Goal: Task Accomplishment & Management: Manage account settings

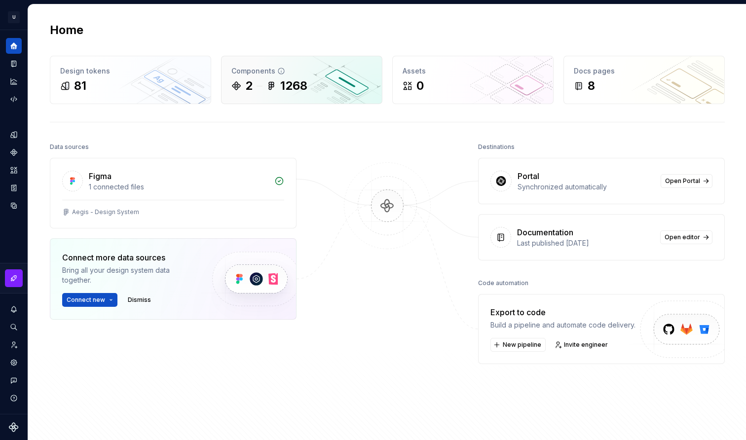
click at [362, 86] on div "2 1268" at bounding box center [301, 86] width 141 height 16
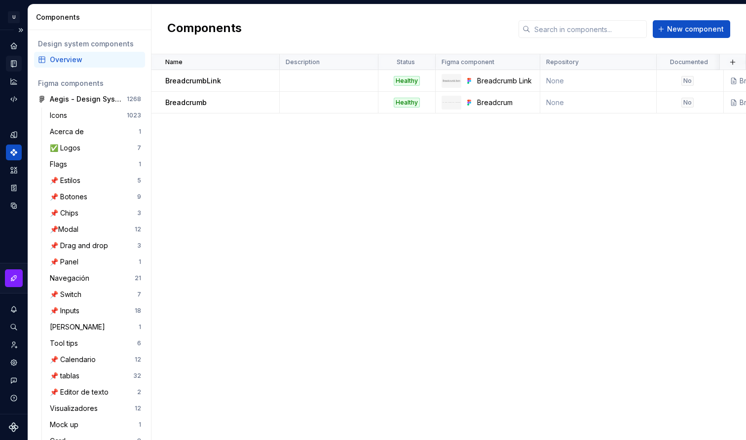
click at [13, 70] on div "Documentation" at bounding box center [14, 64] width 16 height 16
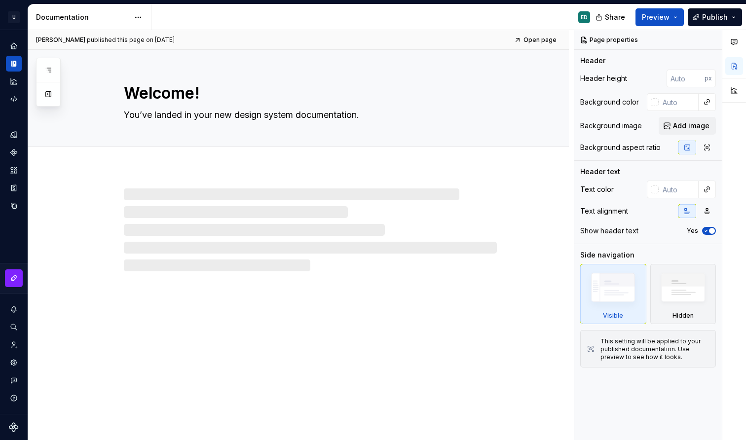
click at [46, 103] on div at bounding box center [48, 82] width 25 height 49
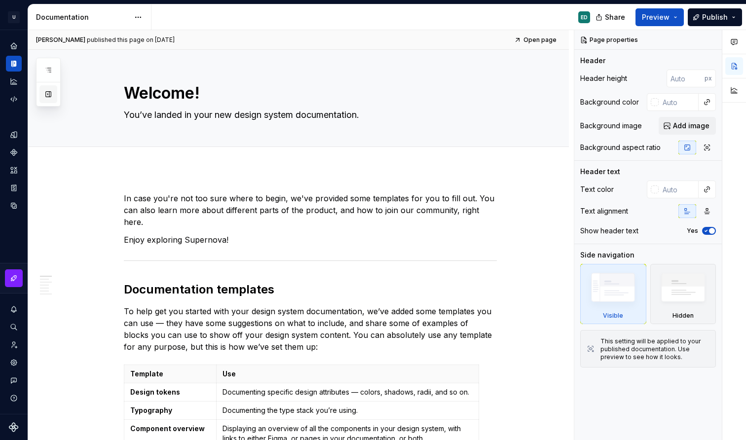
click at [49, 98] on button "button" at bounding box center [48, 94] width 18 height 18
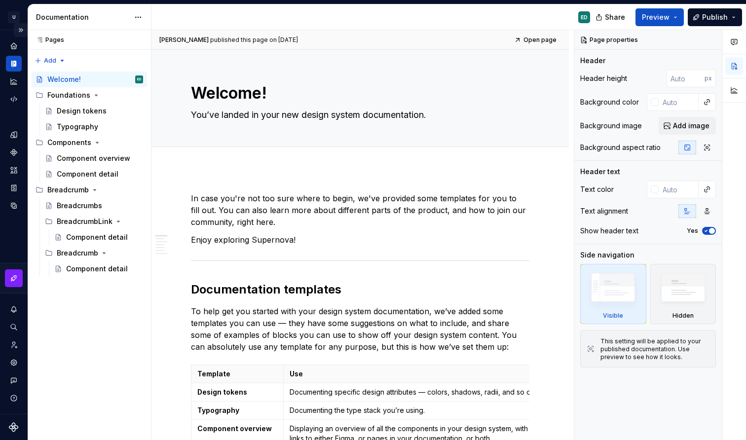
click at [21, 30] on button "Expand sidebar" at bounding box center [21, 30] width 14 height 14
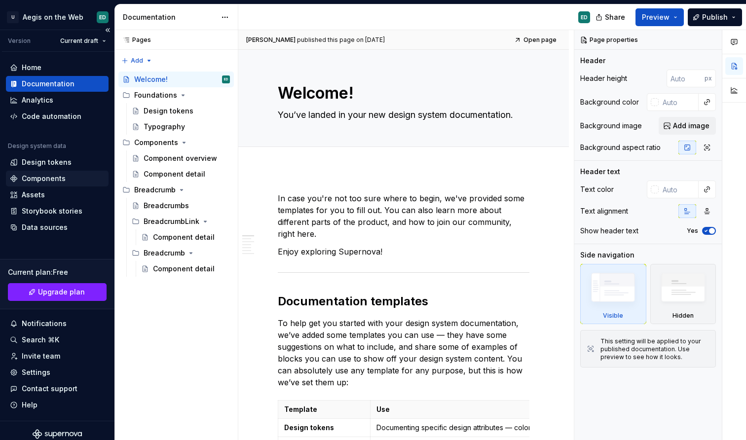
click at [72, 182] on div "Components" at bounding box center [57, 179] width 95 height 10
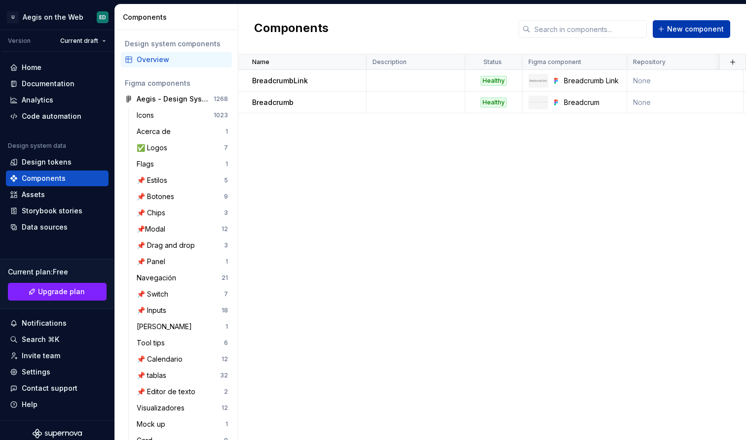
click at [709, 27] on span "New component" at bounding box center [695, 29] width 57 height 10
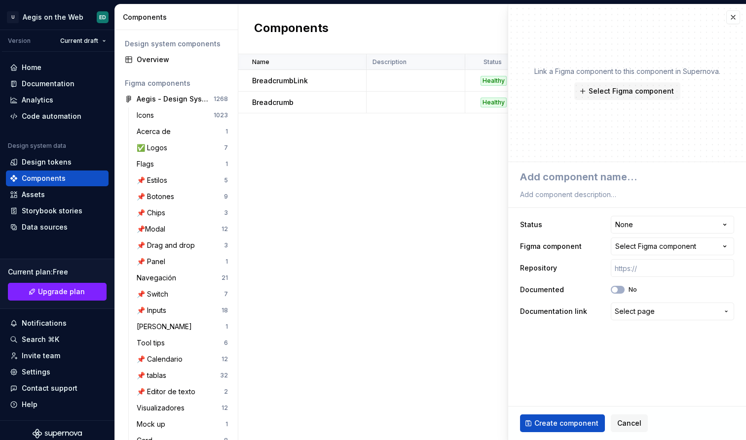
click at [698, 33] on div "Link a Figma component to this component in Supernova. Select Figma component" at bounding box center [627, 83] width 238 height 158
click at [605, 180] on textarea at bounding box center [625, 177] width 214 height 18
type textarea "*"
type textarea "Z"
type textarea "*"
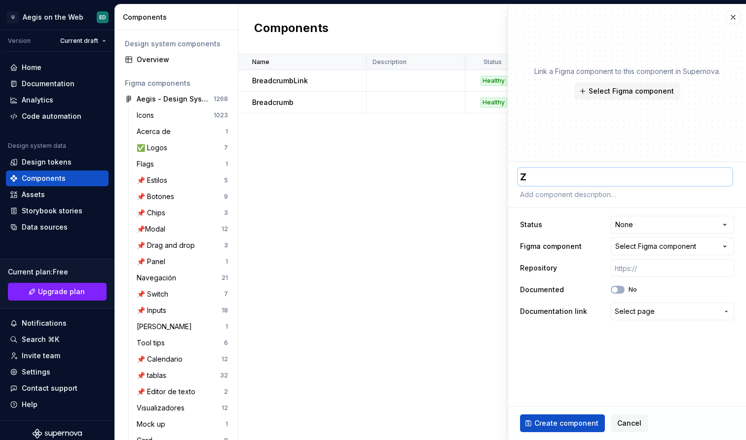
type textarea "Ze"
type textarea "*"
type textarea "Zeu"
type textarea "*"
type textarea "Zeus"
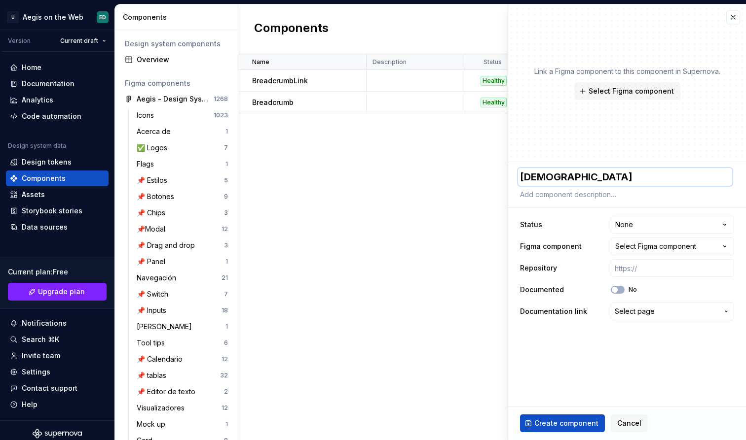
type textarea "*"
type textarea "Zeus"
type textarea "*"
type textarea "Zeus"
type textarea "*"
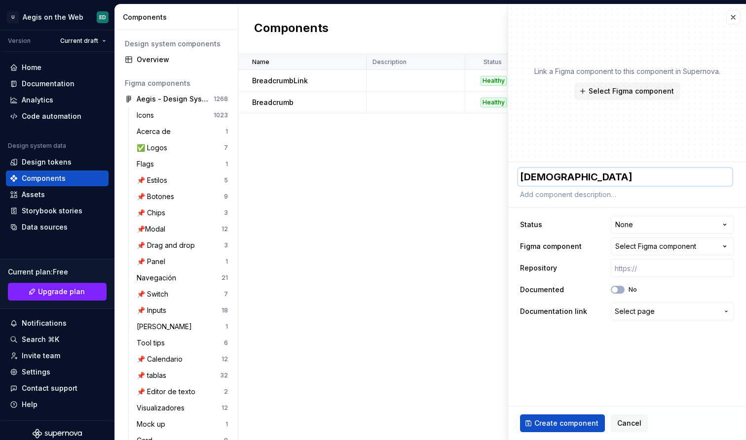
type textarea "Zeus"
type textarea "*"
type textarea "Zeus L"
type textarea "*"
type textarea "Zeus Lo"
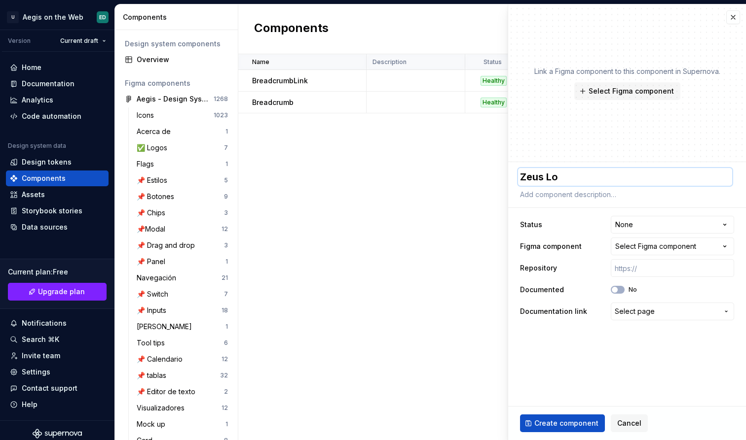
type textarea "*"
type textarea "Zeus Log"
type textarea "*"
type textarea "Zeus Logo"
click at [645, 222] on html "U Aegis on the Web ED Version Current draft Home Documentation Analytics Code a…" at bounding box center [373, 220] width 746 height 440
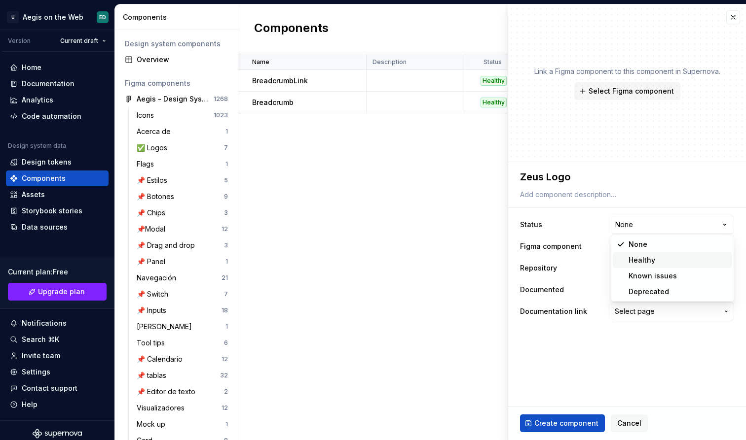
select select "**********"
type textarea "*"
click at [667, 245] on div "Select Figma component" at bounding box center [655, 247] width 81 height 10
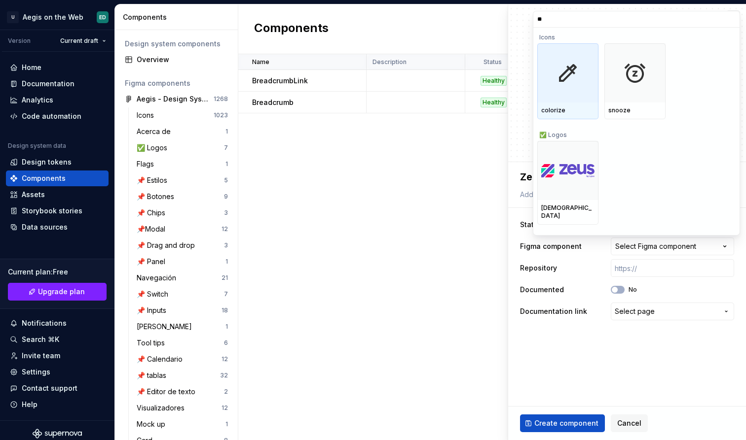
type input "***"
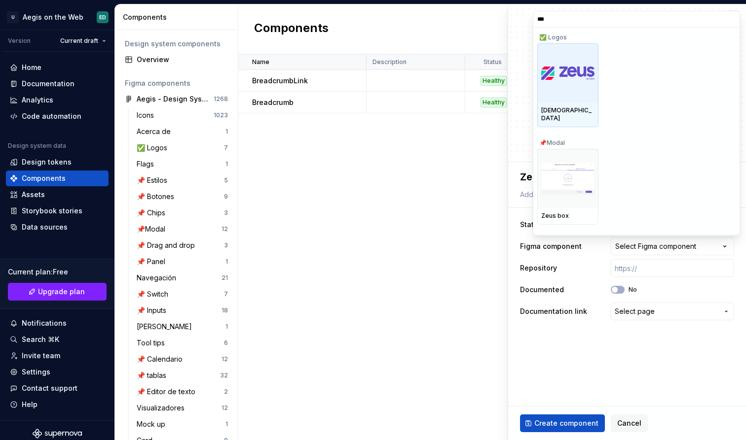
click at [560, 74] on img at bounding box center [567, 73] width 53 height 13
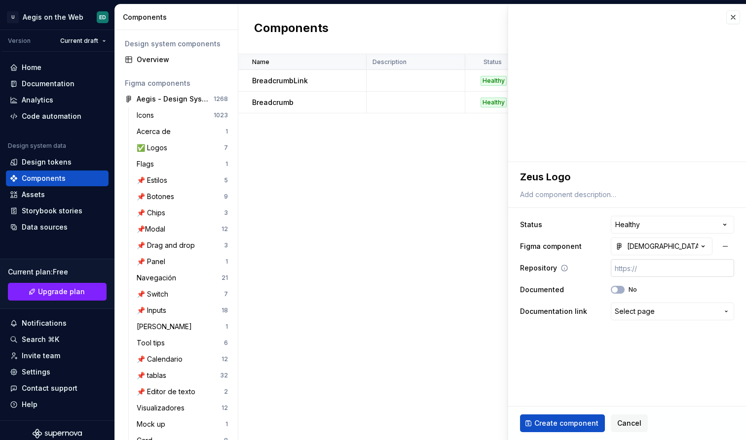
click at [644, 268] on input "text" at bounding box center [671, 268] width 123 height 18
click at [581, 417] on button "Create component" at bounding box center [562, 424] width 85 height 18
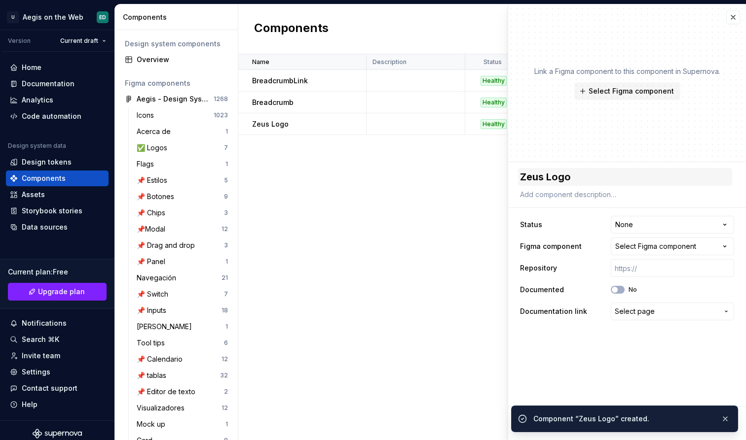
type textarea "*"
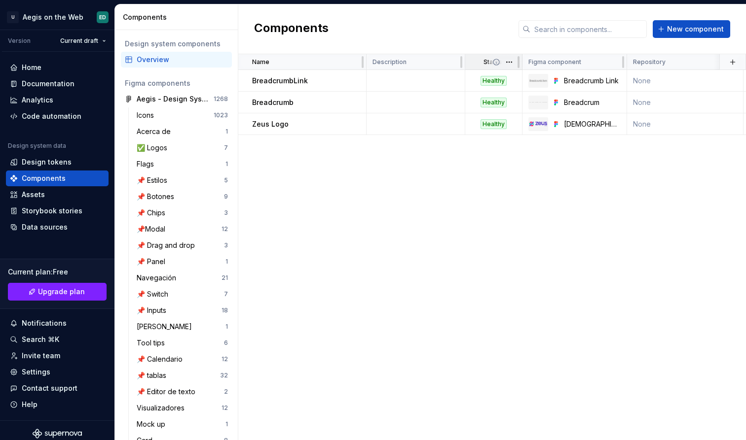
click at [511, 65] on button "button" at bounding box center [509, 62] width 14 height 14
click at [511, 65] on html "U Aegis on the Web ED Version Current draft Home Documentation Analytics Code a…" at bounding box center [373, 220] width 746 height 440
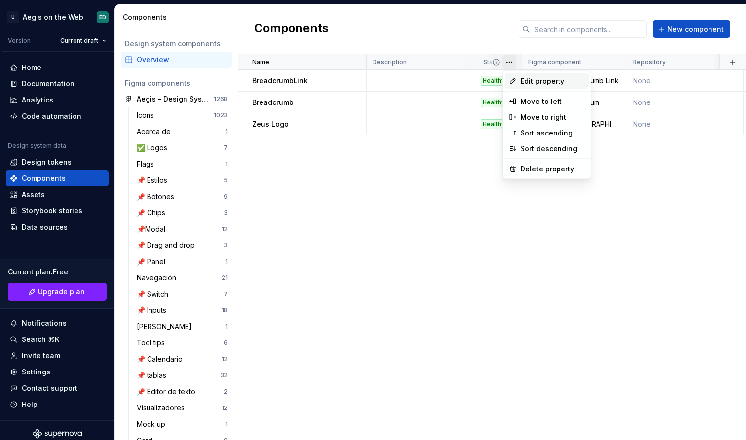
click at [532, 82] on span "Edit property" at bounding box center [552, 81] width 64 height 10
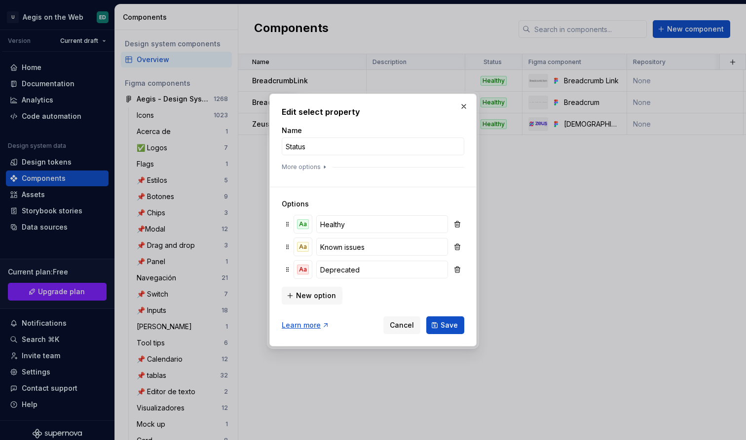
click at [317, 171] on div at bounding box center [373, 173] width 182 height 4
click at [321, 165] on icon "button" at bounding box center [325, 167] width 8 height 8
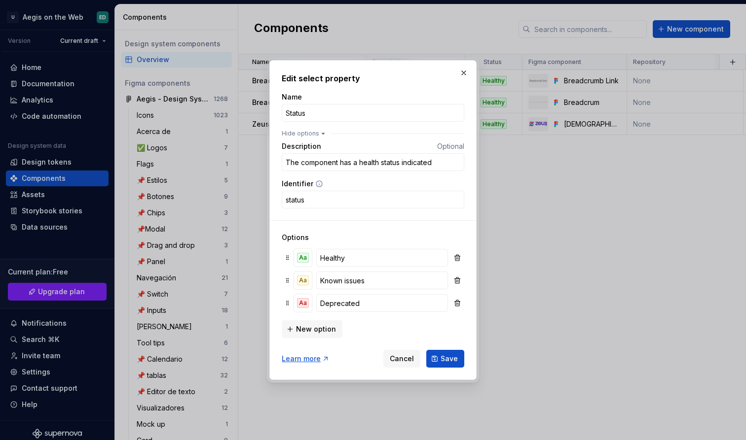
click at [423, 70] on div "Edit select property Name Status Hide options Description Optional The componen…" at bounding box center [372, 220] width 207 height 320
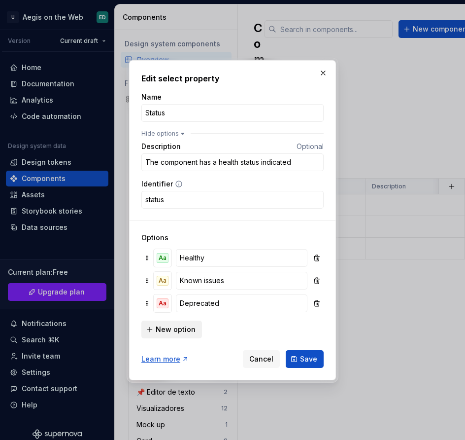
click at [177, 330] on span "New option" at bounding box center [176, 329] width 40 height 10
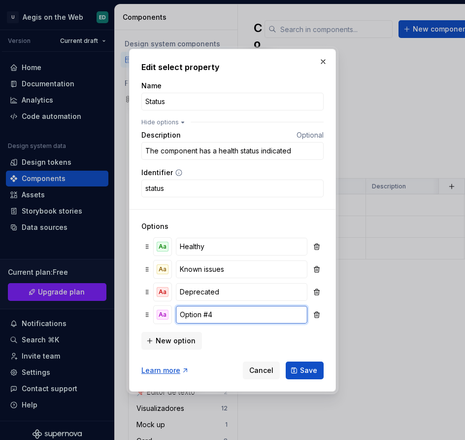
click at [226, 318] on input "Option #4" at bounding box center [242, 315] width 132 height 18
click at [168, 315] on div "Aa" at bounding box center [163, 315] width 12 height 10
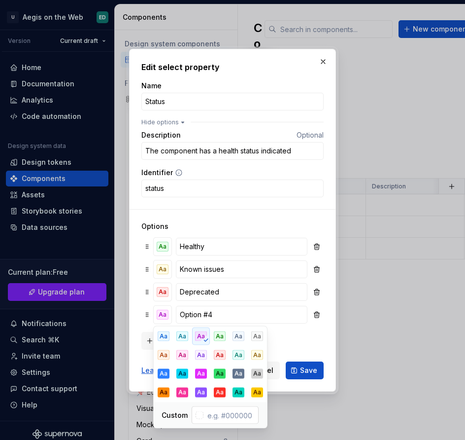
click at [231, 416] on input "text" at bounding box center [231, 415] width 55 height 18
paste input "DFDBF4"
type input "#DFDBF4"
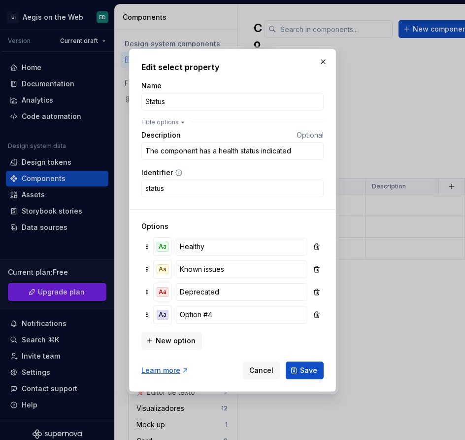
click at [303, 339] on div "New option" at bounding box center [233, 340] width 182 height 20
click at [168, 316] on div "Aa" at bounding box center [163, 315] width 12 height 10
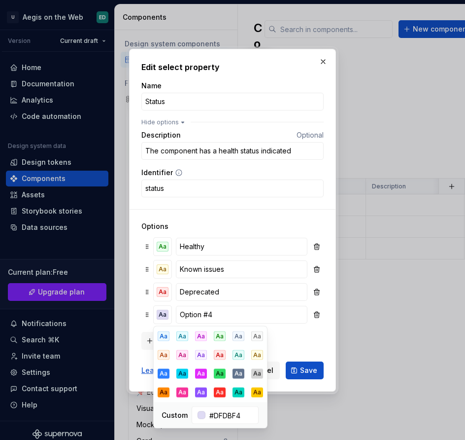
click at [293, 349] on div "New option" at bounding box center [233, 340] width 182 height 20
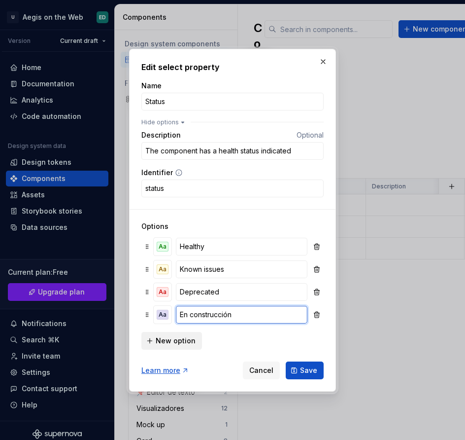
type input "En construcción"
click at [177, 341] on span "New option" at bounding box center [176, 341] width 40 height 10
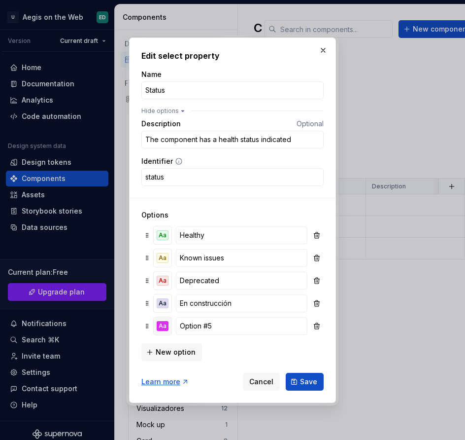
click at [164, 330] on div "Aa" at bounding box center [163, 326] width 12 height 10
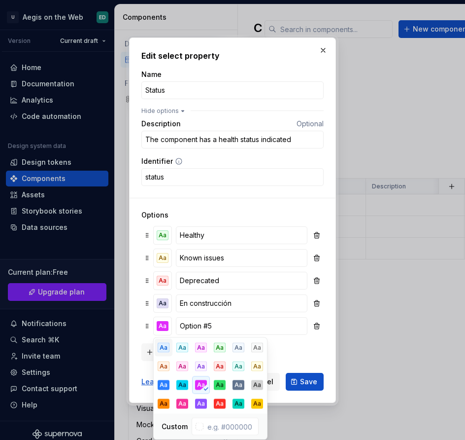
click at [169, 352] on div "Aa" at bounding box center [164, 348] width 12 height 10
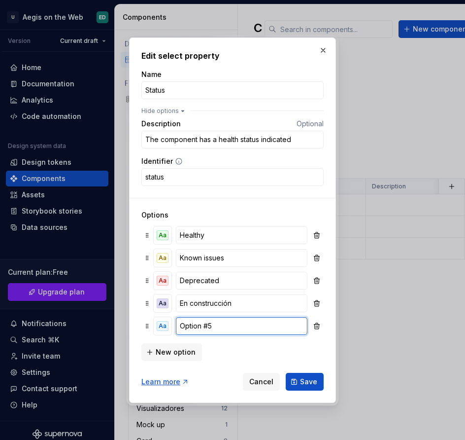
paste input "En espera de aprobación"
type input "En espera de aprobación"
click at [165, 304] on div "Aa" at bounding box center [163, 303] width 12 height 10
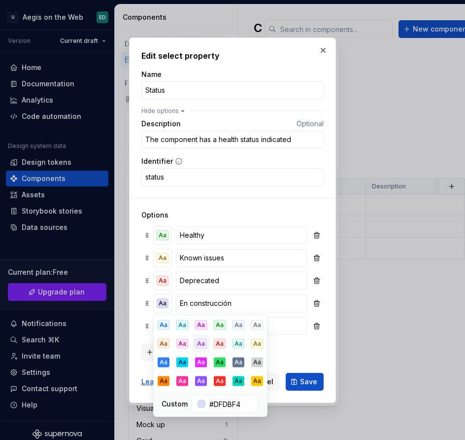
click at [201, 347] on div "Aa" at bounding box center [201, 344] width 12 height 10
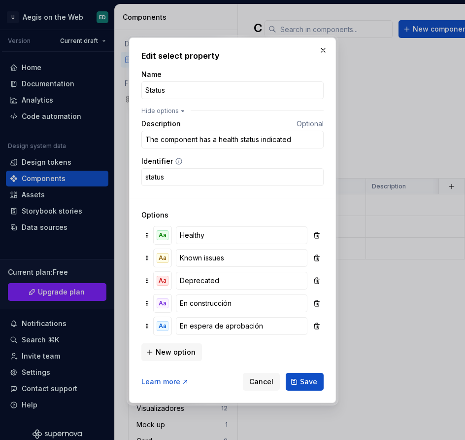
click at [300, 341] on div "New option" at bounding box center [233, 351] width 182 height 20
click at [166, 351] on span "New option" at bounding box center [176, 352] width 40 height 10
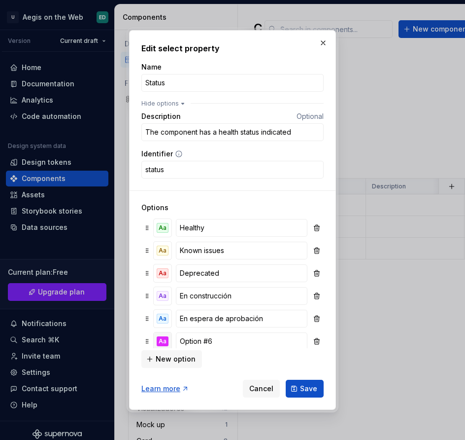
click at [163, 334] on button "Aa" at bounding box center [163, 341] width 18 height 18
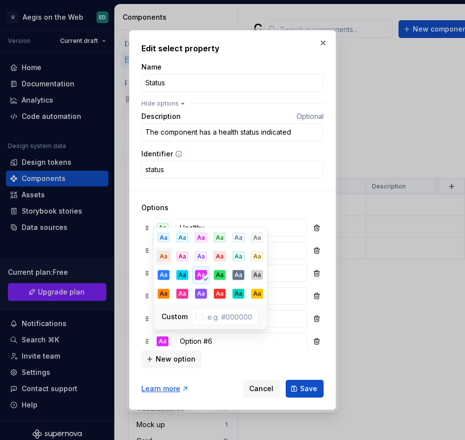
click at [161, 254] on div "Aa" at bounding box center [164, 256] width 12 height 10
click at [247, 345] on input "Option #6" at bounding box center [242, 341] width 132 height 18
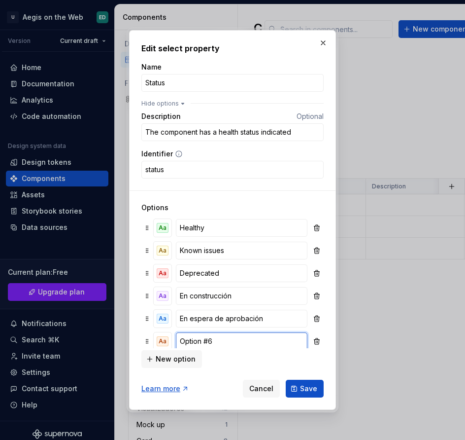
paste input "En desarrollo"
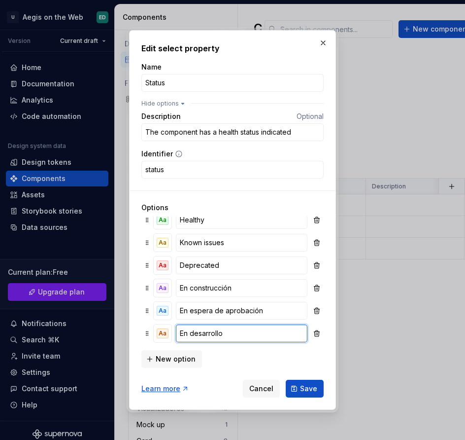
scroll to position [8, 0]
type input "En desarrollo"
click at [230, 220] on input "Healthy" at bounding box center [242, 220] width 132 height 18
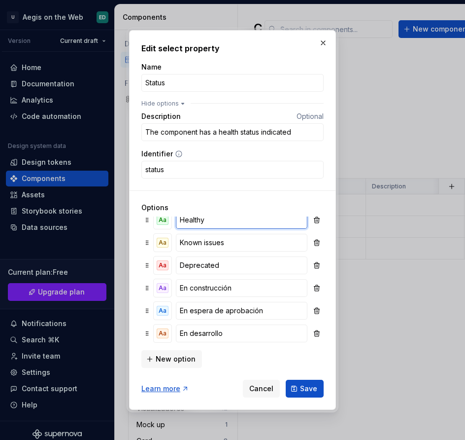
scroll to position [7, 0]
paste input "Publicado y listo para usar"
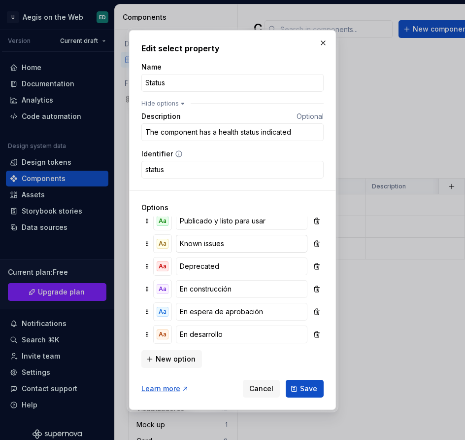
type input "Publicado y listo para usar"
click at [250, 243] on input "Known issues" at bounding box center [242, 244] width 132 height 18
paste input "Necesita mantenimiento"
type input "Necesita mantenimiento"
click at [169, 244] on button "Aa" at bounding box center [163, 244] width 18 height 18
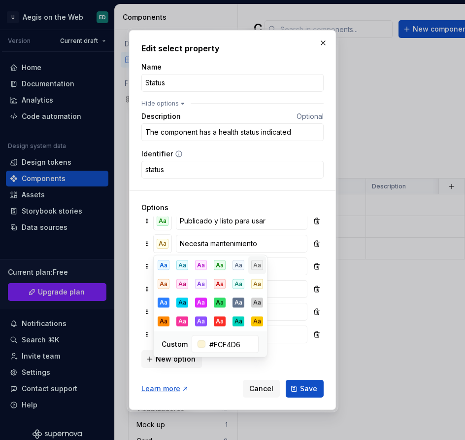
click at [253, 269] on div "Aa" at bounding box center [257, 265] width 12 height 10
click at [258, 306] on div "Aa" at bounding box center [257, 303] width 12 height 10
click at [176, 241] on input "Necesita mantenimiento" at bounding box center [242, 244] width 132 height 18
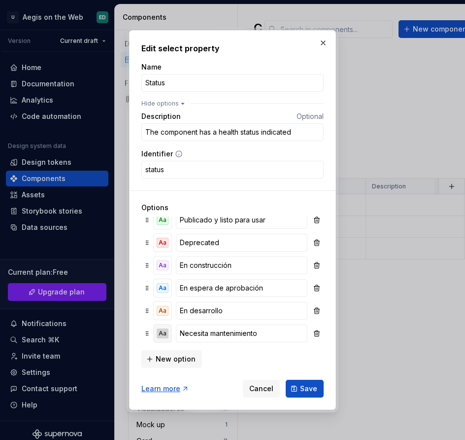
scroll to position [8, 0]
click at [193, 291] on input "En espera de aprobación" at bounding box center [242, 288] width 132 height 18
click at [252, 340] on input "Necesita mantenimiento" at bounding box center [242, 333] width 132 height 18
click at [151, 244] on div "Aa Deprecated" at bounding box center [232, 242] width 179 height 19
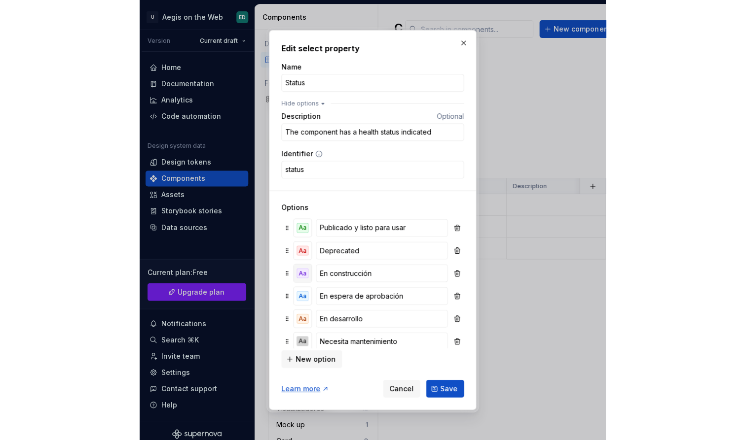
scroll to position [0, 0]
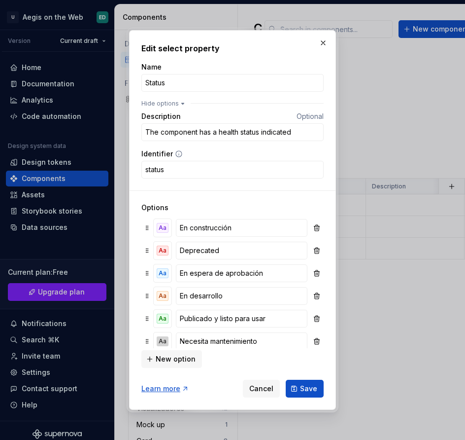
click at [151, 321] on div "Aa Publicado y listo para usar" at bounding box center [232, 318] width 179 height 19
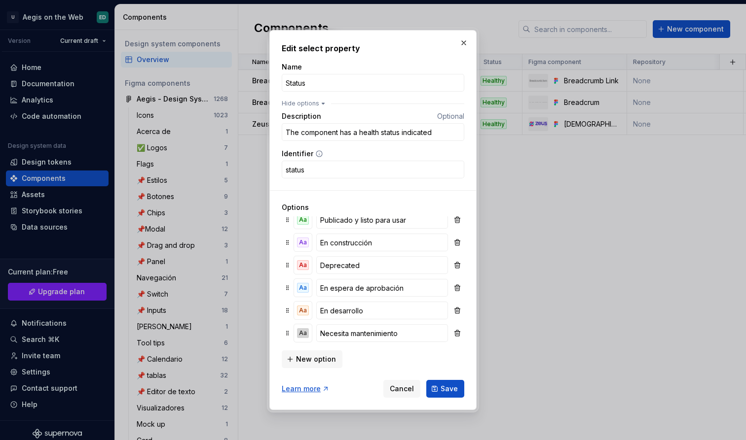
scroll to position [8, 0]
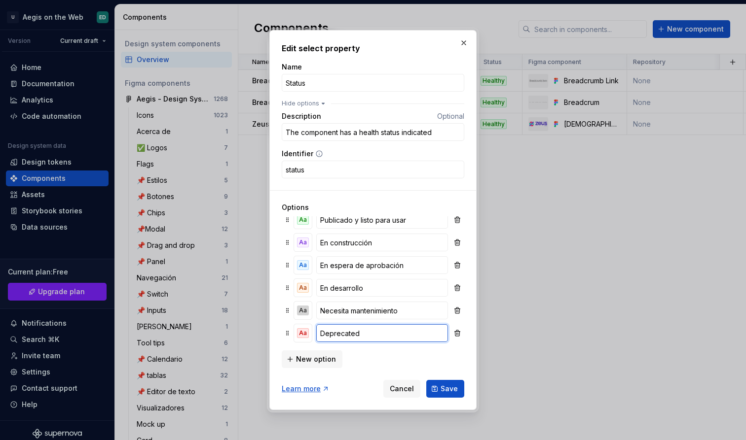
click at [372, 335] on input "Deprecated" at bounding box center [382, 333] width 132 height 18
type input "Obsoleto"
click at [427, 355] on div "New option" at bounding box center [373, 359] width 182 height 20
click at [442, 385] on span "Save" at bounding box center [448, 389] width 17 height 10
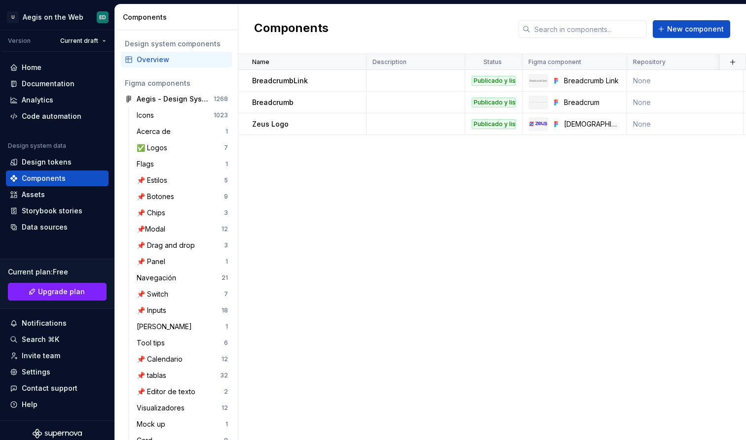
scroll to position [0, 0]
click at [49, 89] on div "Documentation" at bounding box center [57, 84] width 103 height 16
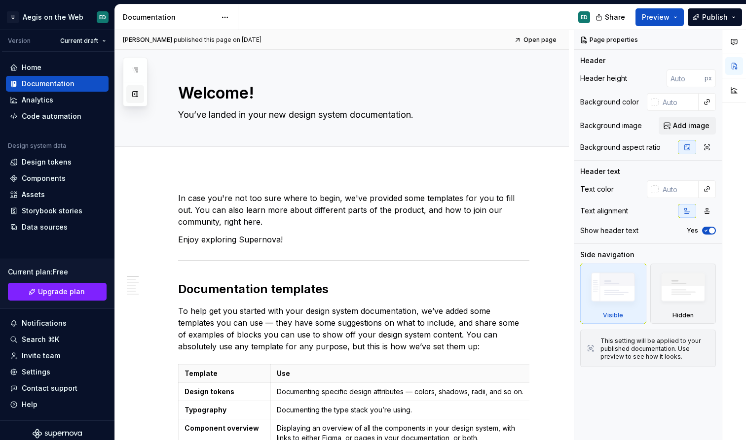
click at [138, 90] on button "button" at bounding box center [135, 94] width 18 height 18
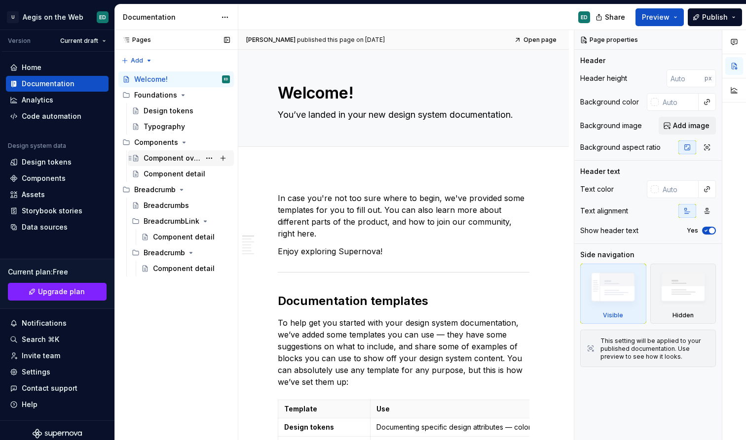
click at [166, 159] on div "Component overview" at bounding box center [171, 158] width 57 height 10
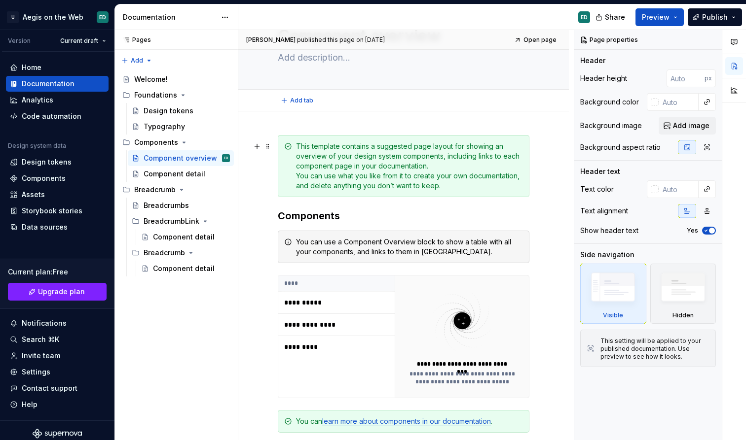
scroll to position [61, 0]
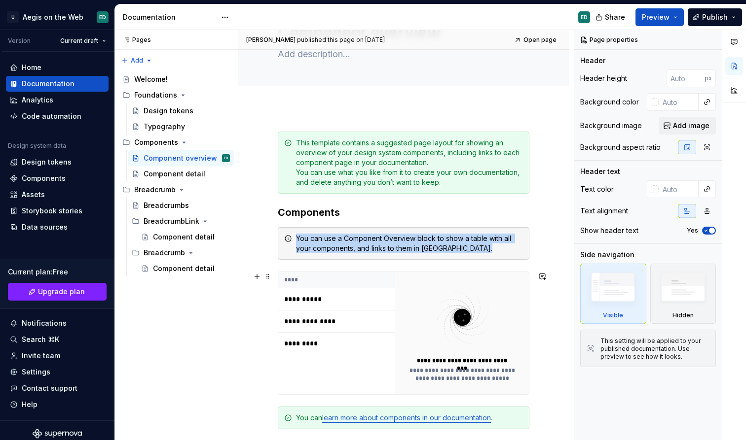
click at [495, 334] on img at bounding box center [462, 317] width 110 height 67
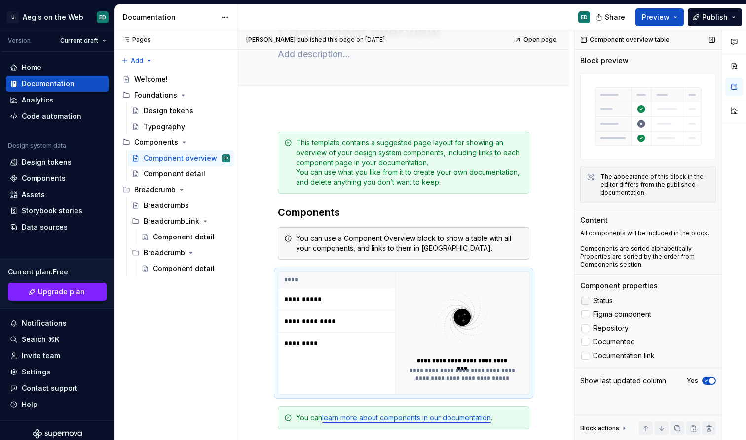
click at [588, 302] on div at bounding box center [585, 301] width 8 height 8
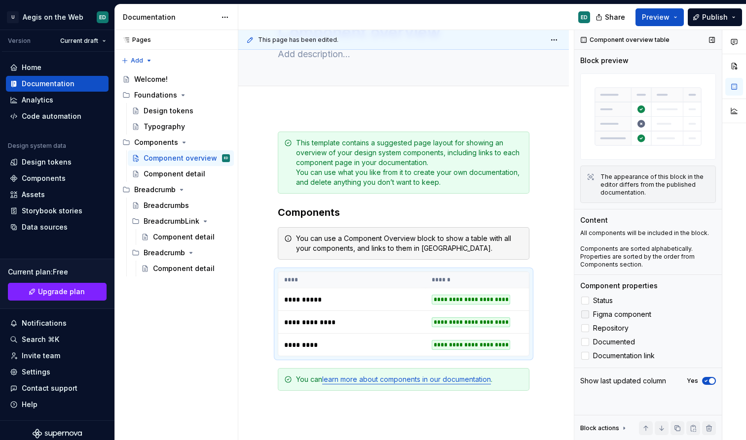
click at [592, 319] on label "Figma component" at bounding box center [648, 315] width 136 height 12
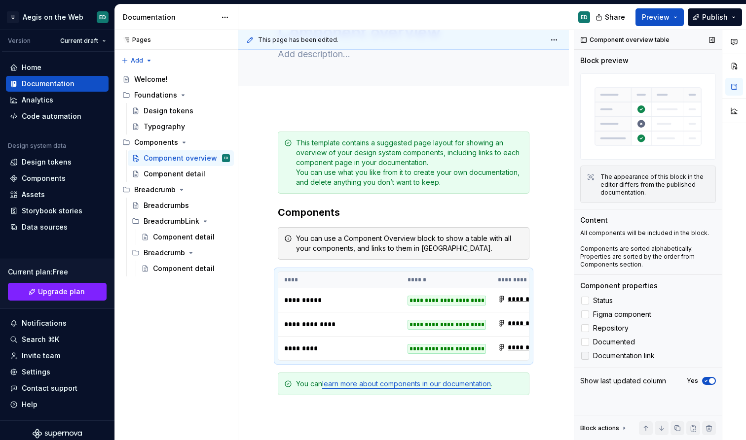
click at [586, 358] on div at bounding box center [585, 356] width 8 height 8
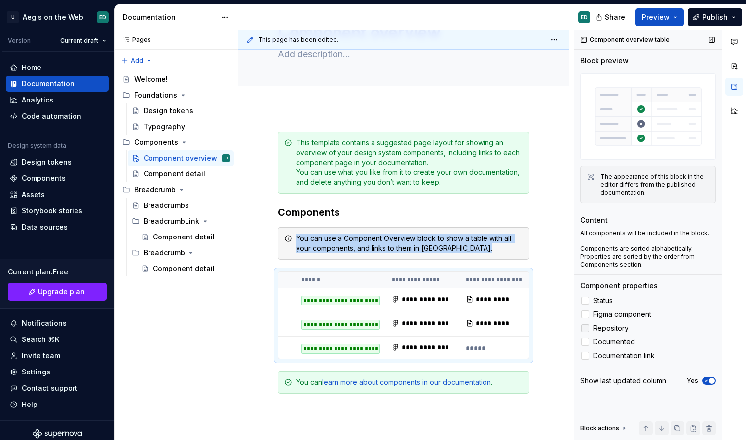
scroll to position [0, 106]
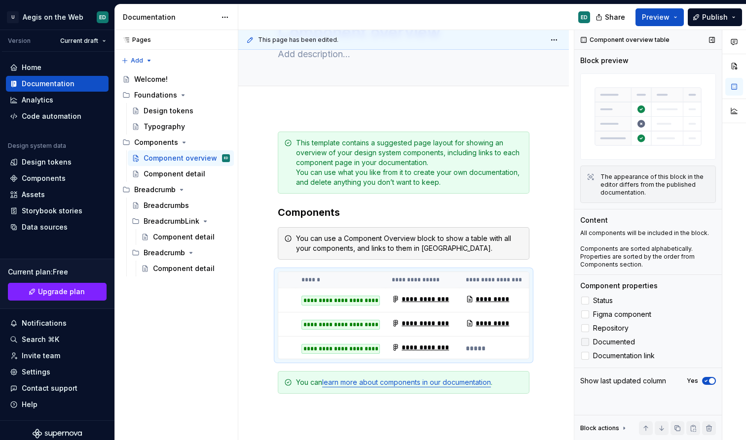
click at [588, 344] on div at bounding box center [585, 342] width 8 height 8
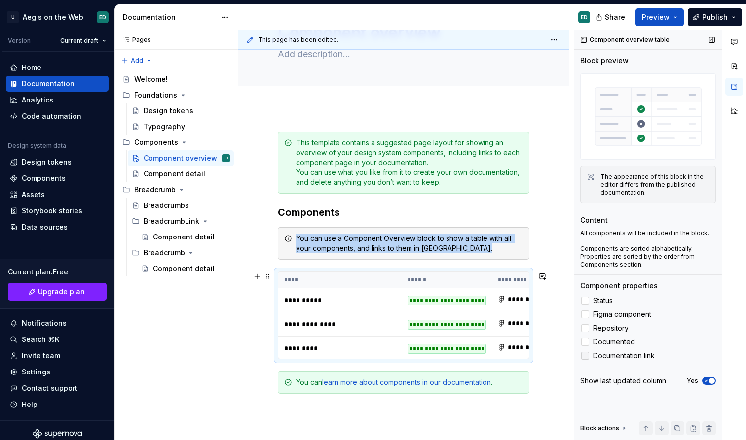
scroll to position [0, 0]
click at [705, 380] on icon "button" at bounding box center [706, 381] width 8 height 6
click at [723, 13] on span "Publish" at bounding box center [715, 17] width 26 height 10
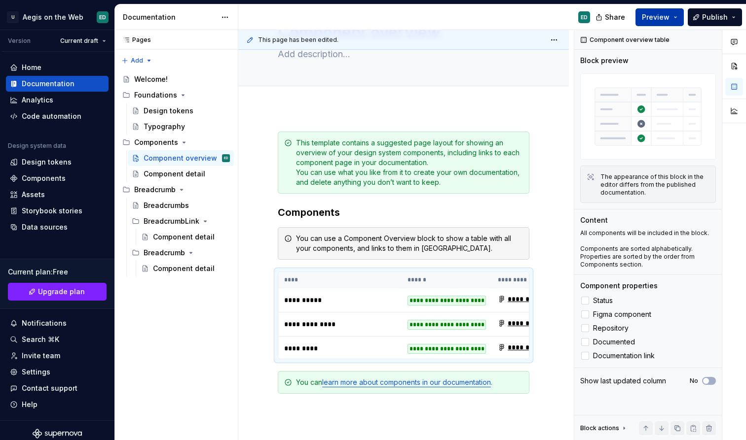
click at [675, 18] on button "Preview" at bounding box center [659, 17] width 48 height 18
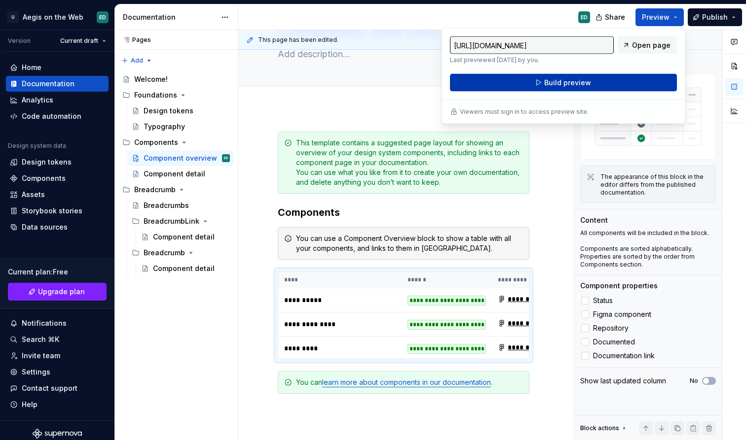
click at [632, 80] on button "Build preview" at bounding box center [563, 83] width 227 height 18
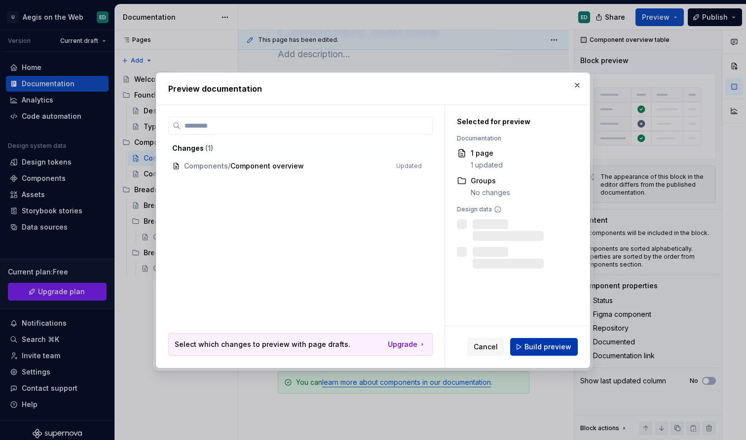
click at [548, 344] on span "Build preview" at bounding box center [547, 347] width 47 height 10
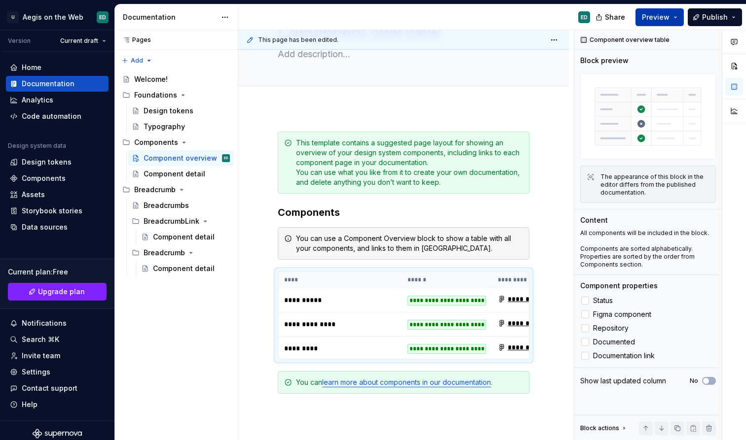
click at [681, 21] on button "Preview" at bounding box center [659, 17] width 48 height 18
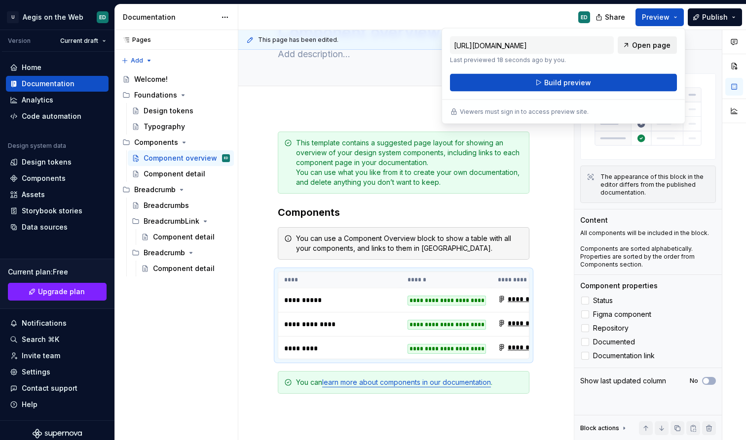
click at [641, 48] on span "Open page" at bounding box center [651, 45] width 38 height 10
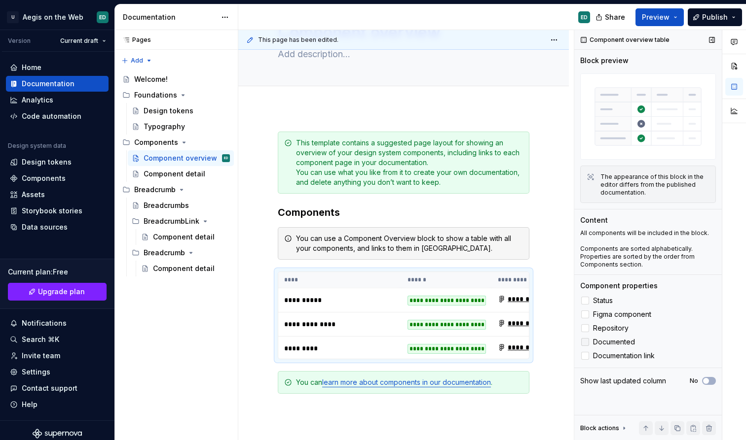
click at [585, 342] on icon at bounding box center [585, 342] width 0 height 0
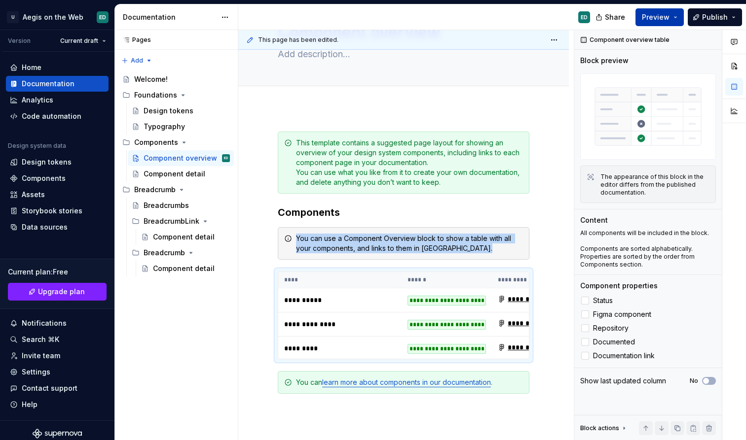
click at [678, 18] on button "Preview" at bounding box center [659, 17] width 48 height 18
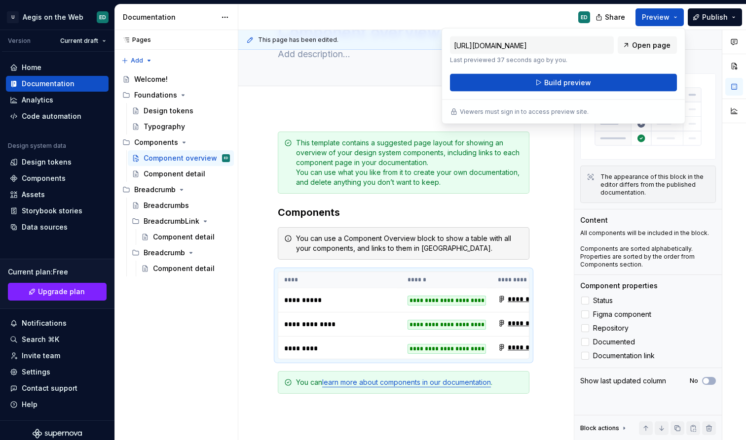
click at [636, 72] on div "https://written-orange-fowl.preview.supernova-docs.io/latest/components/compone…" at bounding box center [563, 63] width 227 height 55
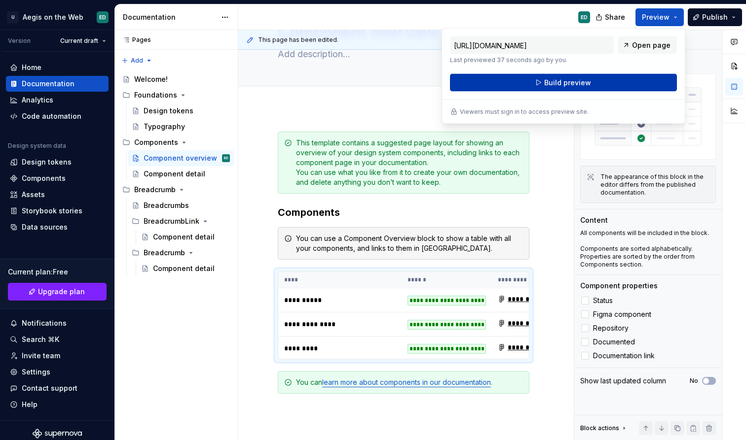
drag, startPoint x: 577, startPoint y: 84, endPoint x: 595, endPoint y: 79, distance: 18.3
click at [595, 79] on button "Build preview" at bounding box center [563, 83] width 227 height 18
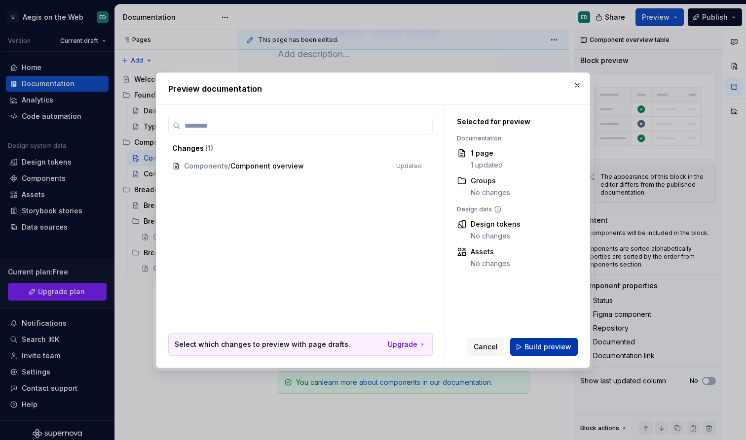
click at [548, 349] on span "Build preview" at bounding box center [547, 347] width 47 height 10
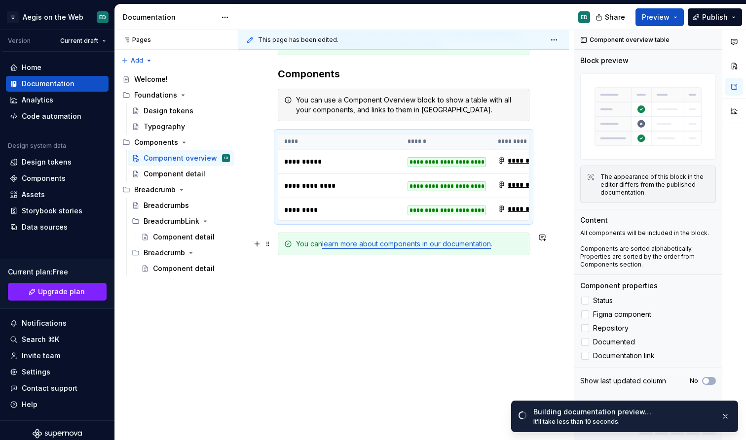
scroll to position [199, 0]
click at [198, 178] on div "Component detail" at bounding box center [171, 174] width 57 height 10
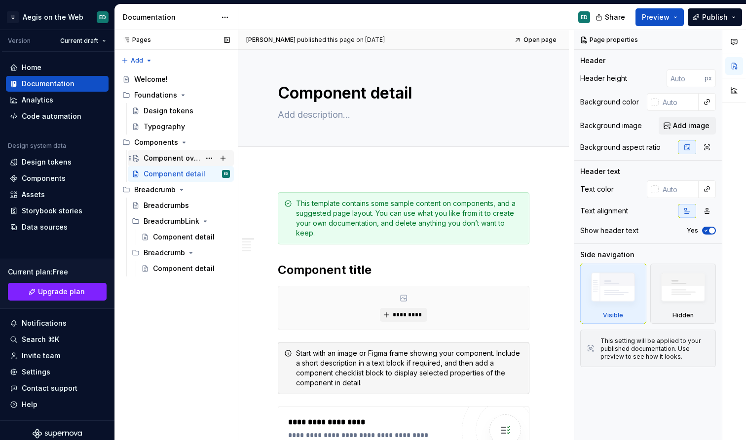
click at [177, 160] on div "Component overview" at bounding box center [171, 158] width 57 height 10
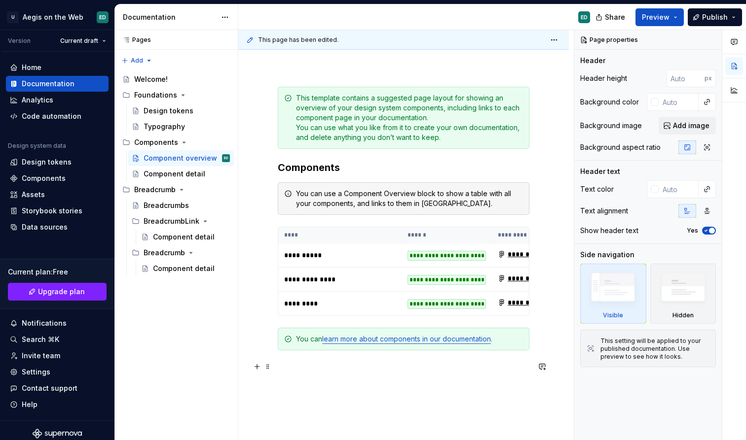
scroll to position [184, 0]
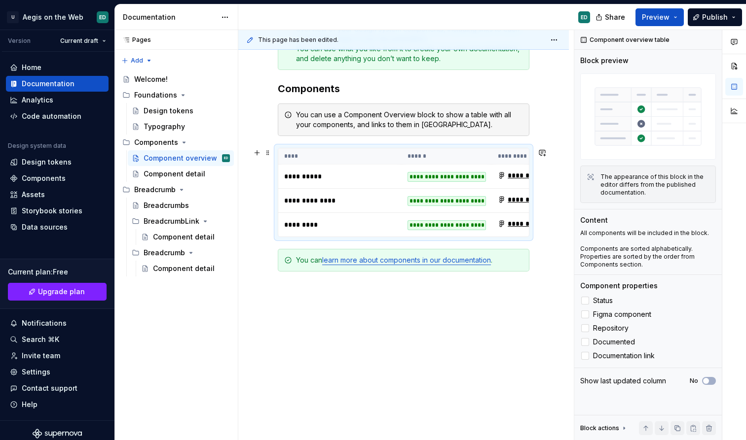
click at [350, 172] on p "**********" at bounding box center [339, 177] width 111 height 10
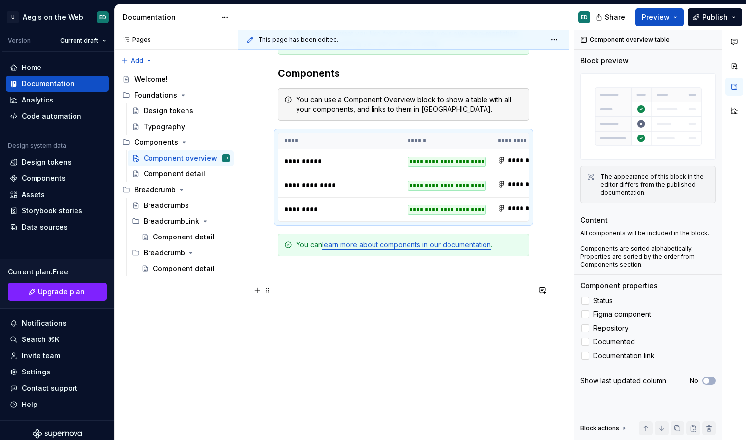
scroll to position [199, 0]
click at [258, 275] on button "button" at bounding box center [257, 273] width 14 height 14
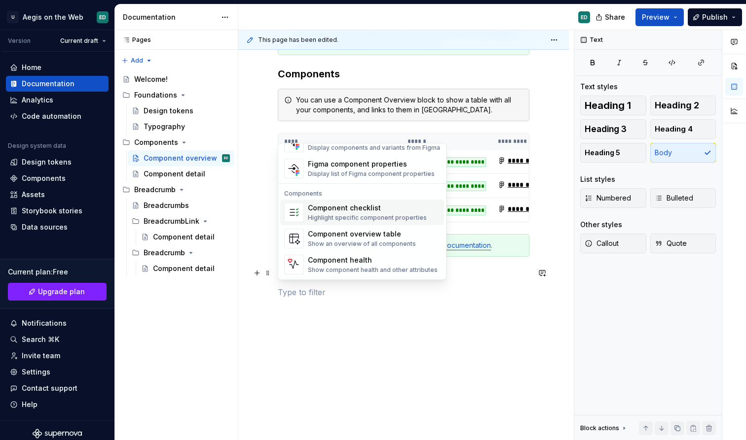
scroll to position [982, 0]
click at [412, 220] on div "Highlight specific component properties" at bounding box center [367, 218] width 119 height 8
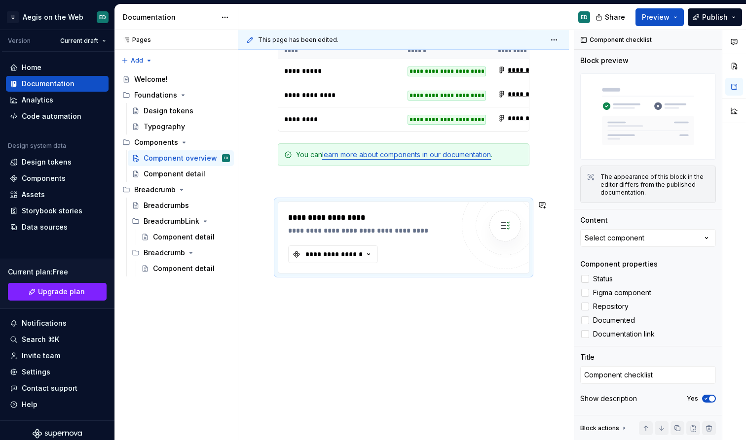
scroll to position [289, 0]
click at [720, 21] on span "Publish" at bounding box center [715, 17] width 26 height 10
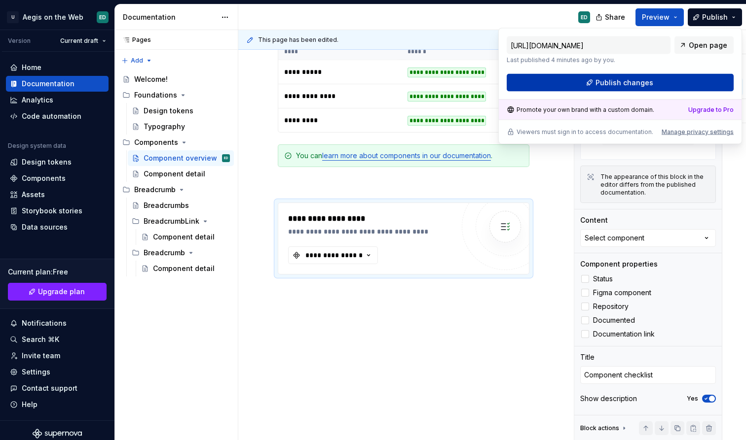
click at [647, 80] on span "Publish changes" at bounding box center [624, 83] width 58 height 10
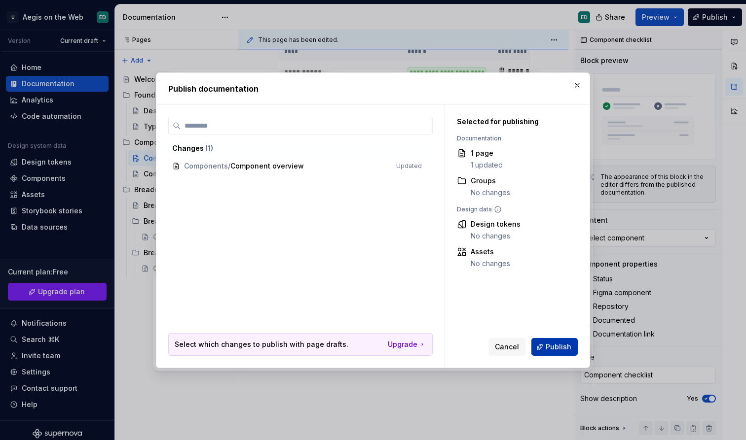
click at [554, 346] on span "Publish" at bounding box center [558, 347] width 26 height 10
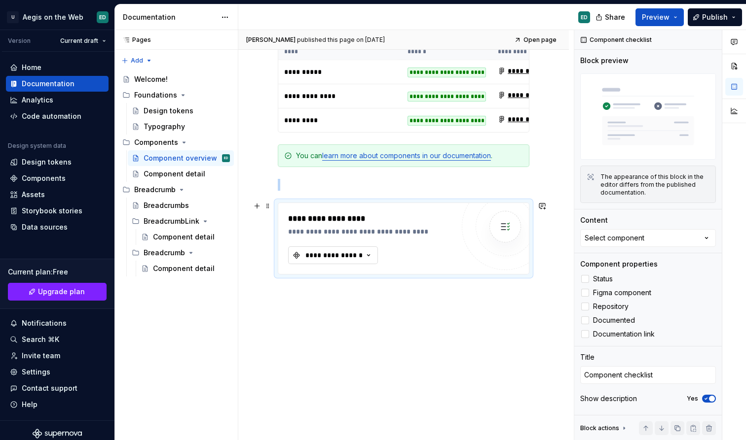
click at [351, 257] on div "**********" at bounding box center [333, 255] width 59 height 10
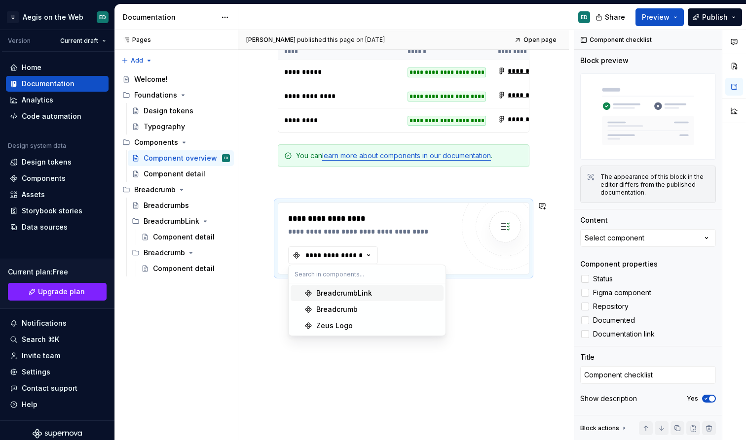
click at [410, 300] on span "BreadcrumbLink" at bounding box center [366, 294] width 153 height 16
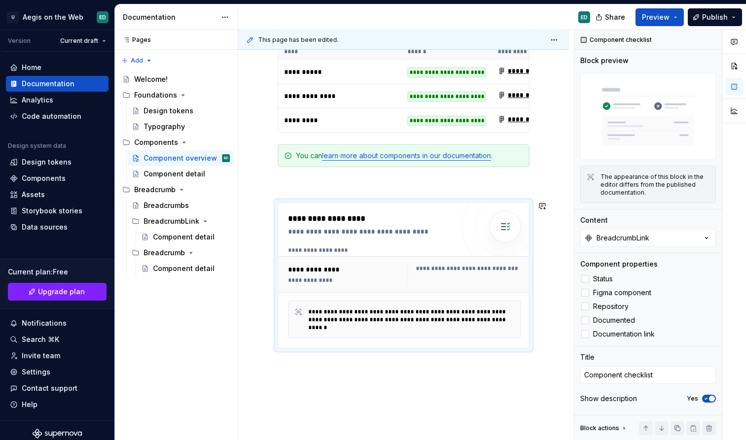
scroll to position [242, 0]
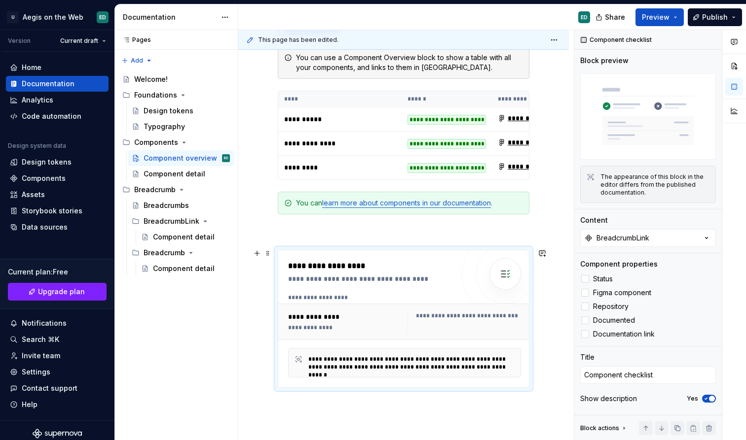
click at [413, 286] on div "**********" at bounding box center [371, 318] width 166 height 117
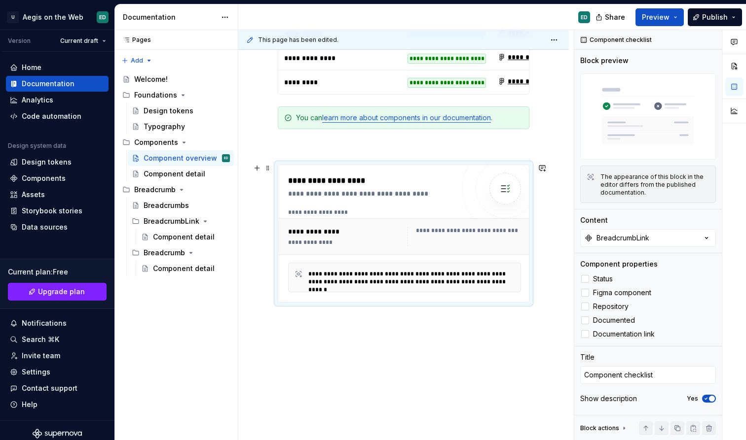
scroll to position [347, 0]
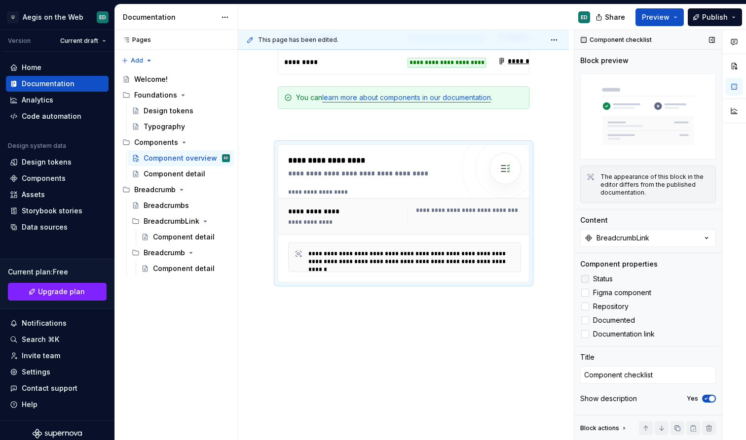
click at [583, 278] on div at bounding box center [585, 279] width 8 height 8
click at [586, 293] on div at bounding box center [585, 293] width 8 height 8
click at [587, 306] on div at bounding box center [585, 307] width 8 height 8
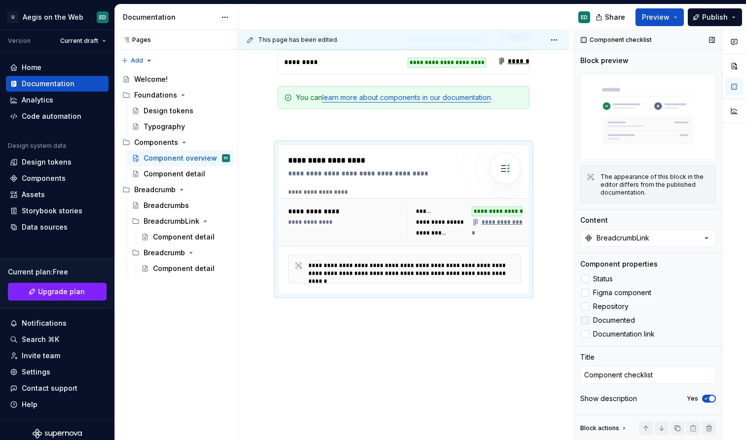
click at [591, 318] on label "Documented" at bounding box center [648, 321] width 136 height 12
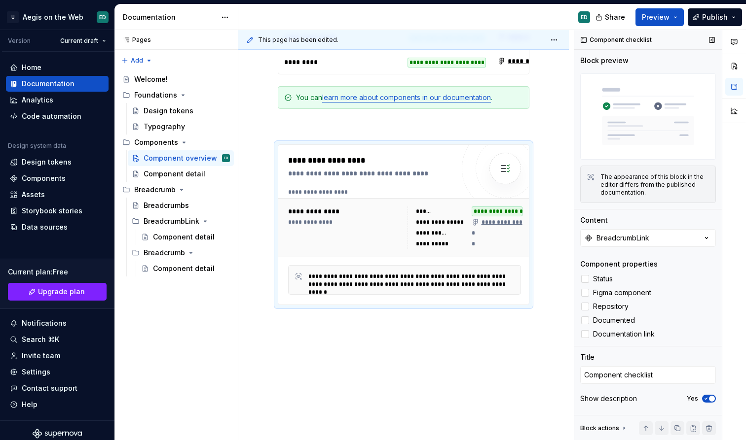
click at [591, 342] on div "Component checklist Block preview The appearance of this block in the editor di…" at bounding box center [647, 235] width 147 height 411
click at [590, 337] on label "Documentation link" at bounding box center [648, 334] width 136 height 12
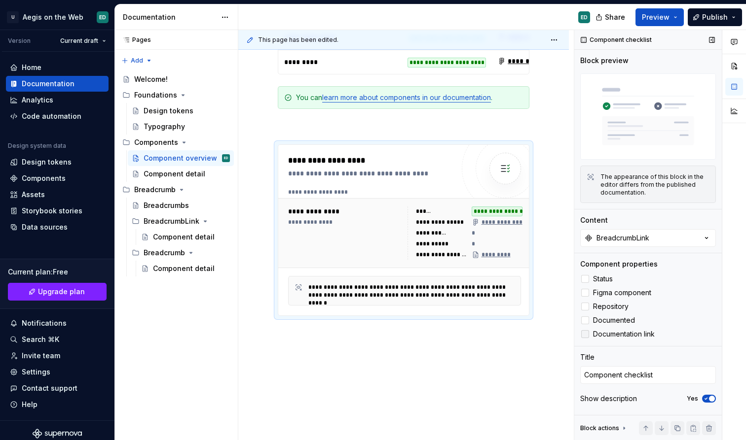
click at [587, 338] on label "Documentation link" at bounding box center [648, 334] width 136 height 12
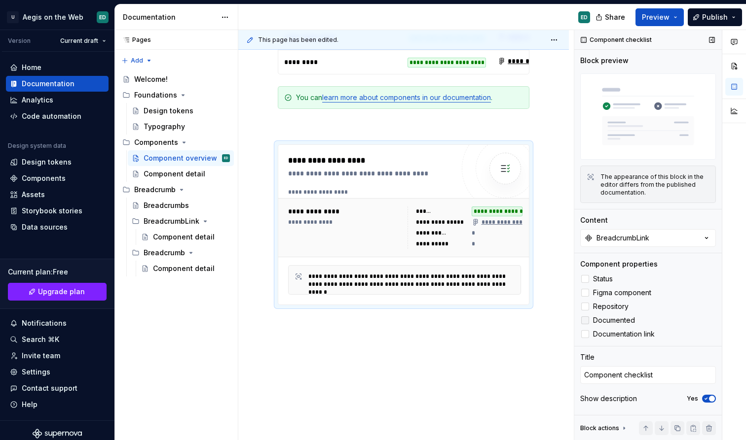
click at [585, 321] on icon at bounding box center [585, 321] width 0 height 0
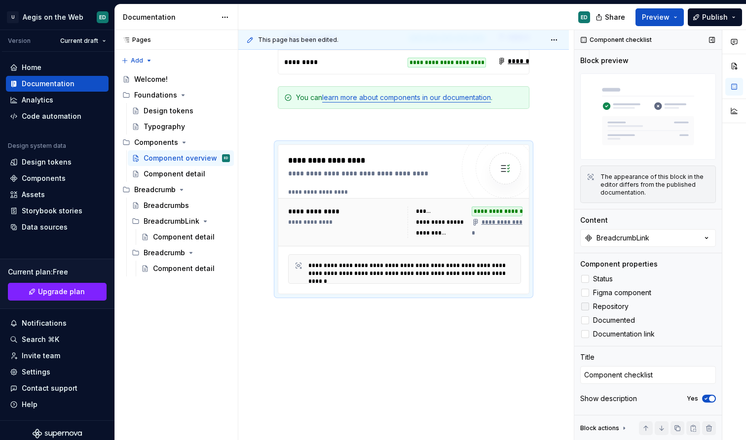
click at [585, 307] on icon at bounding box center [585, 307] width 0 height 0
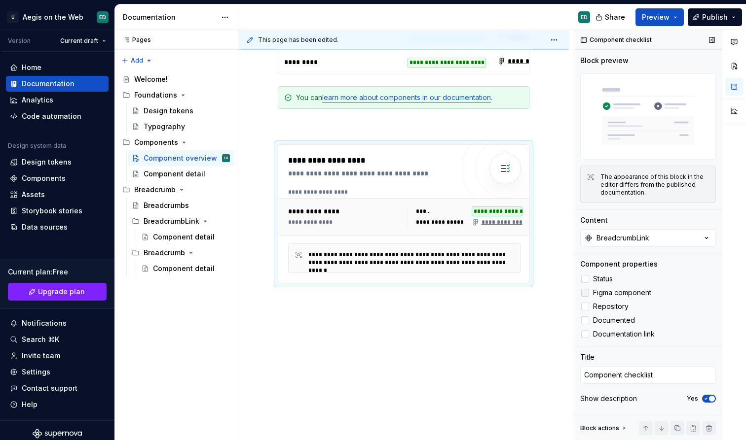
click at [585, 293] on icon at bounding box center [585, 293] width 0 height 0
click at [585, 279] on icon at bounding box center [585, 279] width 0 height 0
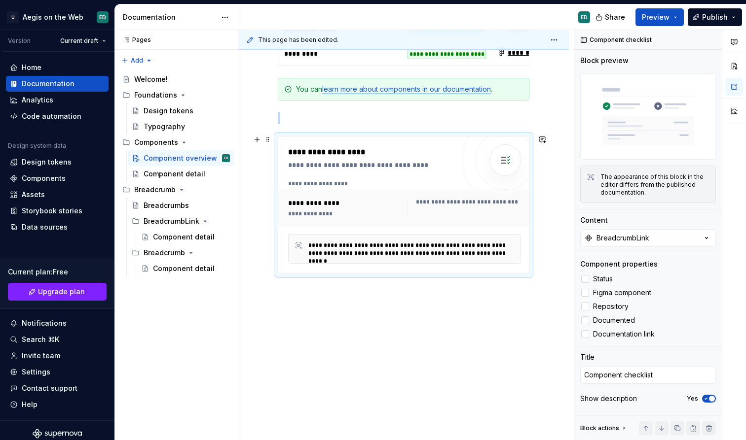
scroll to position [355, 0]
click at [267, 140] on span at bounding box center [268, 140] width 8 height 14
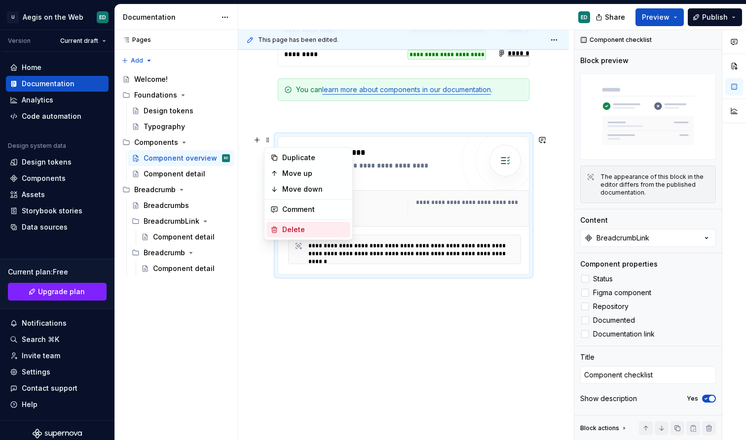
click at [286, 229] on div "Delete" at bounding box center [314, 230] width 64 height 10
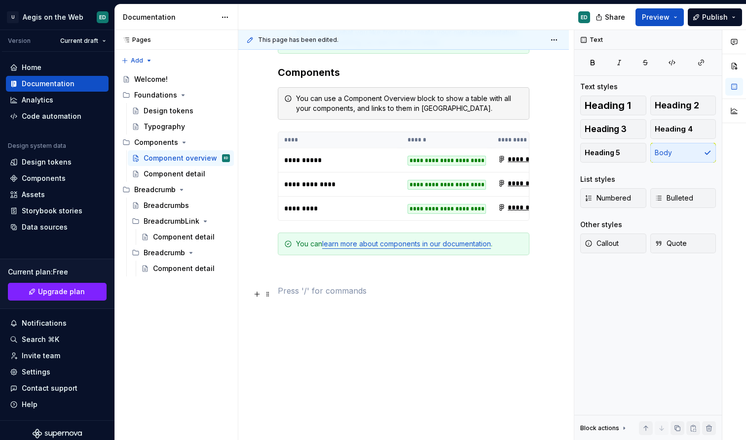
scroll to position [199, 0]
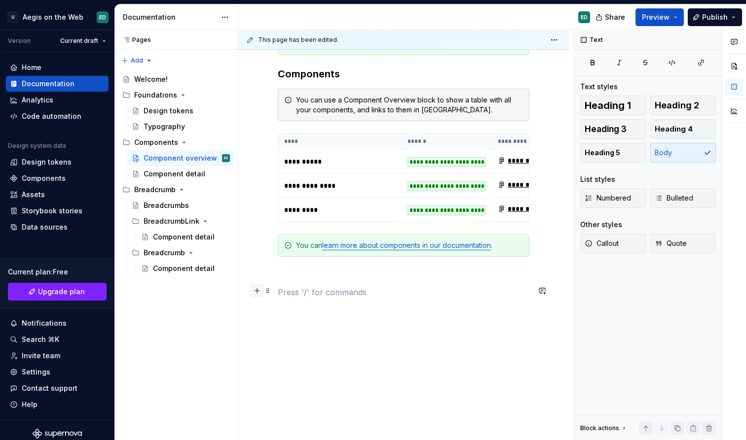
click at [257, 292] on button "button" at bounding box center [257, 291] width 14 height 14
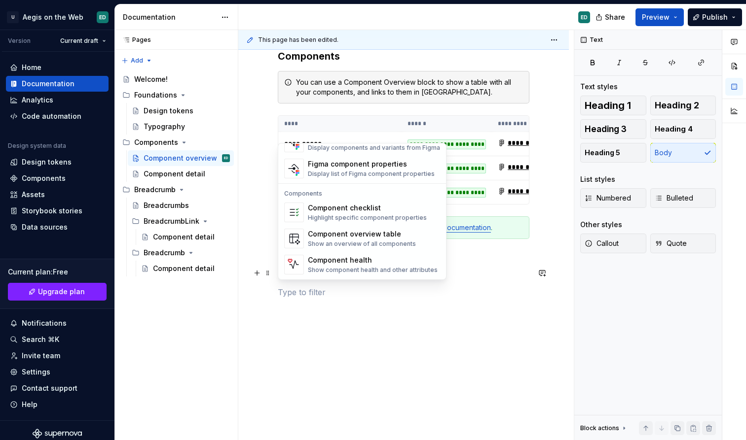
scroll to position [982, 0]
click at [364, 276] on span "Component health Show component health and other attributes" at bounding box center [362, 265] width 164 height 26
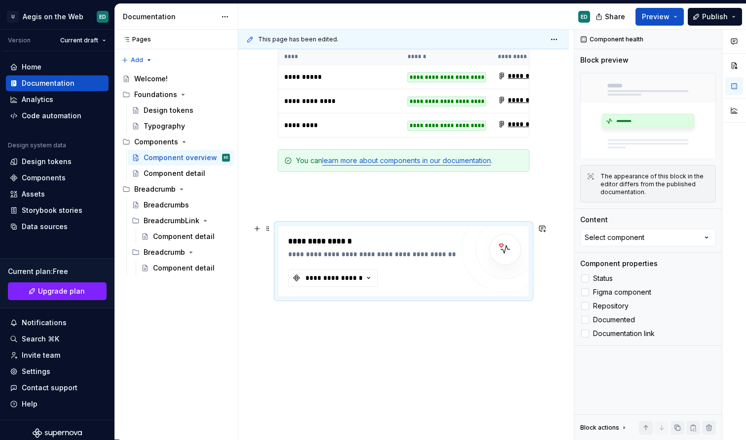
scroll to position [283, 0]
click at [448, 270] on div "**********" at bounding box center [371, 261] width 166 height 51
click at [615, 240] on div "Select component" at bounding box center [614, 238] width 60 height 10
click at [608, 292] on div "Breadcrumb" at bounding box center [606, 294] width 41 height 10
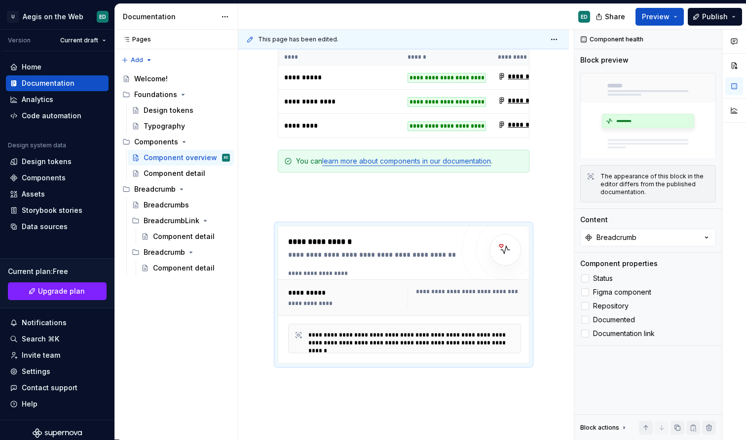
scroll to position [255, 0]
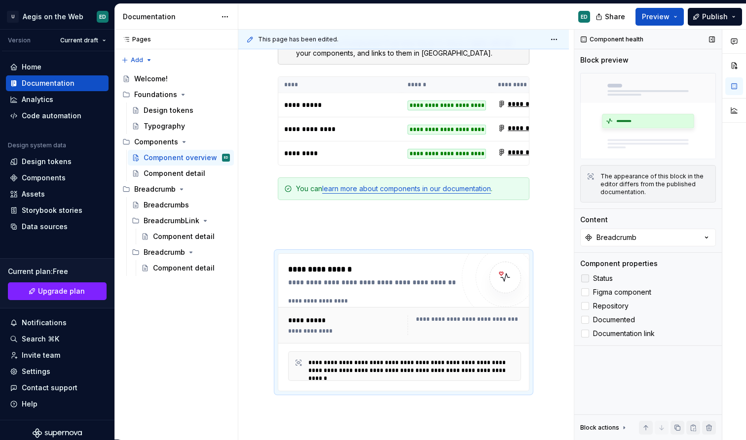
click at [582, 279] on div at bounding box center [585, 279] width 8 height 8
click at [587, 303] on label "Repository" at bounding box center [648, 306] width 136 height 12
click at [587, 293] on div at bounding box center [585, 292] width 8 height 8
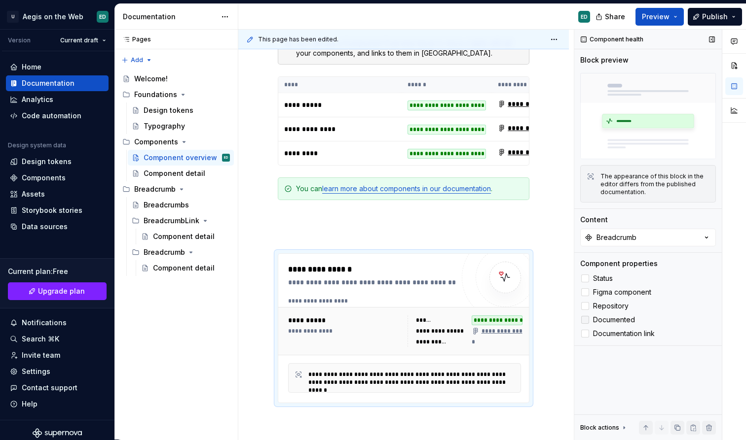
click at [587, 318] on div at bounding box center [585, 320] width 8 height 8
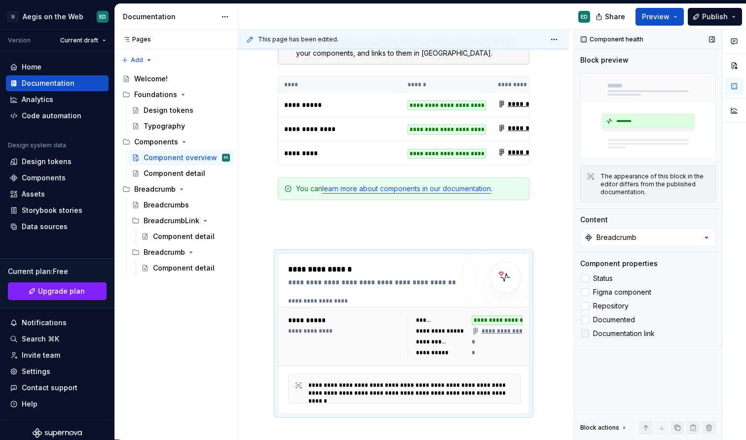
click at [585, 339] on label "Documentation link" at bounding box center [648, 334] width 136 height 12
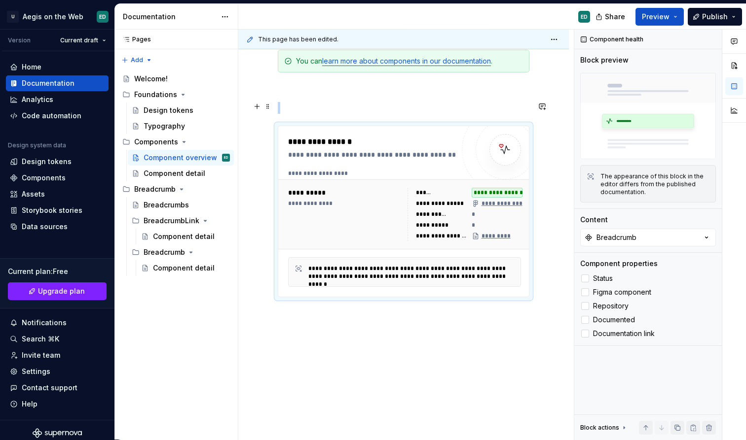
scroll to position [383, 0]
click at [256, 110] on button "button" at bounding box center [257, 107] width 14 height 14
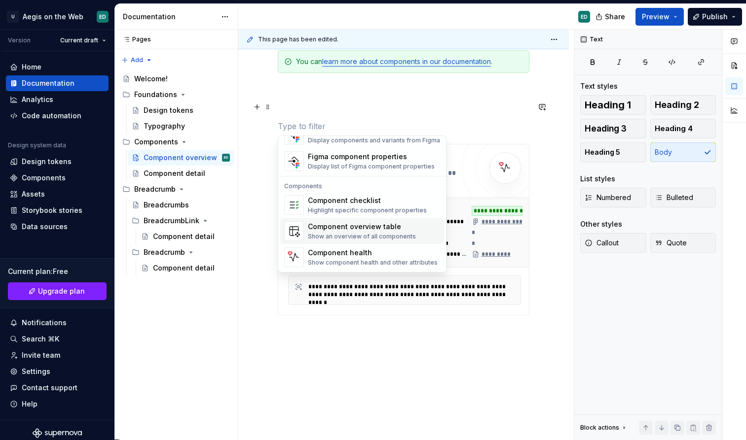
scroll to position [982, 0]
click at [344, 232] on div "Component overview table Show an overview of all components" at bounding box center [362, 231] width 108 height 19
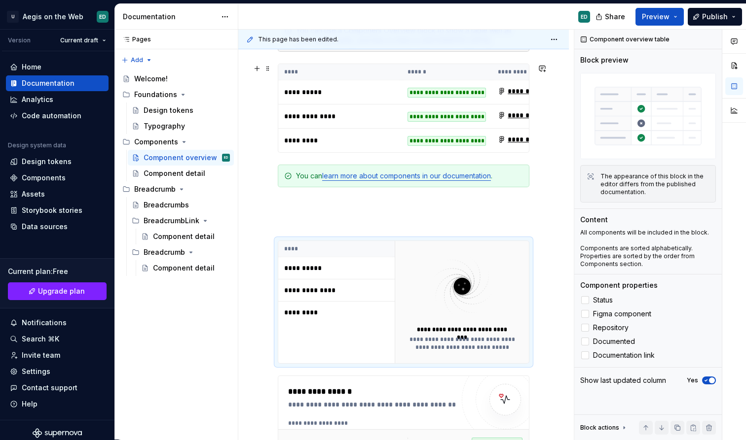
scroll to position [273, 0]
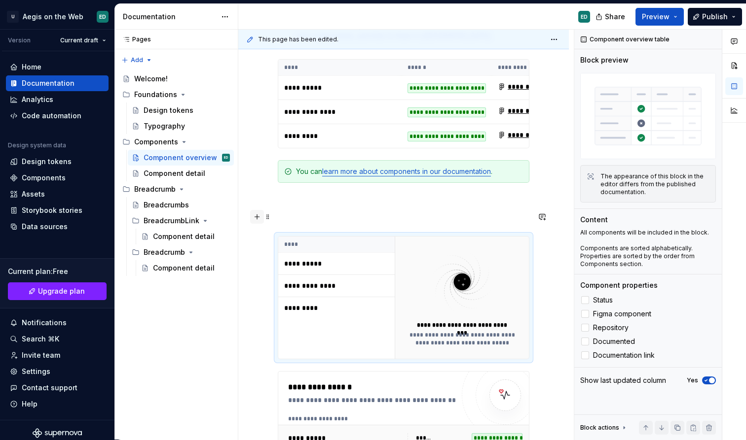
click at [259, 219] on button "button" at bounding box center [257, 217] width 14 height 14
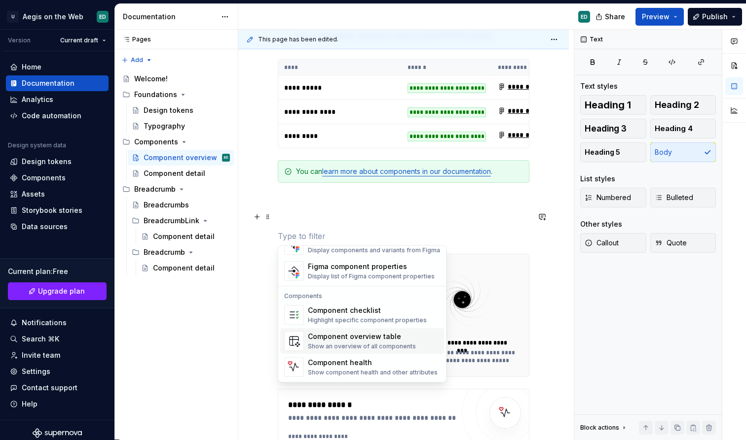
scroll to position [982, 0]
click at [376, 311] on div "Component checklist" at bounding box center [367, 311] width 119 height 10
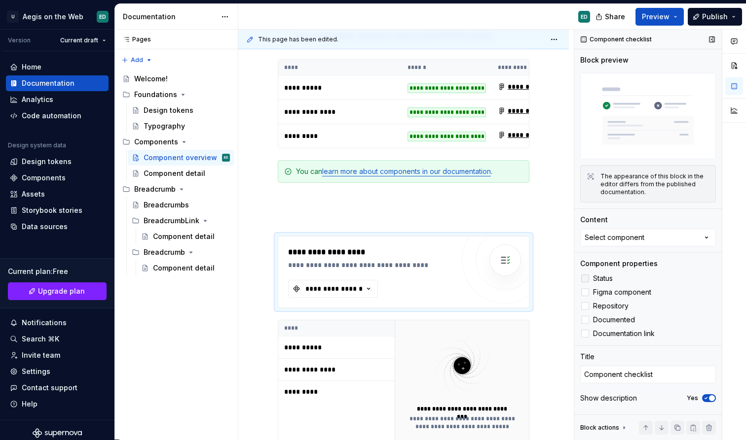
click at [592, 279] on label "Status" at bounding box center [648, 279] width 136 height 12
click at [586, 299] on div "Status Figma component Repository Documented Documentation link" at bounding box center [648, 306] width 136 height 67
click at [586, 308] on div at bounding box center [585, 306] width 8 height 8
click at [585, 296] on div at bounding box center [585, 292] width 8 height 8
click at [585, 326] on label "Documented" at bounding box center [648, 320] width 136 height 12
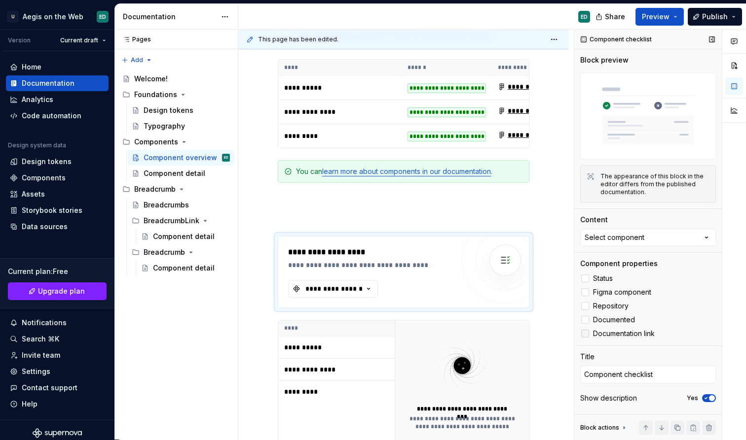
click at [585, 333] on div at bounding box center [585, 334] width 8 height 8
click at [736, 20] on button "Publish" at bounding box center [714, 17] width 54 height 18
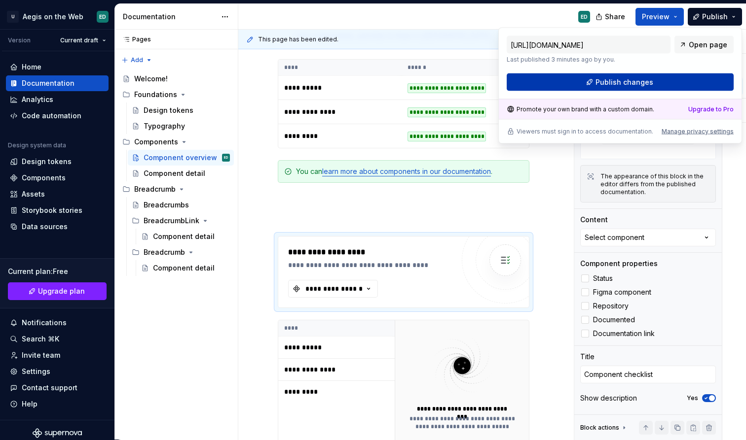
click at [662, 82] on button "Publish changes" at bounding box center [619, 82] width 227 height 18
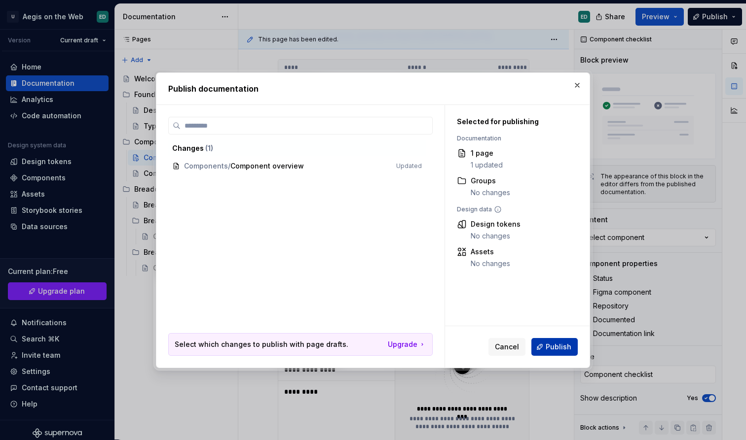
click at [545, 345] on button "Publish" at bounding box center [554, 347] width 46 height 18
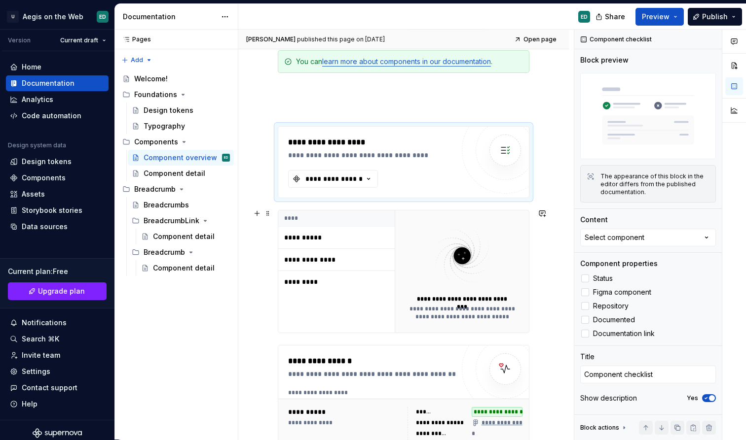
scroll to position [384, 0]
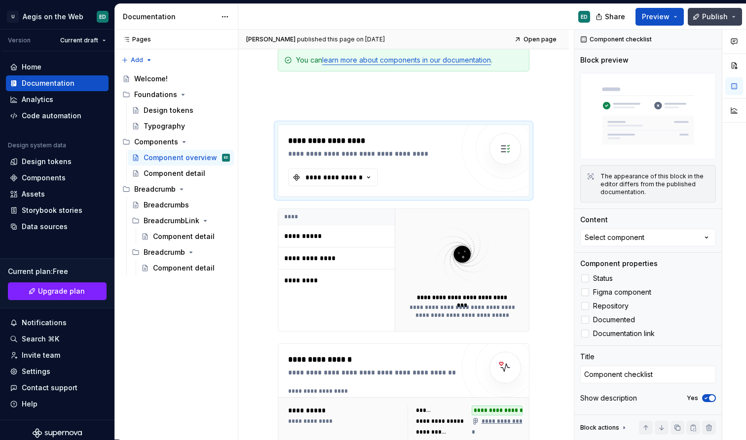
click at [733, 22] on button "Publish" at bounding box center [714, 17] width 54 height 18
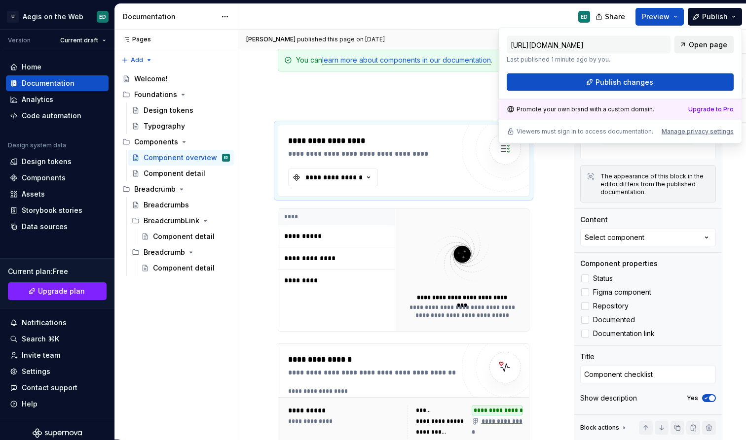
click at [709, 48] on span "Open page" at bounding box center [707, 45] width 38 height 10
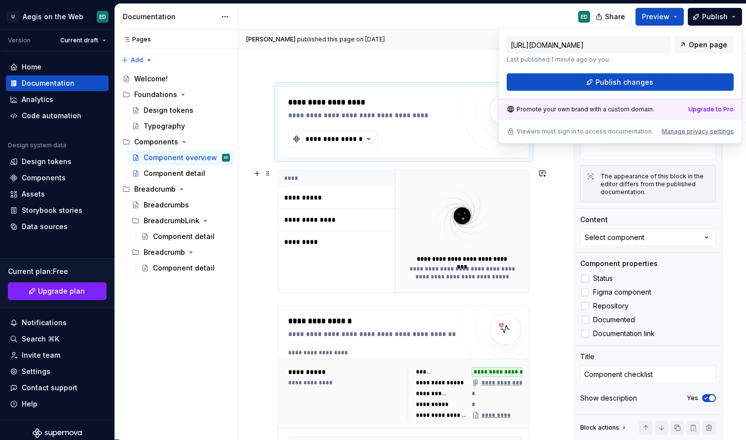
scroll to position [425, 0]
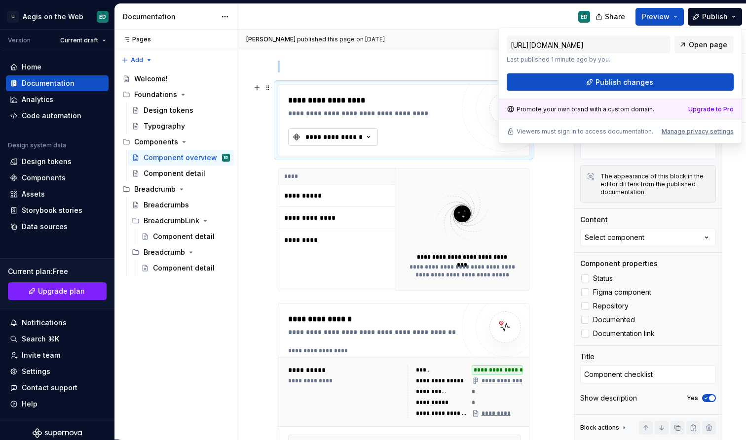
click at [371, 138] on icon "button" at bounding box center [368, 137] width 10 height 10
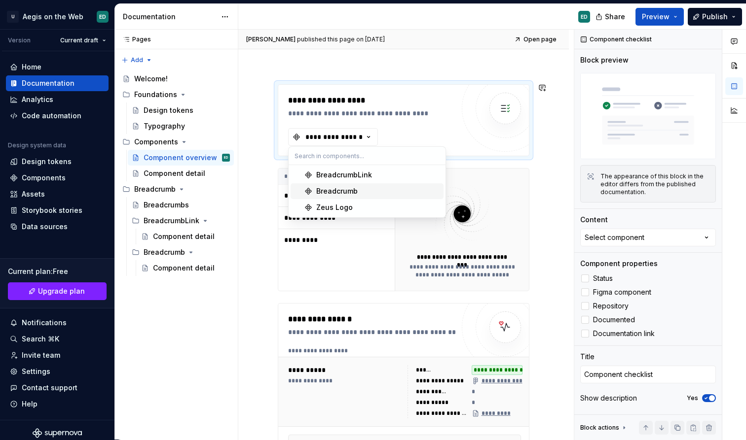
click at [364, 195] on div "Breadcrumb" at bounding box center [377, 191] width 123 height 10
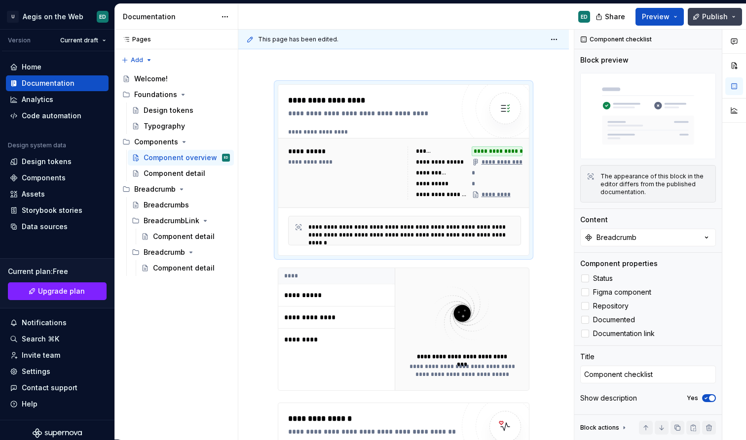
click at [728, 15] on button "Publish" at bounding box center [714, 17] width 54 height 18
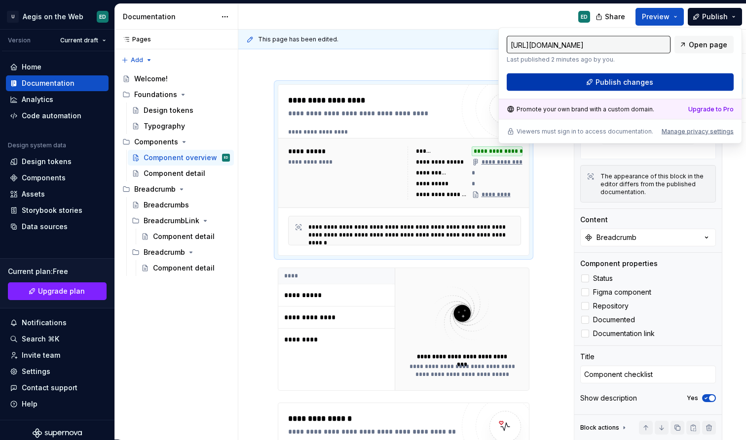
click at [650, 86] on span "Publish changes" at bounding box center [624, 82] width 58 height 10
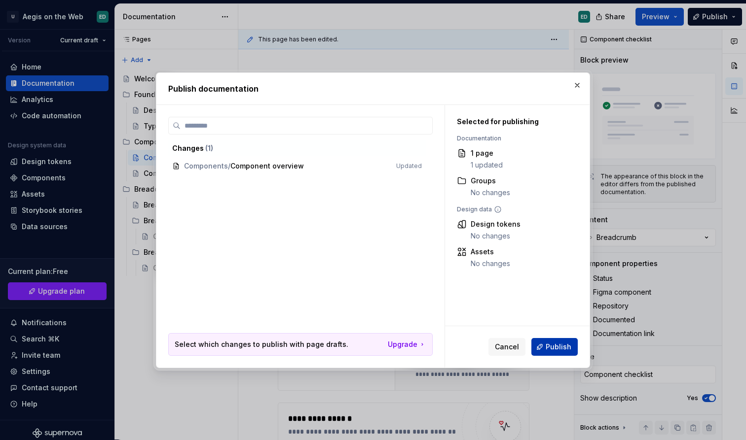
click at [557, 352] on span "Publish" at bounding box center [558, 347] width 26 height 10
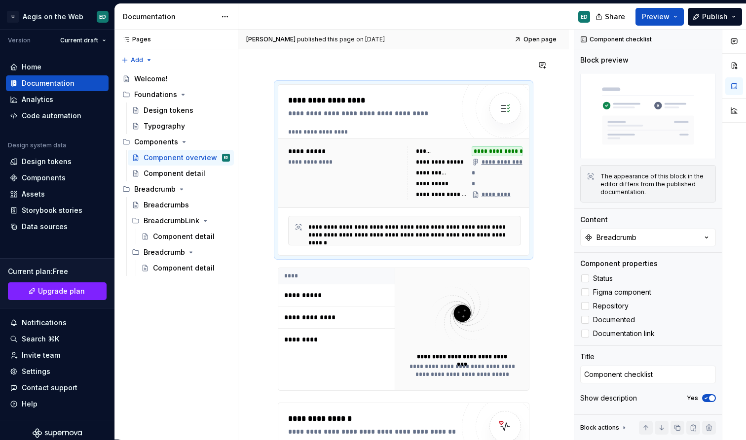
click at [499, 5] on div "ED" at bounding box center [417, 17] width 359 height 26
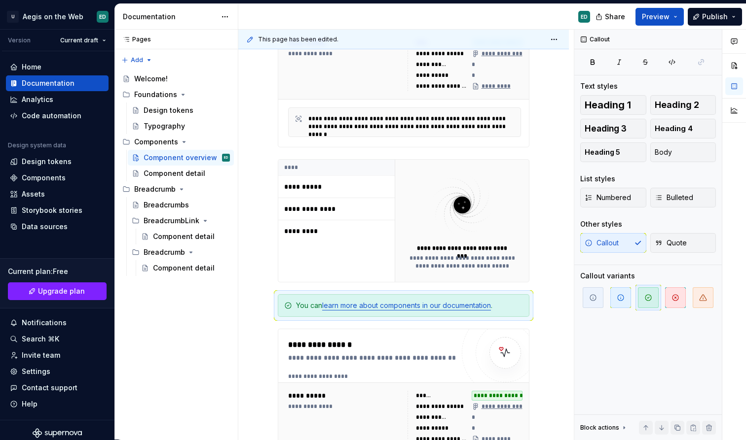
scroll to position [0, 0]
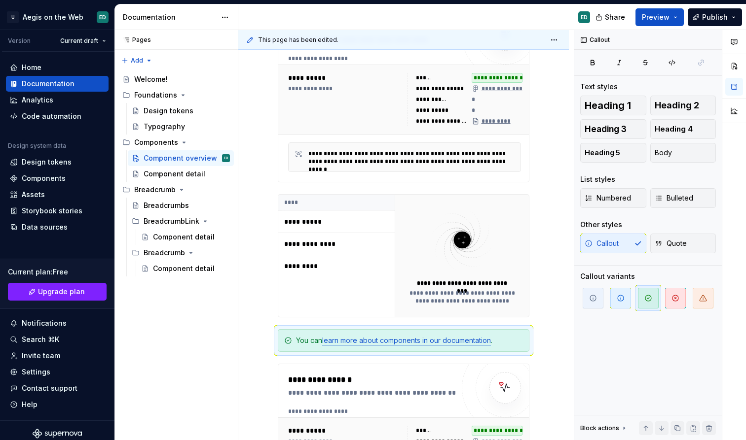
click at [742, 19] on div "Share Preview Publish" at bounding box center [672, 16] width 148 height 25
click at [734, 17] on button "Publish" at bounding box center [714, 17] width 54 height 18
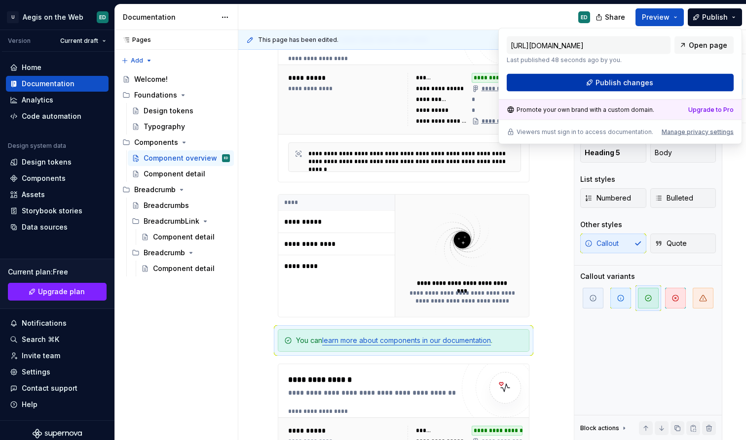
click at [635, 85] on span "Publish changes" at bounding box center [624, 83] width 58 height 10
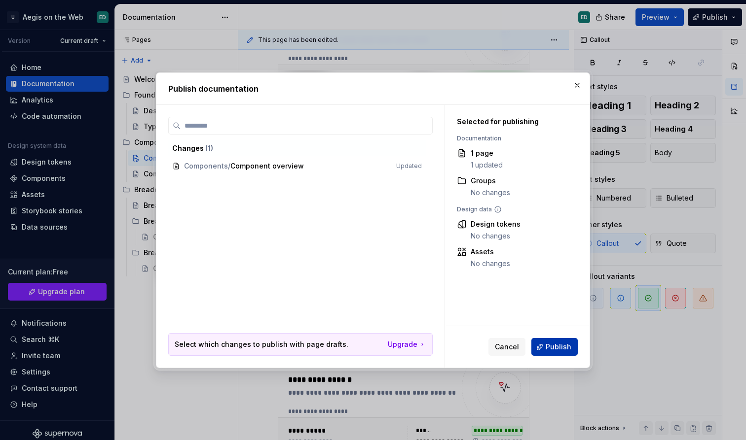
click at [558, 340] on button "Publish" at bounding box center [554, 347] width 46 height 18
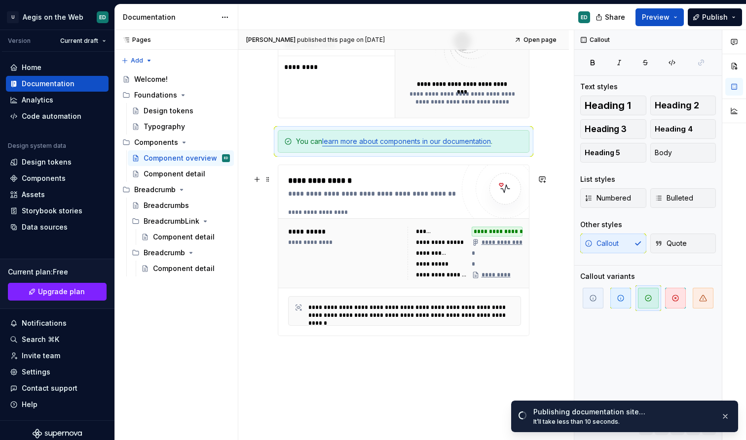
scroll to position [675, 0]
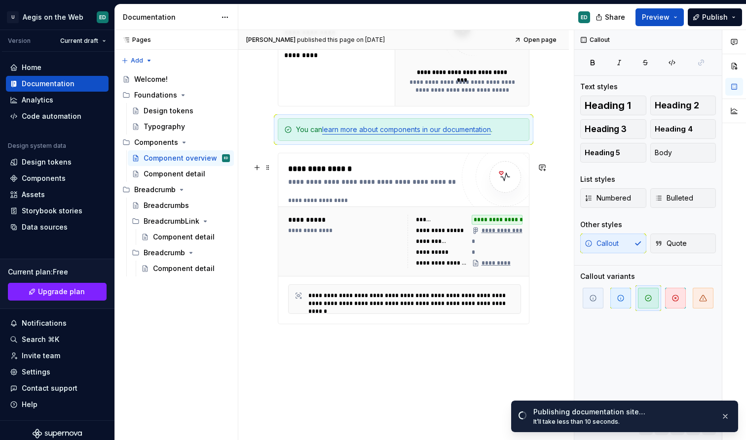
click at [353, 268] on div "**********" at bounding box center [344, 241] width 113 height 53
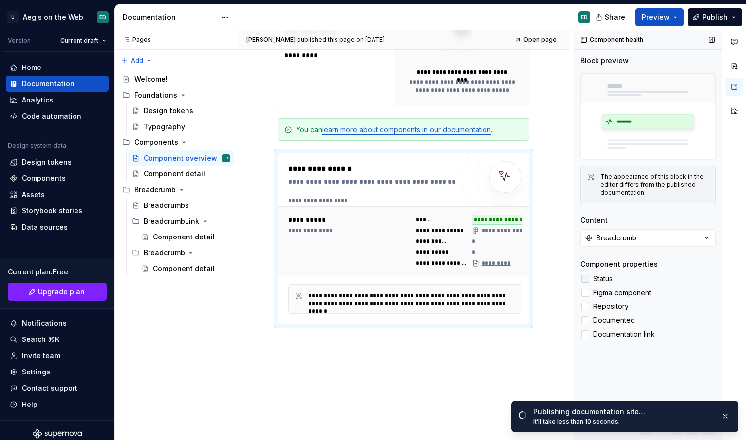
click at [585, 279] on icon at bounding box center [585, 279] width 0 height 0
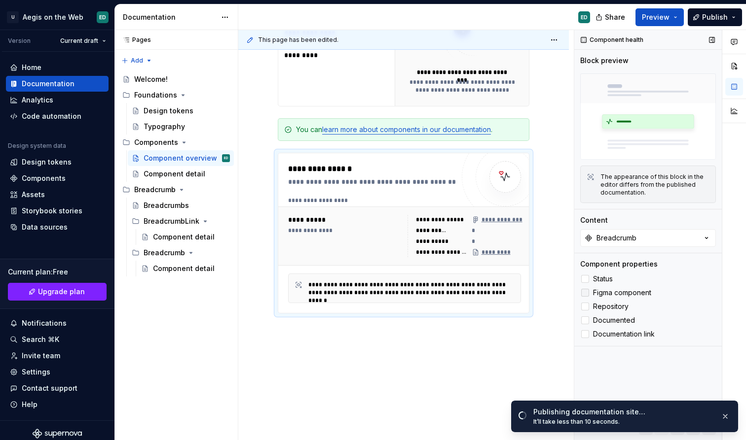
click at [587, 297] on div at bounding box center [585, 293] width 8 height 8
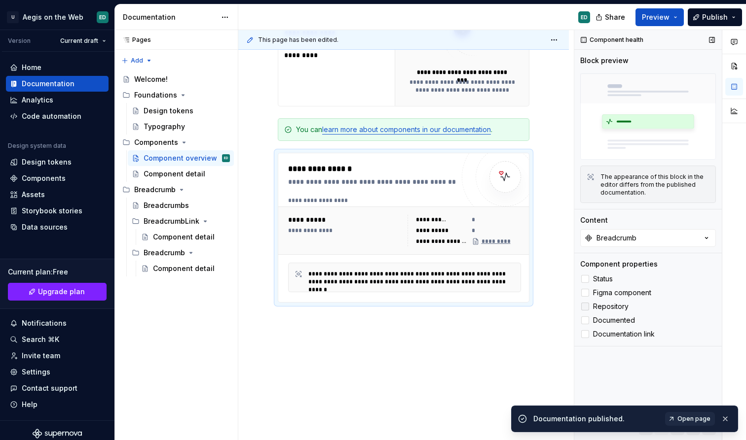
click at [585, 307] on icon at bounding box center [585, 307] width 0 height 0
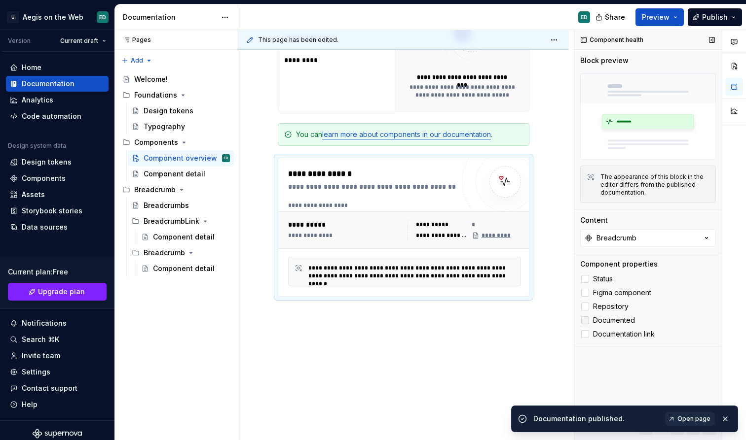
click at [587, 315] on label "Documented" at bounding box center [648, 321] width 136 height 12
click at [585, 334] on icon at bounding box center [585, 334] width 0 height 0
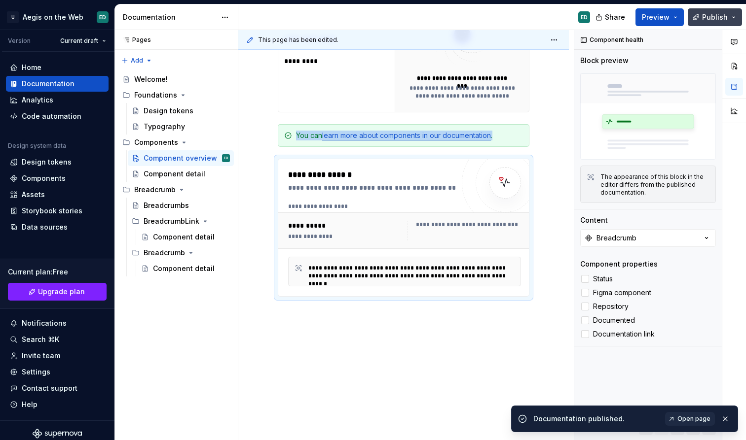
click at [739, 17] on button "Publish" at bounding box center [714, 17] width 54 height 18
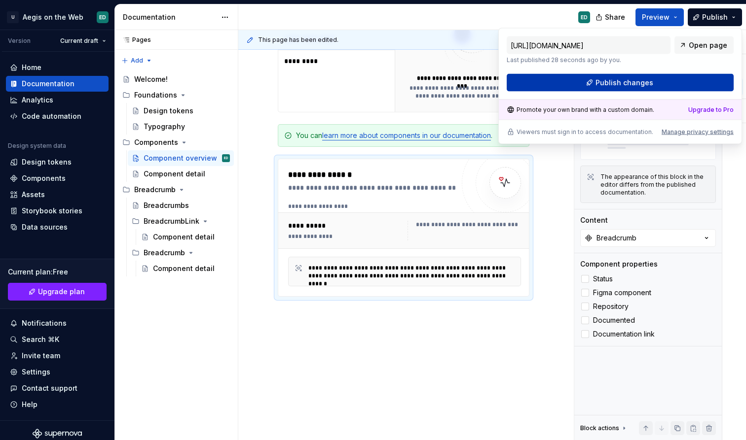
click at [690, 83] on button "Publish changes" at bounding box center [619, 83] width 227 height 18
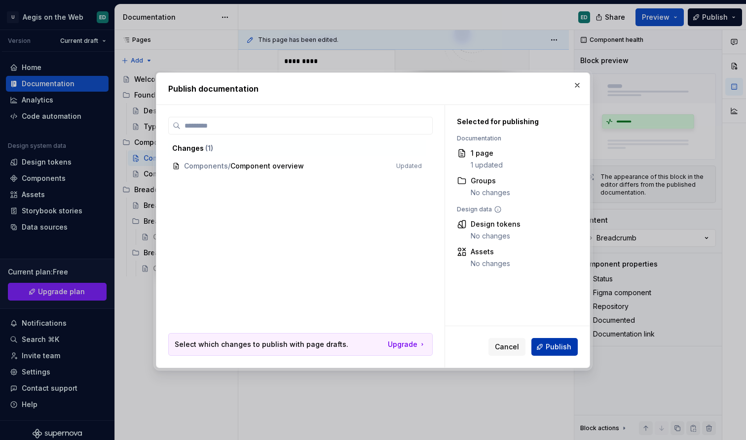
click at [552, 347] on span "Publish" at bounding box center [558, 347] width 26 height 10
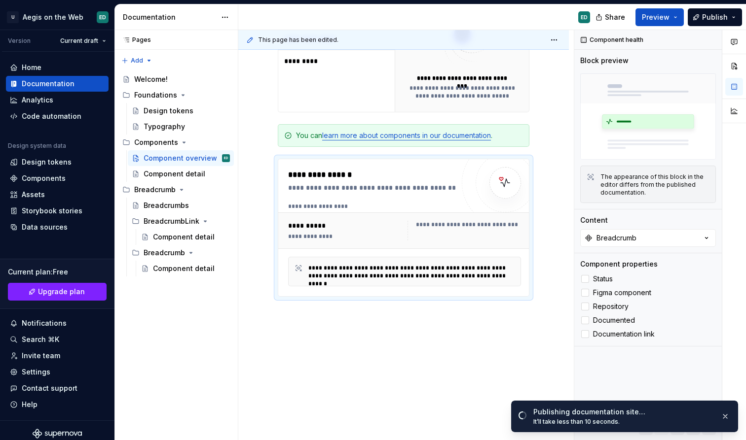
scroll to position [659, 0]
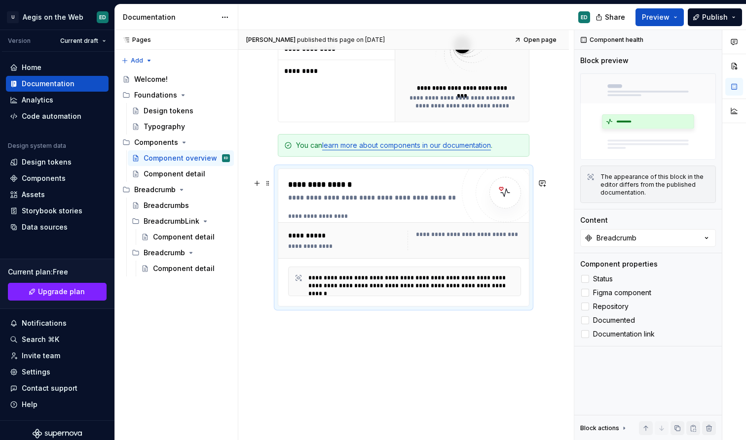
click at [481, 221] on div at bounding box center [505, 192] width 87 height 87
click at [608, 294] on span "Figma component" at bounding box center [622, 293] width 58 height 8
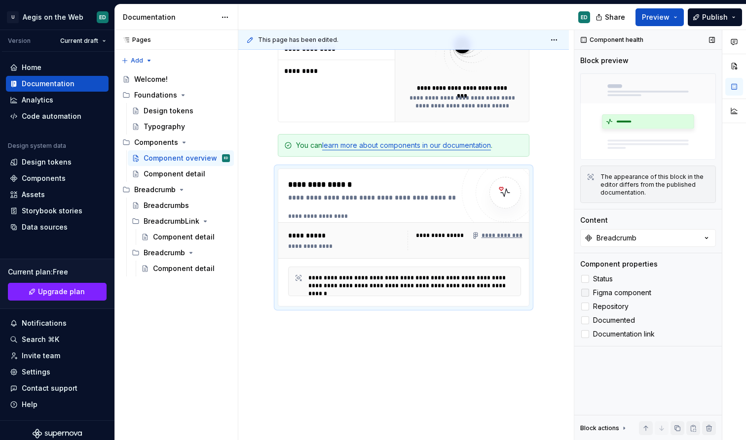
click at [608, 293] on span "Figma component" at bounding box center [622, 293] width 58 height 8
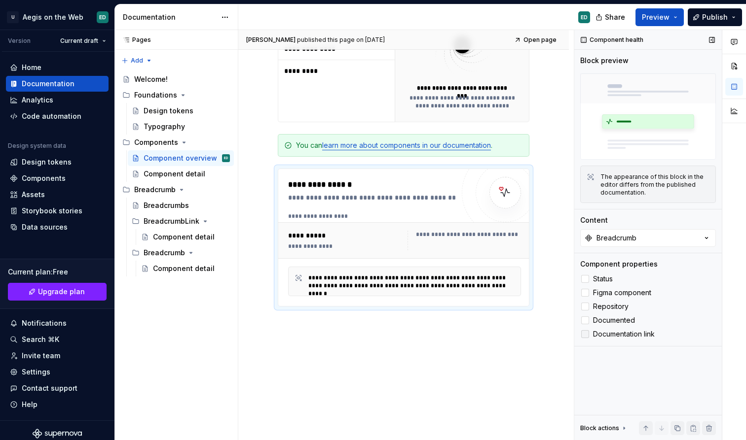
click at [614, 335] on span "Documentation link" at bounding box center [624, 334] width 62 height 8
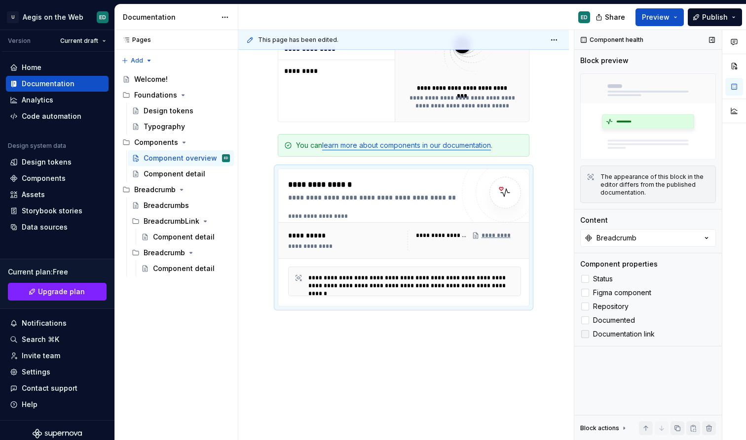
click at [614, 335] on span "Documentation link" at bounding box center [624, 334] width 62 height 8
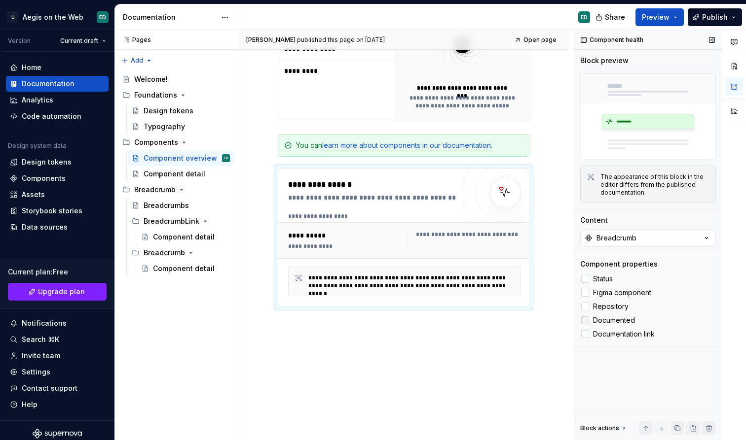
click at [619, 323] on span "Documented" at bounding box center [614, 321] width 42 height 8
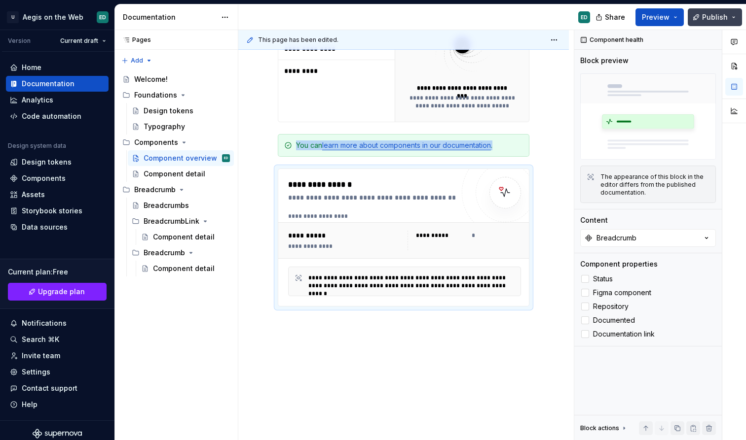
click at [727, 9] on button "Publish" at bounding box center [714, 17] width 54 height 18
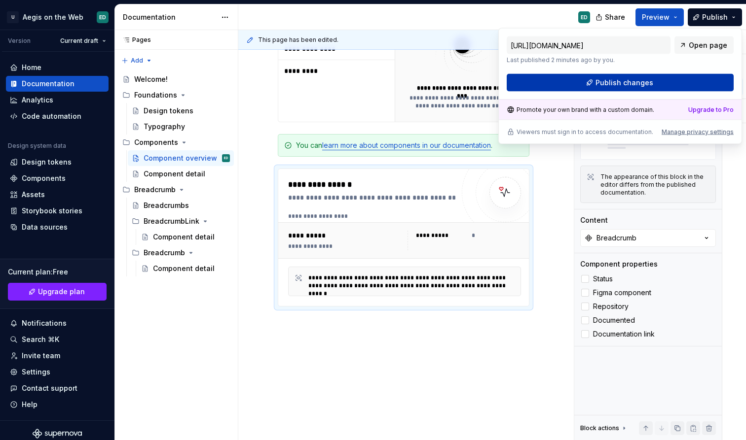
click at [623, 82] on span "Publish changes" at bounding box center [624, 83] width 58 height 10
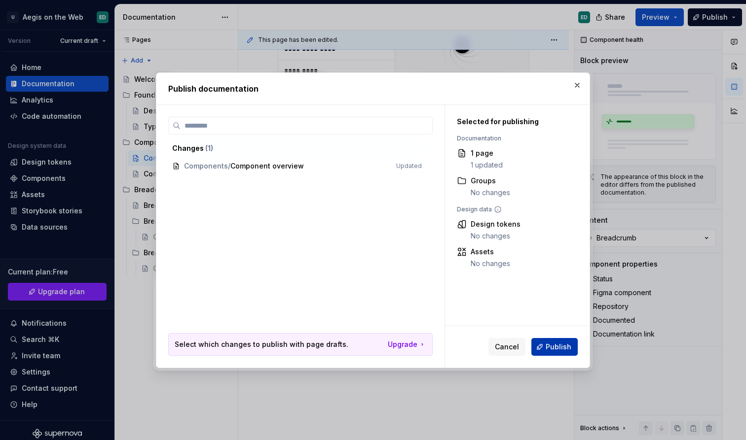
click at [548, 344] on span "Publish" at bounding box center [558, 347] width 26 height 10
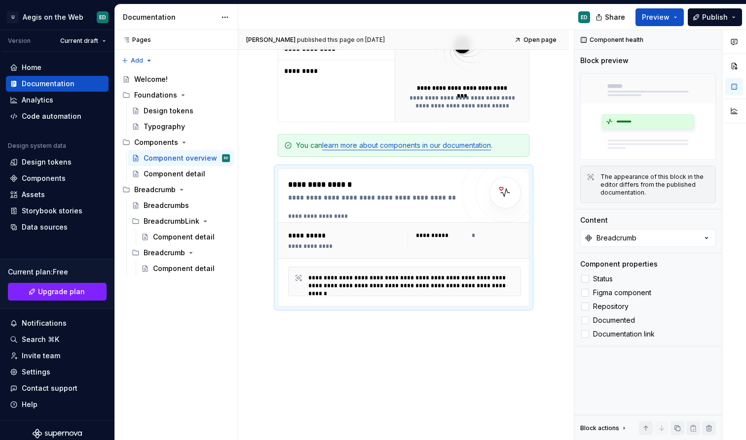
type textarea "*"
click at [76, 178] on div "Components" at bounding box center [57, 179] width 95 height 10
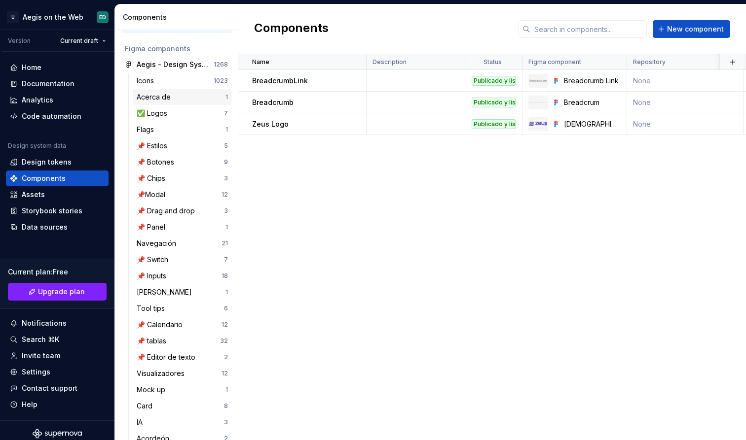
scroll to position [34, 0]
click at [215, 98] on div "Acerca de" at bounding box center [181, 98] width 89 height 10
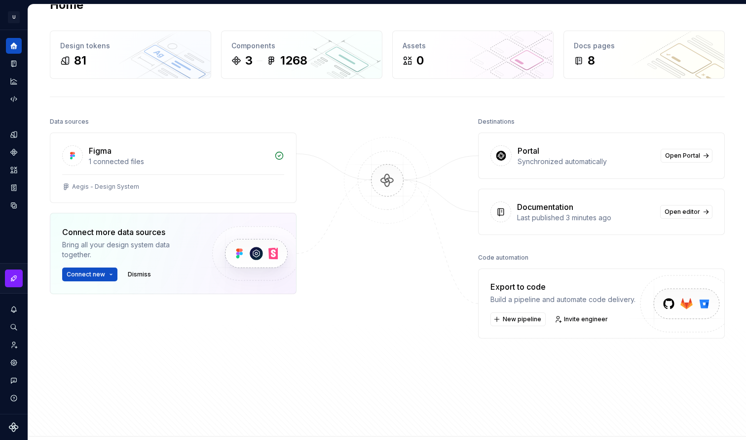
scroll to position [37, 0]
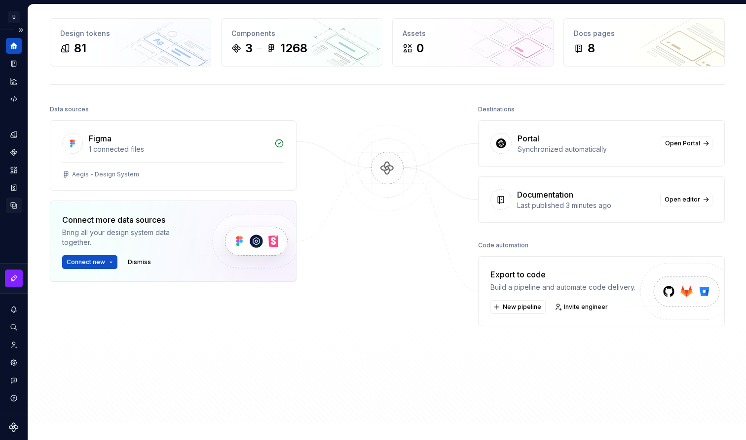
click at [17, 208] on icon "Data sources" at bounding box center [14, 206] width 6 height 6
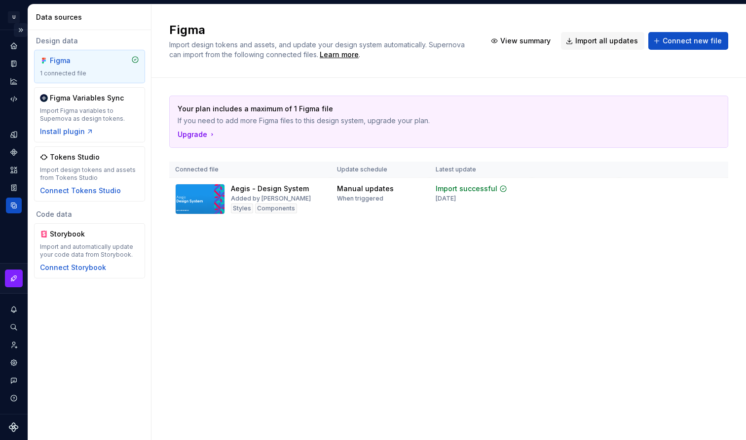
click at [26, 31] on button "Expand sidebar" at bounding box center [21, 30] width 14 height 14
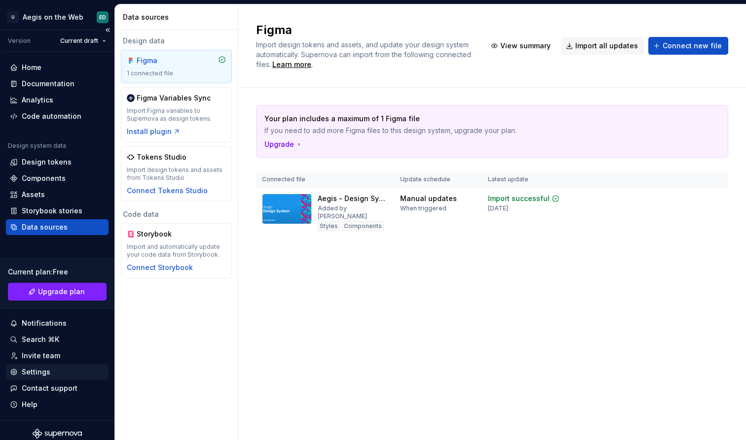
click at [53, 369] on div "Settings" at bounding box center [57, 372] width 95 height 10
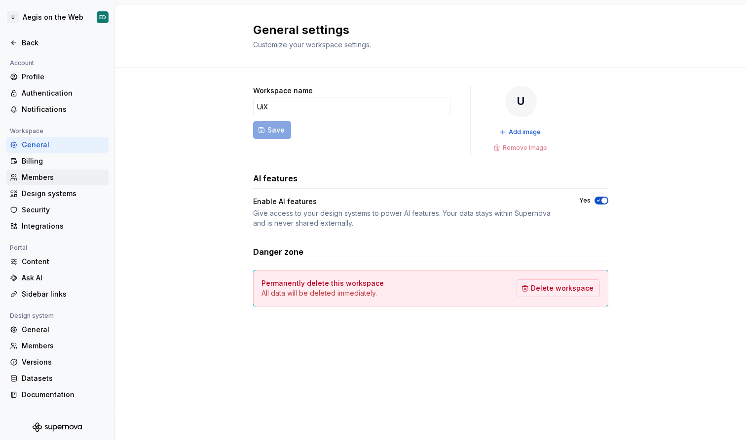
click at [56, 173] on div "Members" at bounding box center [63, 178] width 83 height 10
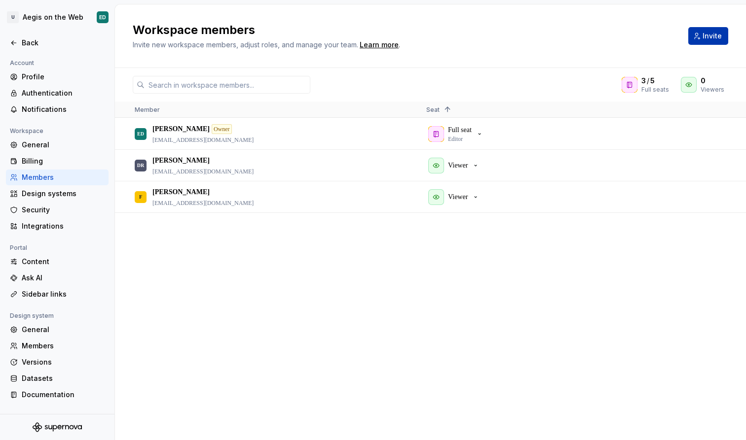
click at [706, 43] on button "Invite" at bounding box center [708, 36] width 40 height 18
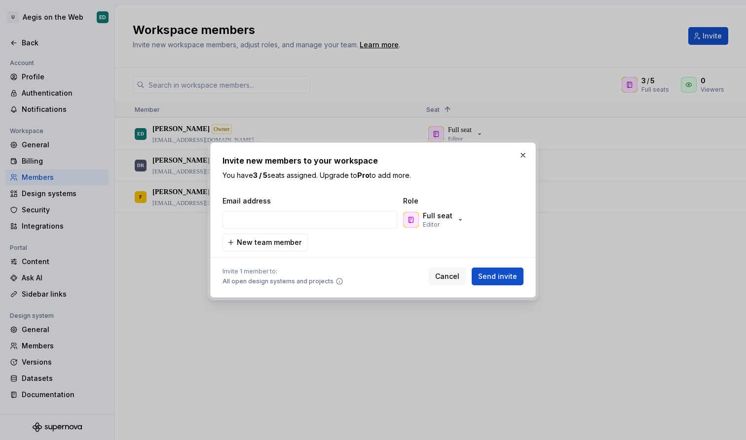
type input "10050536@onuriscp.com"
click at [355, 256] on div at bounding box center [372, 257] width 301 height 12
click at [294, 246] on span "New team member" at bounding box center [269, 243] width 65 height 10
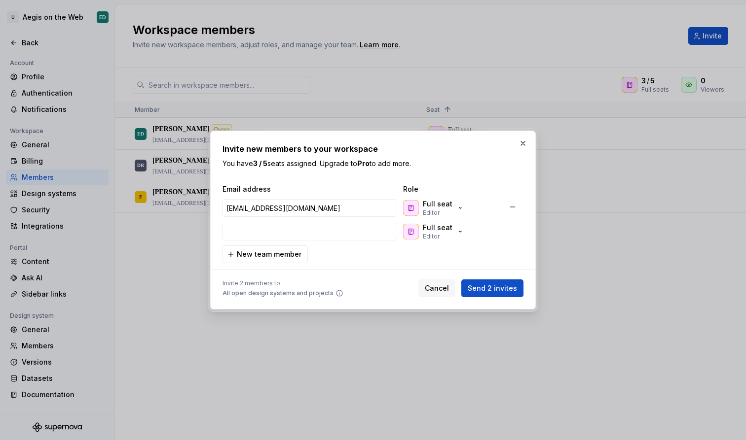
click at [474, 217] on div "Full seat Editor" at bounding box center [450, 208] width 99 height 20
click at [519, 235] on button "button" at bounding box center [512, 231] width 18 height 18
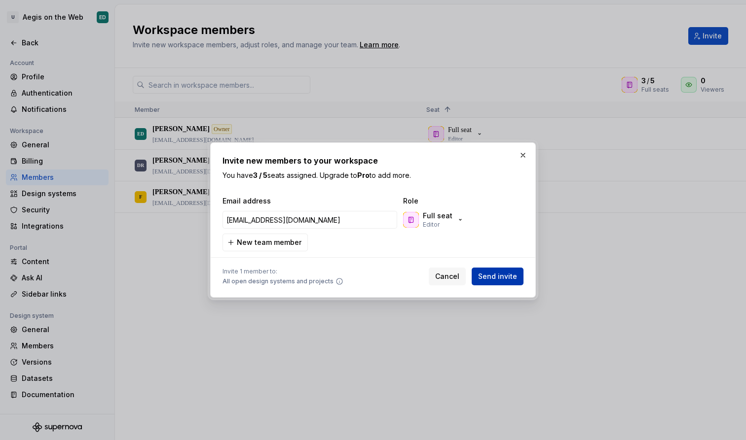
click at [504, 279] on span "Send invite" at bounding box center [497, 277] width 39 height 10
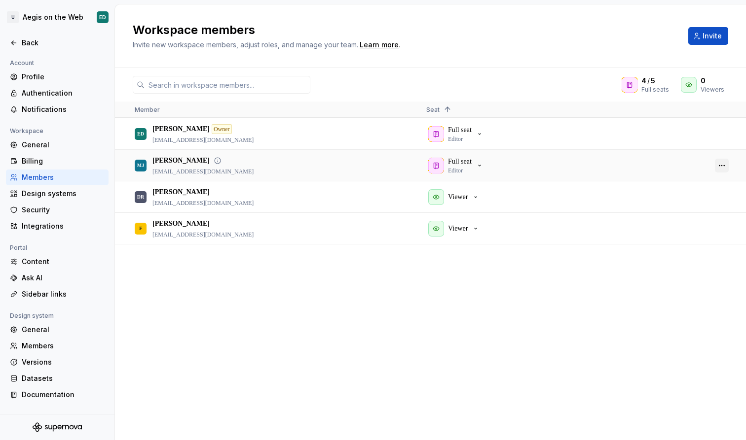
click at [720, 168] on button "button" at bounding box center [722, 166] width 14 height 14
click at [450, 309] on div "ED Edgar Diaz Owner 10055341@onuriscp.com Full seat Editor DR Daniela Ramos 100…" at bounding box center [430, 279] width 631 height 322
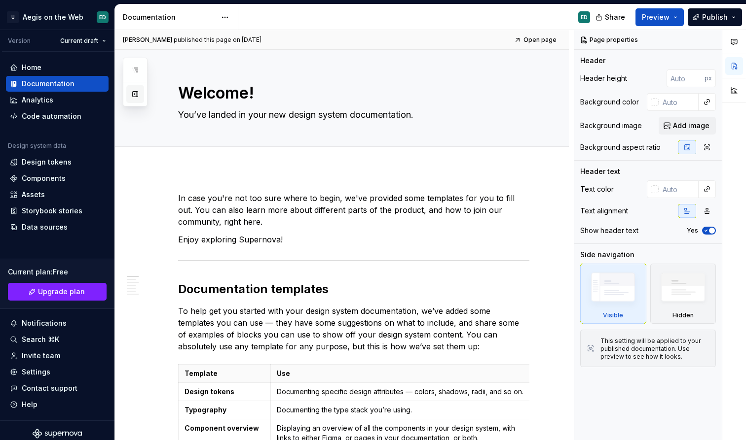
click at [135, 100] on button "button" at bounding box center [135, 94] width 18 height 18
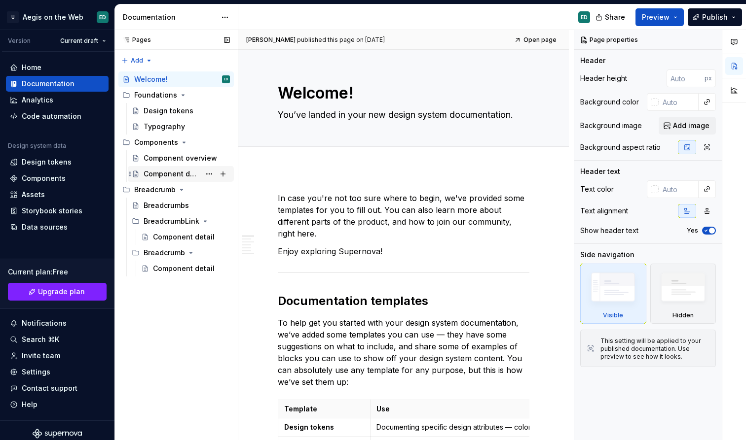
click at [179, 177] on div "Component detail" at bounding box center [171, 174] width 57 height 10
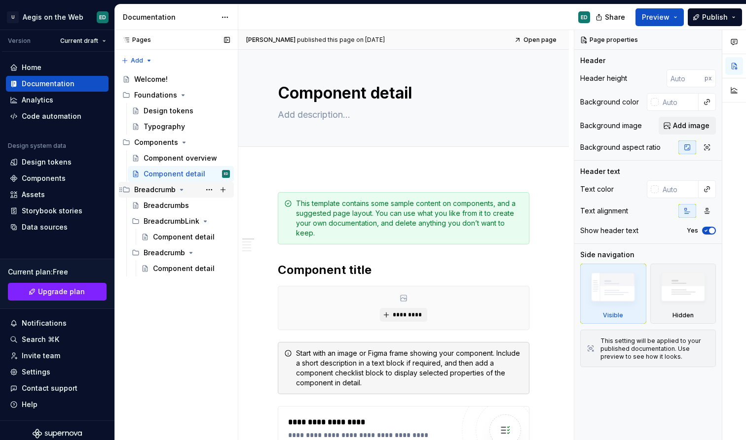
click at [120, 192] on icon "Page tree" at bounding box center [121, 190] width 8 height 8
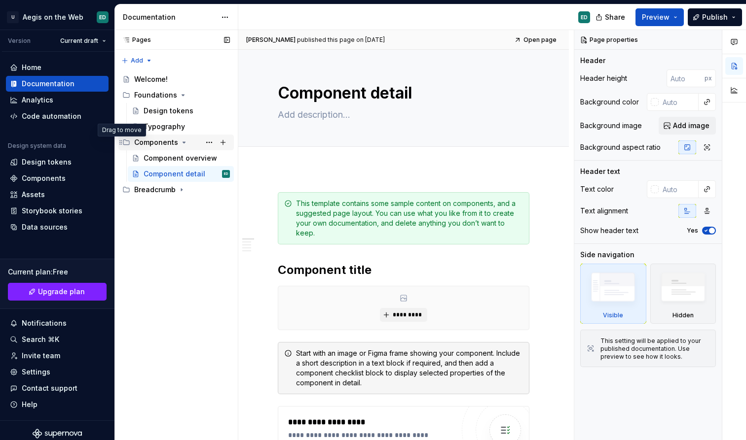
click at [119, 145] on icon "Page tree" at bounding box center [121, 143] width 8 height 8
click at [173, 158] on div "Component overview" at bounding box center [171, 158] width 57 height 10
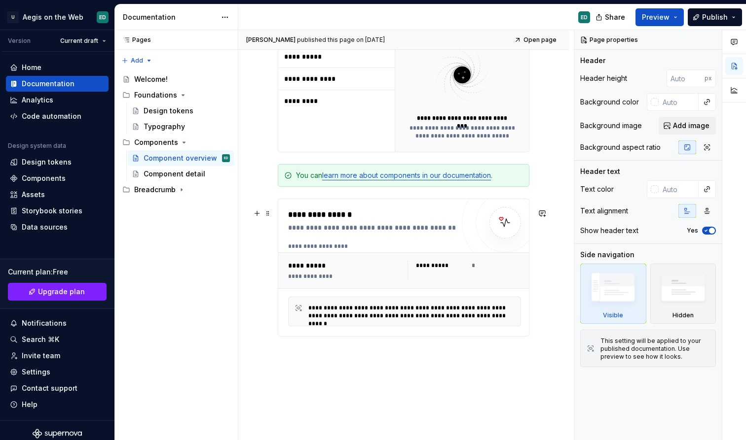
scroll to position [631, 0]
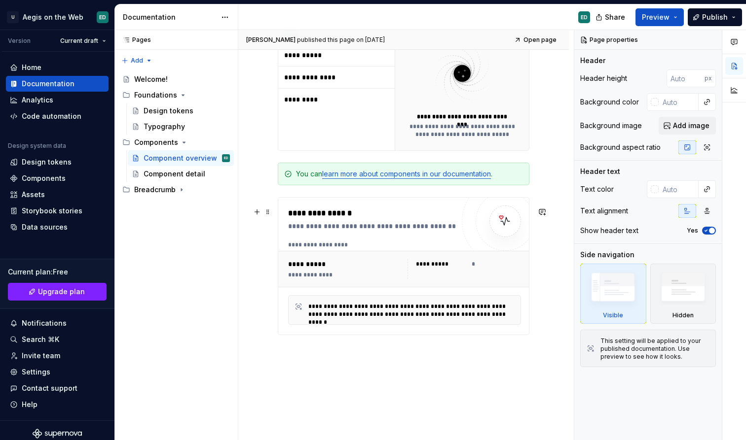
click at [354, 231] on div "**********" at bounding box center [373, 226] width 171 height 10
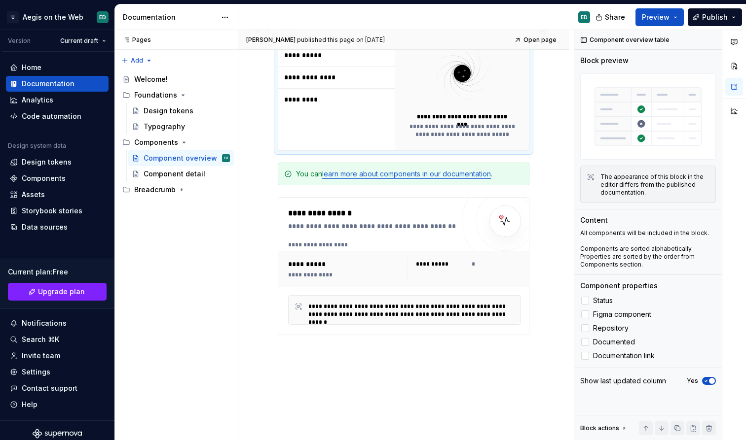
click at [320, 133] on div "**********" at bounding box center [336, 89] width 116 height 122
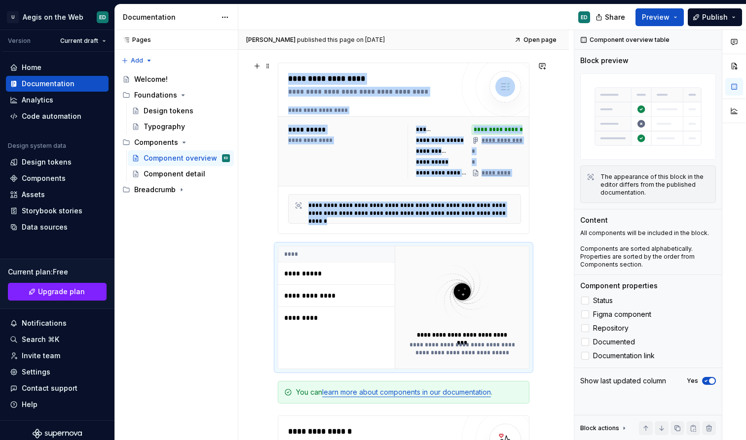
scroll to position [422, 0]
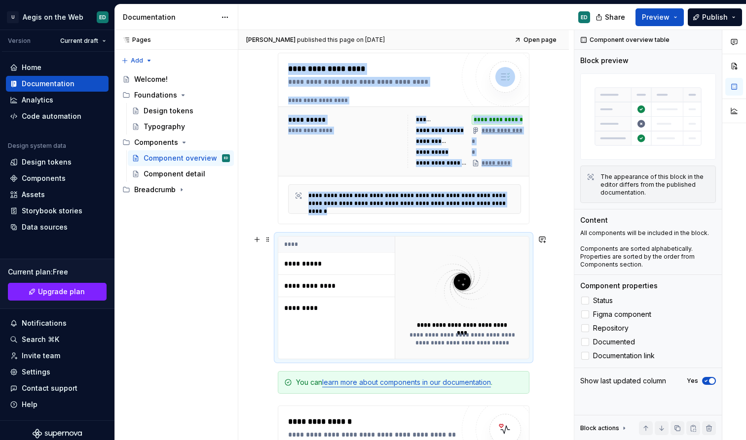
click at [412, 280] on img at bounding box center [462, 282] width 110 height 67
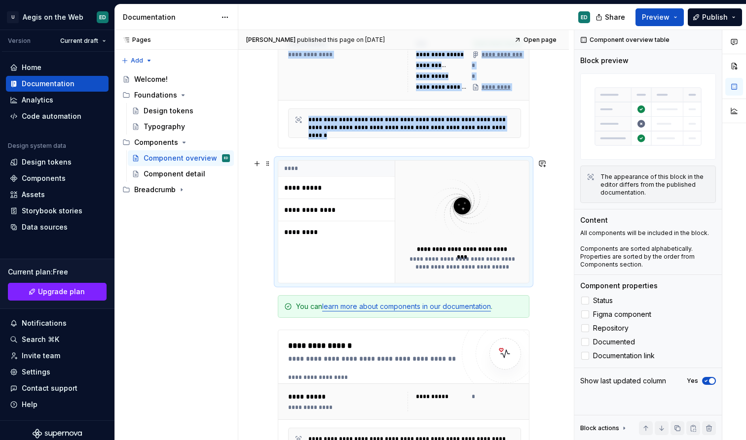
scroll to position [510, 0]
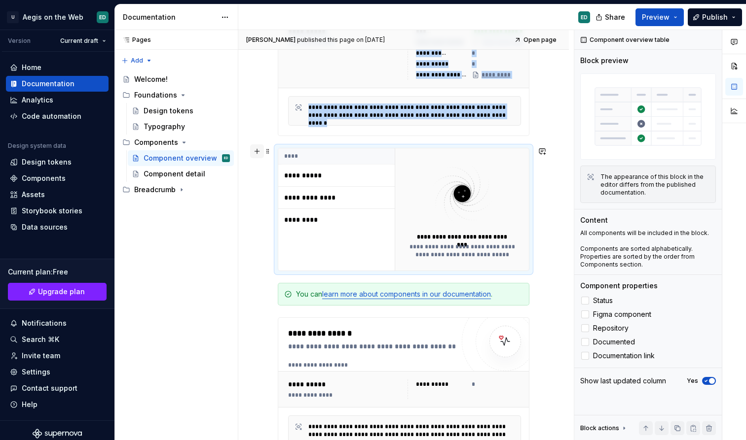
click at [255, 148] on button "button" at bounding box center [257, 151] width 14 height 14
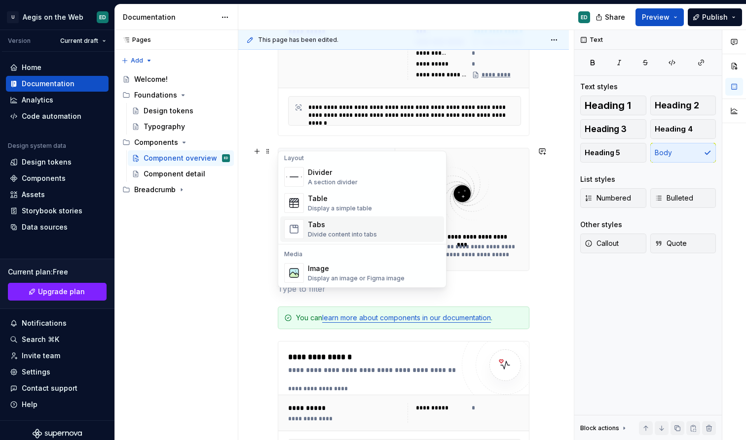
scroll to position [335, 0]
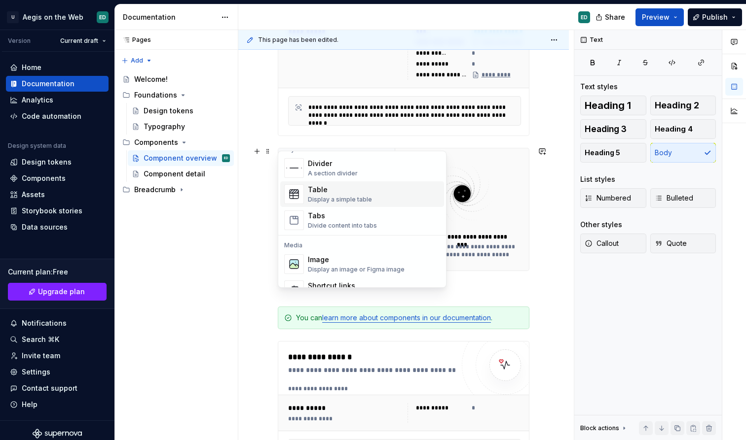
click at [363, 202] on div "Display a simple table" at bounding box center [340, 200] width 64 height 8
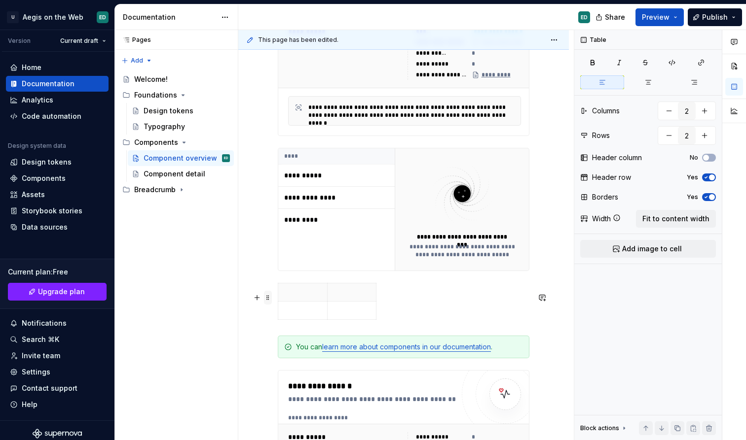
click at [266, 302] on span at bounding box center [268, 298] width 8 height 14
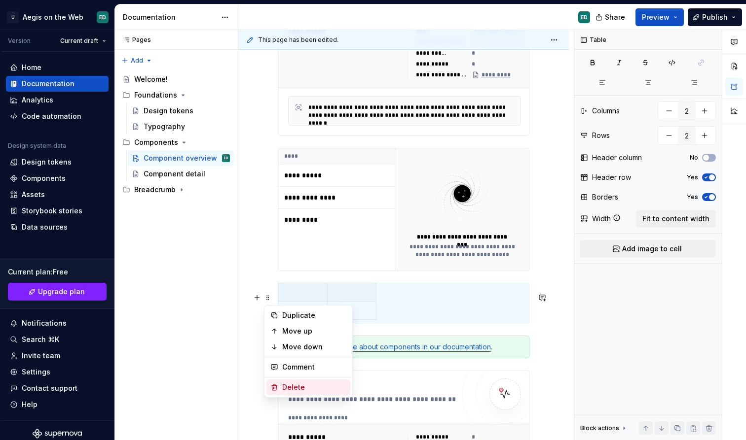
click at [304, 386] on div "Delete" at bounding box center [314, 388] width 64 height 10
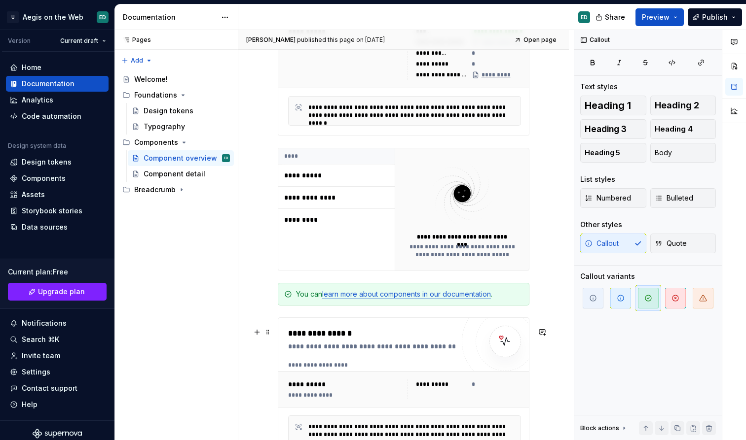
scroll to position [534, 0]
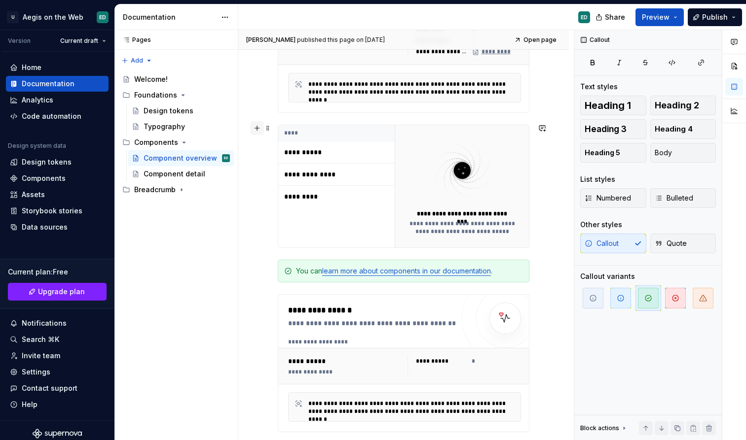
click at [255, 131] on button "button" at bounding box center [257, 128] width 14 height 14
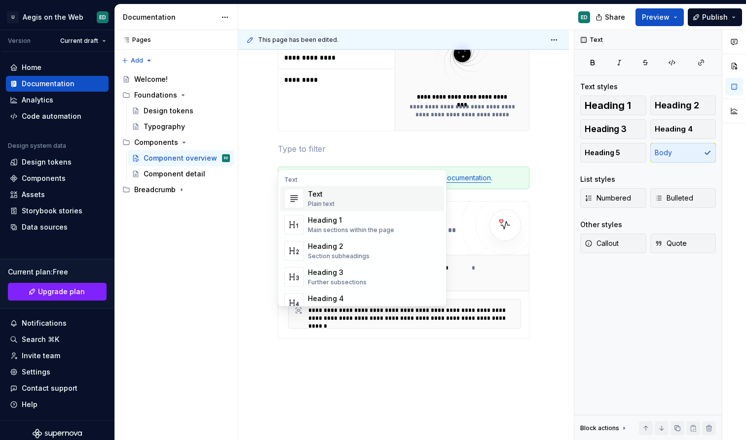
scroll to position [0, 0]
click at [259, 169] on div "**********" at bounding box center [403, 0] width 330 height 965
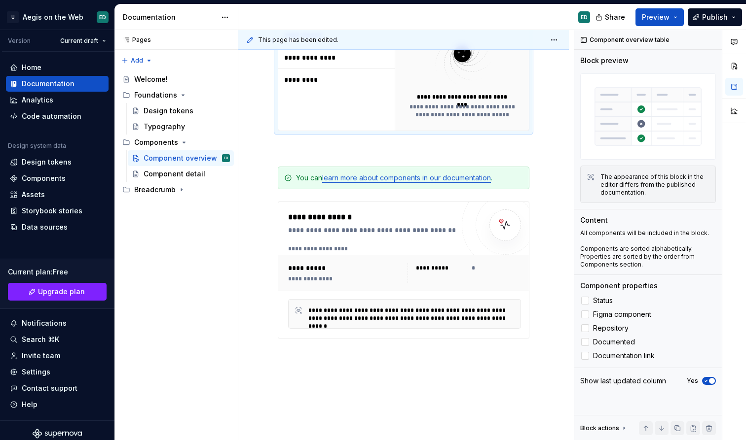
click at [425, 119] on div "**********" at bounding box center [462, 111] width 110 height 16
click at [663, 134] on img at bounding box center [648, 116] width 136 height 86
click at [714, 40] on button "button" at bounding box center [712, 40] width 14 height 14
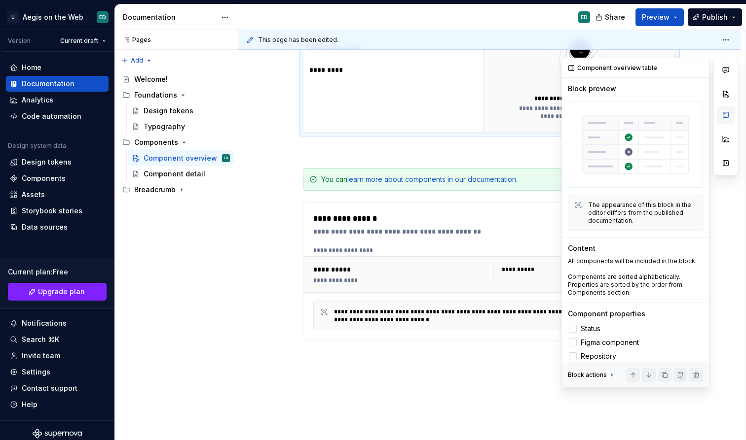
click at [730, 113] on button "button" at bounding box center [725, 115] width 18 height 18
click at [731, 93] on button "button" at bounding box center [725, 94] width 18 height 18
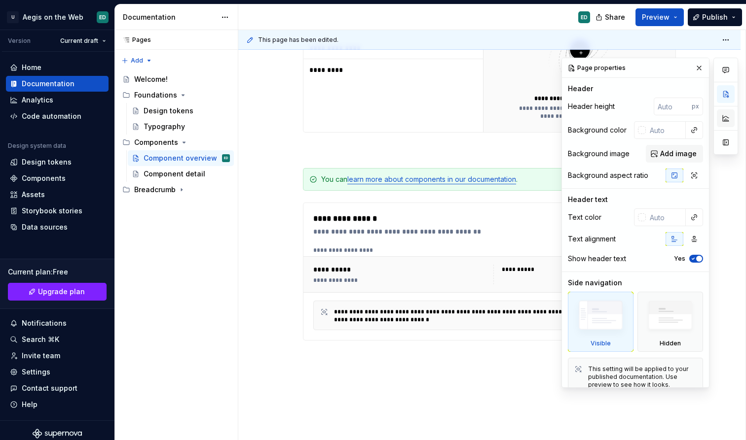
click at [724, 118] on button "button" at bounding box center [725, 118] width 18 height 18
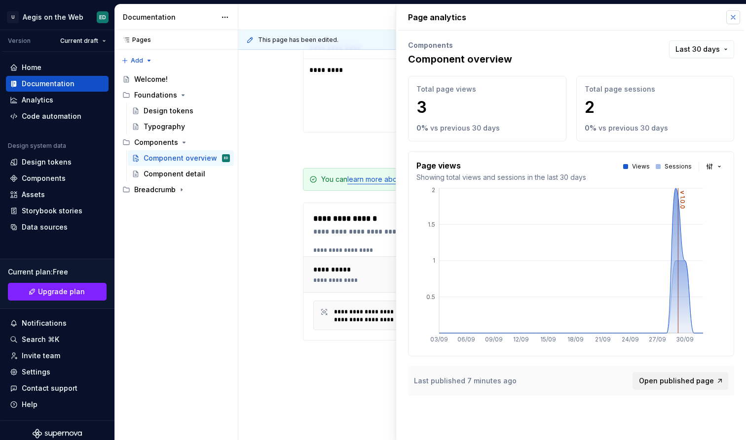
click at [736, 12] on button "button" at bounding box center [733, 17] width 14 height 14
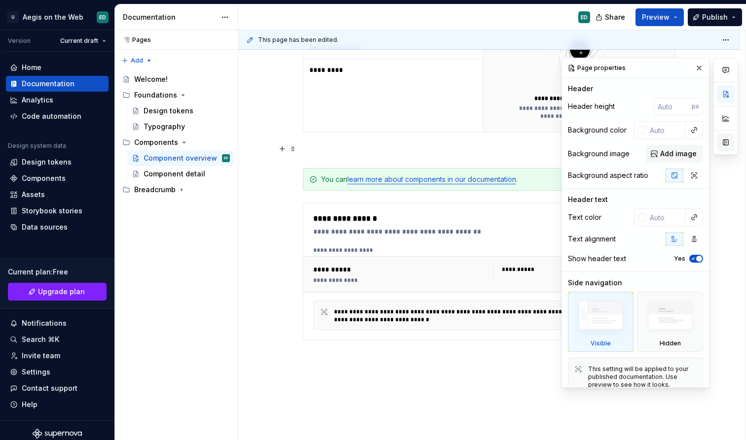
click at [725, 148] on button "button" at bounding box center [725, 143] width 18 height 18
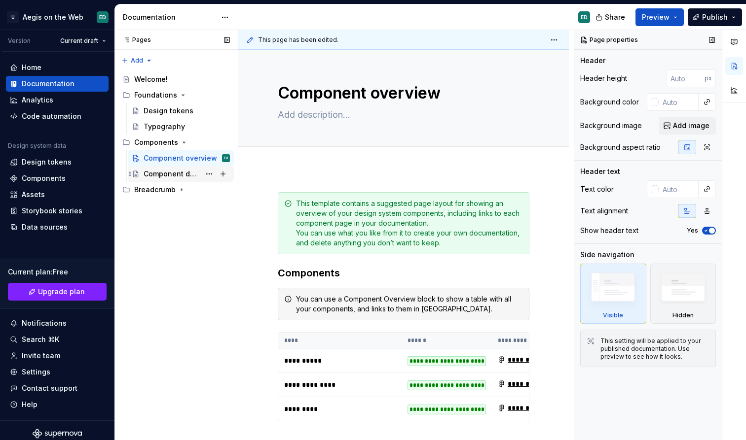
click at [179, 173] on div "Component detail" at bounding box center [171, 174] width 57 height 10
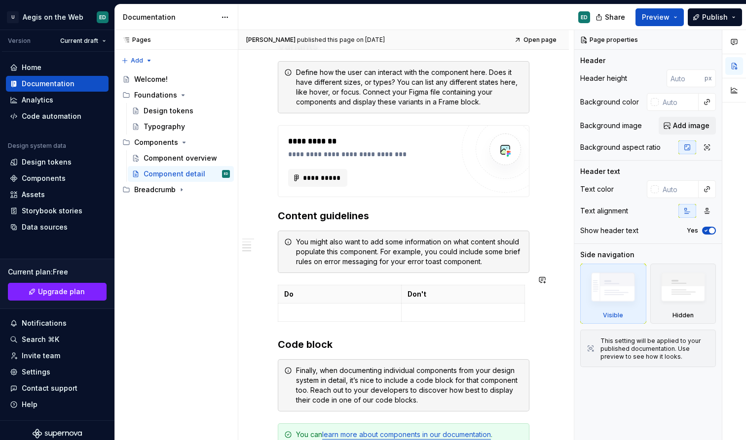
scroll to position [583, 0]
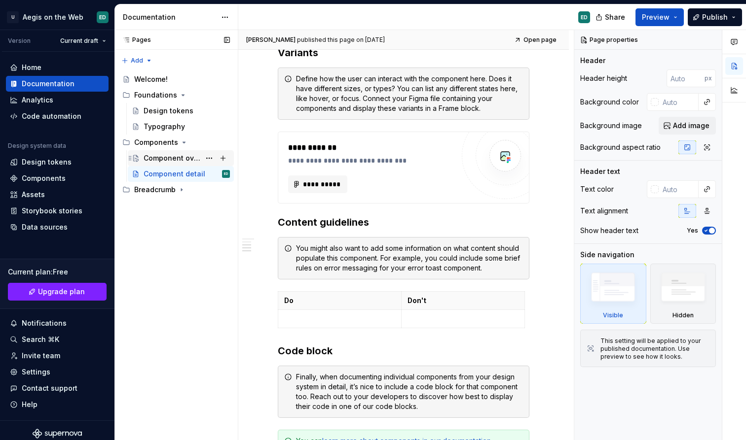
click at [157, 165] on div "Component overview" at bounding box center [181, 158] width 106 height 16
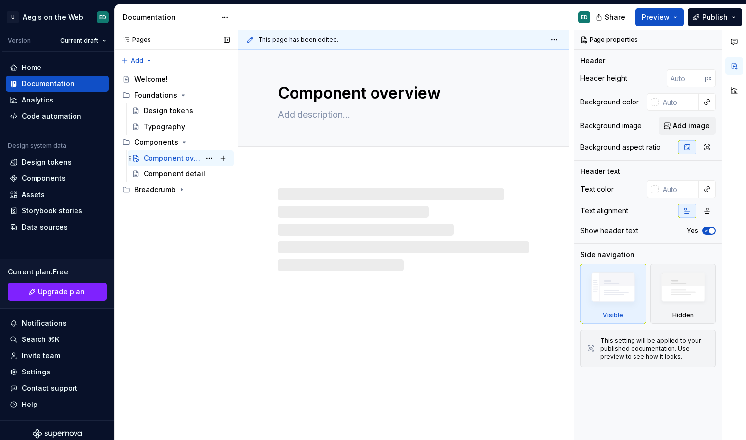
click at [138, 160] on icon "Page tree" at bounding box center [136, 158] width 8 height 8
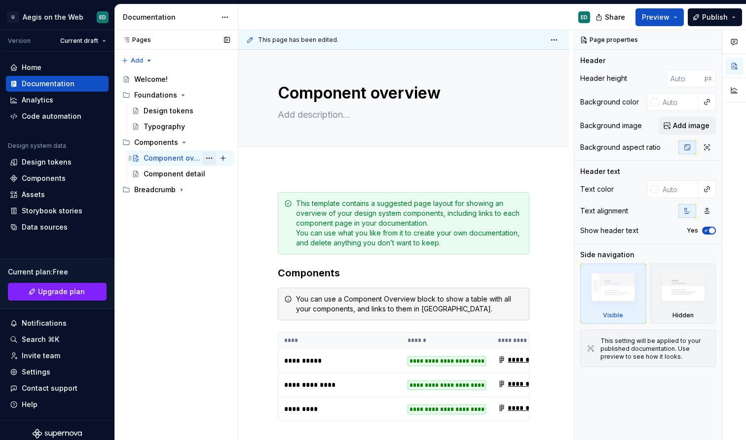
click at [210, 156] on button "Page tree" at bounding box center [209, 158] width 14 height 14
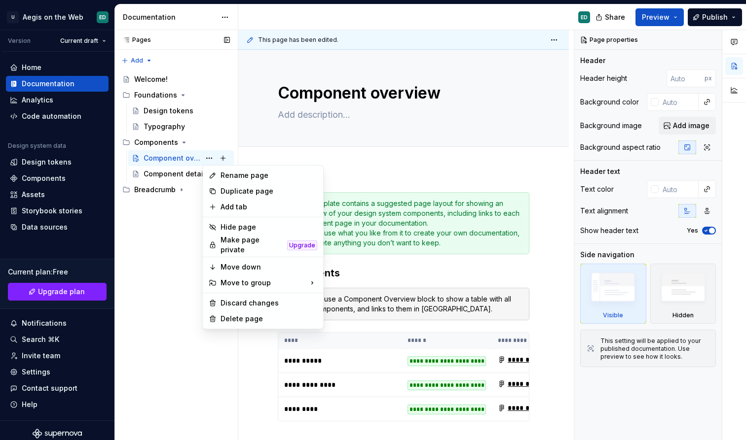
click at [160, 234] on div "Pages Pages Add Accessibility guide for tree Page tree. Navigate the tree with …" at bounding box center [175, 235] width 123 height 411
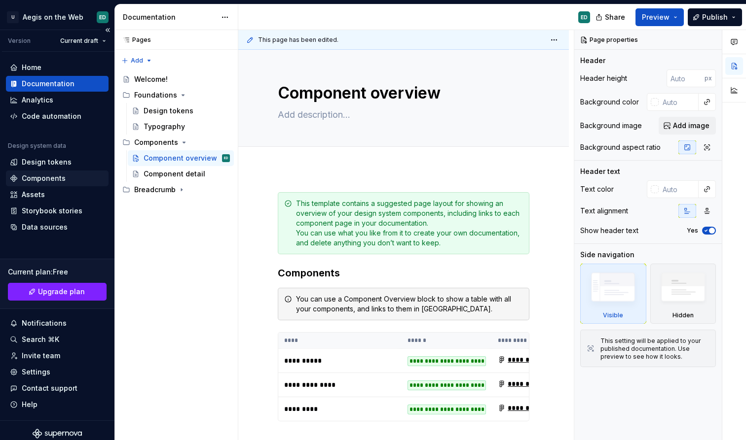
click at [84, 179] on div "Components" at bounding box center [57, 179] width 95 height 10
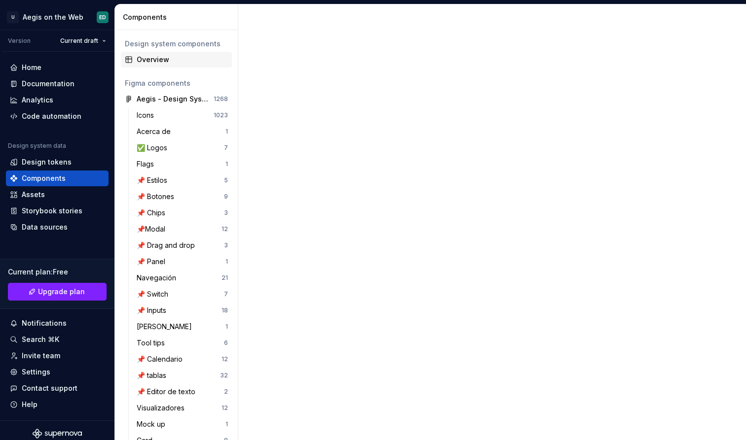
click at [200, 67] on div "Overview" at bounding box center [176, 60] width 111 height 16
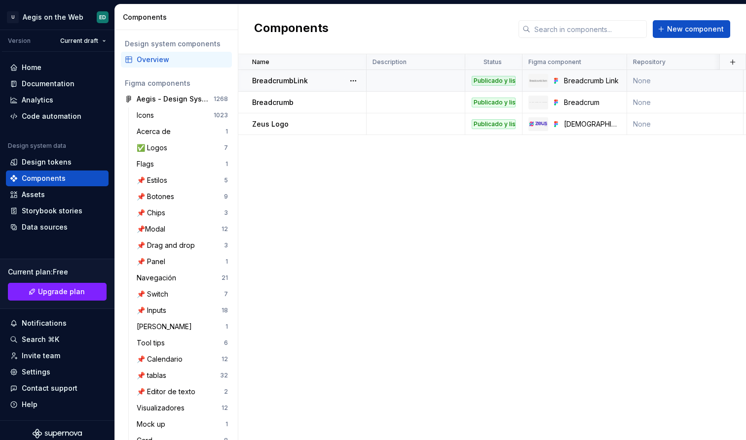
click at [289, 82] on p "BreadcrumbLink" at bounding box center [280, 81] width 56 height 10
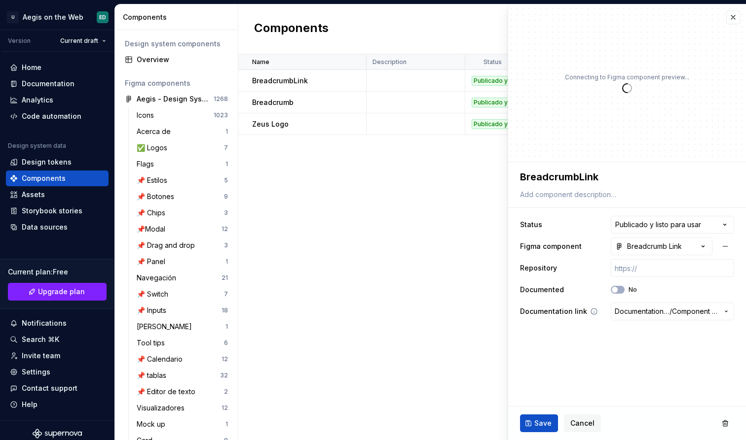
type textarea "*"
click at [631, 309] on span "Documentation Root /" at bounding box center [641, 312] width 55 height 10
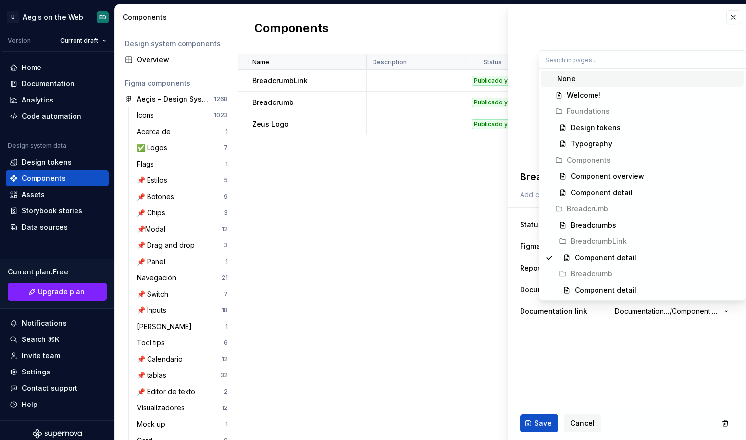
click at [616, 331] on html "U Aegis on the Web ED Version Current draft Home Documentation Analytics Code a…" at bounding box center [373, 220] width 746 height 440
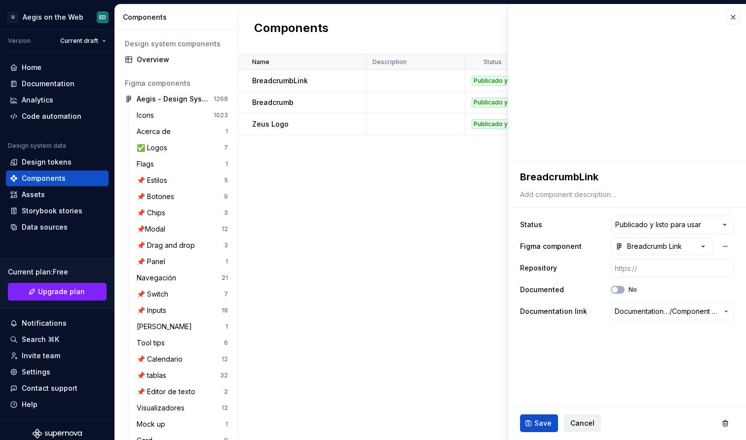
click at [580, 422] on span "Cancel" at bounding box center [582, 424] width 24 height 10
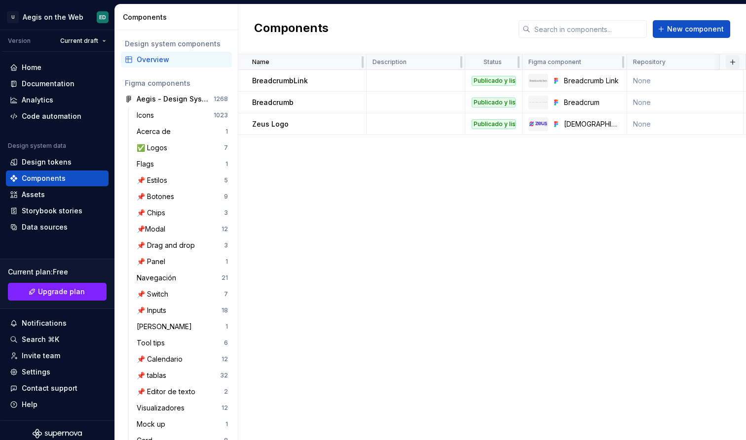
click at [731, 63] on button "button" at bounding box center [732, 62] width 14 height 14
click at [710, 79] on div "New custom property" at bounding box center [676, 81] width 74 height 10
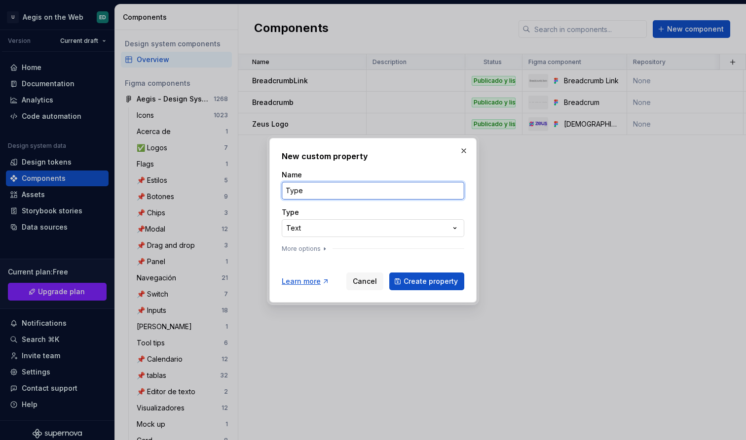
type input "Type"
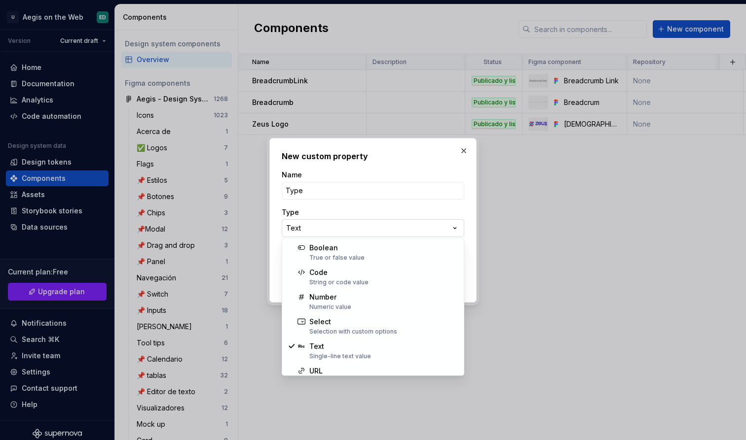
click at [331, 233] on div "**********" at bounding box center [373, 220] width 746 height 440
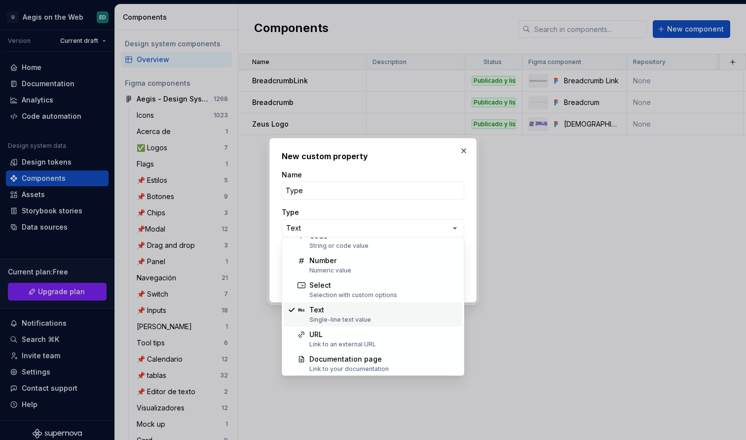
scroll to position [11, 0]
select select "******"
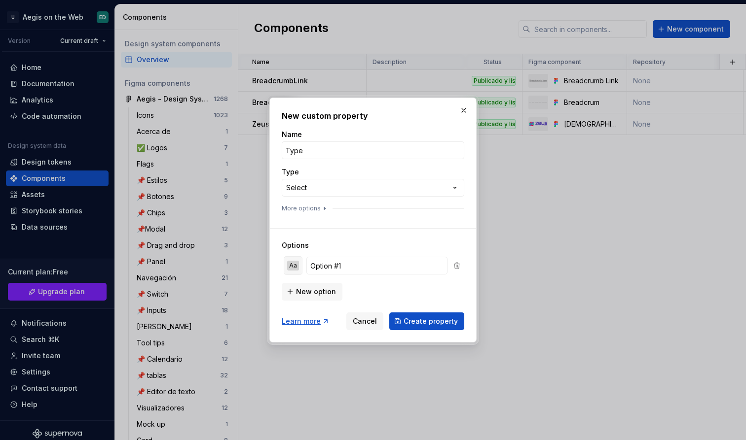
click at [293, 271] on button "Aa" at bounding box center [293, 266] width 18 height 18
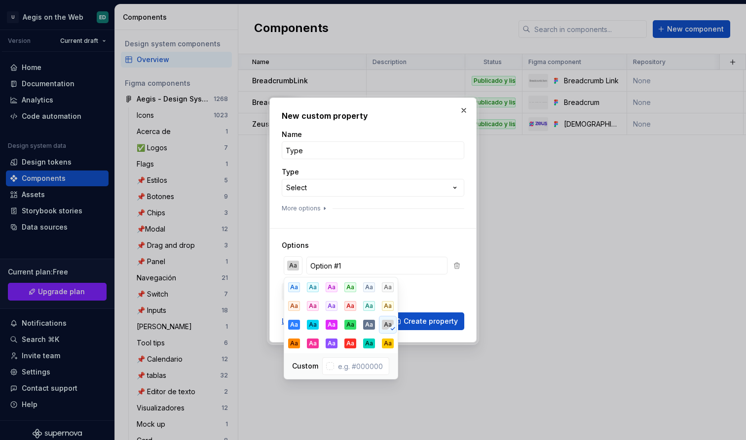
click at [428, 298] on div "New option" at bounding box center [373, 291] width 182 height 20
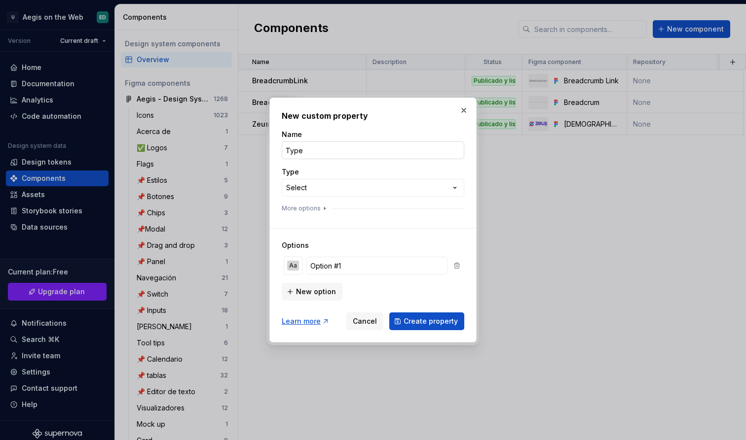
click at [353, 154] on input "Type" at bounding box center [373, 151] width 182 height 18
type input "Tipo"
click at [384, 262] on input "Option #1" at bounding box center [376, 266] width 141 height 18
type input "Átomo"
click at [316, 295] on span "New option" at bounding box center [316, 292] width 40 height 10
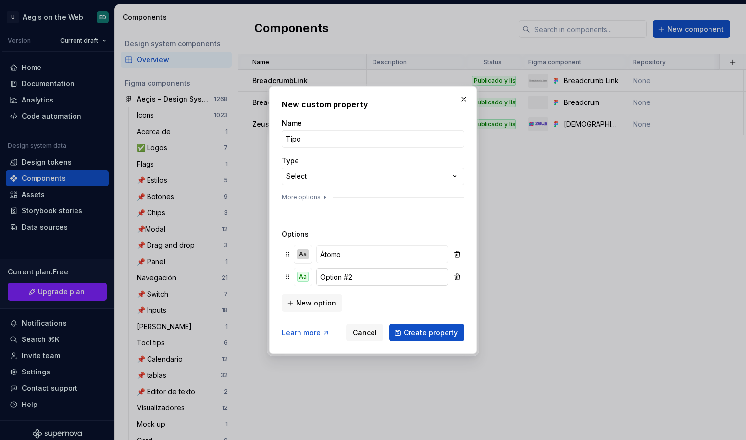
click at [375, 282] on input "Option #2" at bounding box center [382, 277] width 132 height 18
type input "Molécula"
drag, startPoint x: 420, startPoint y: 281, endPoint x: 374, endPoint y: 305, distance: 52.3
click at [374, 305] on div "New option" at bounding box center [373, 302] width 182 height 20
click at [310, 308] on button "New option" at bounding box center [312, 303] width 61 height 18
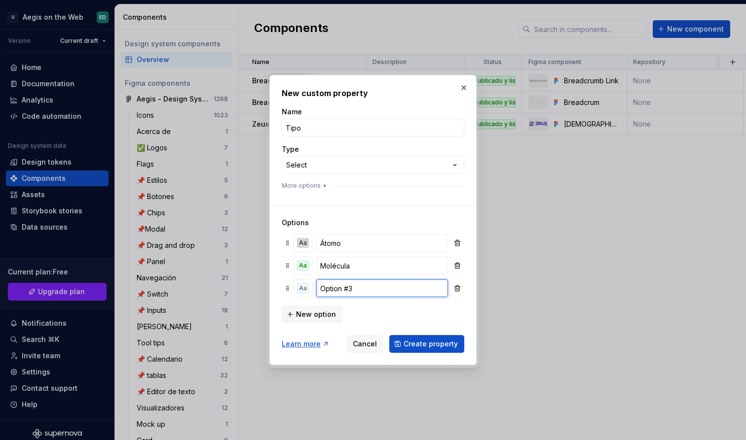
click at [375, 294] on input "Option #3" at bounding box center [382, 289] width 132 height 18
type input "Organismo"
click at [326, 318] on span "New option" at bounding box center [316, 315] width 40 height 10
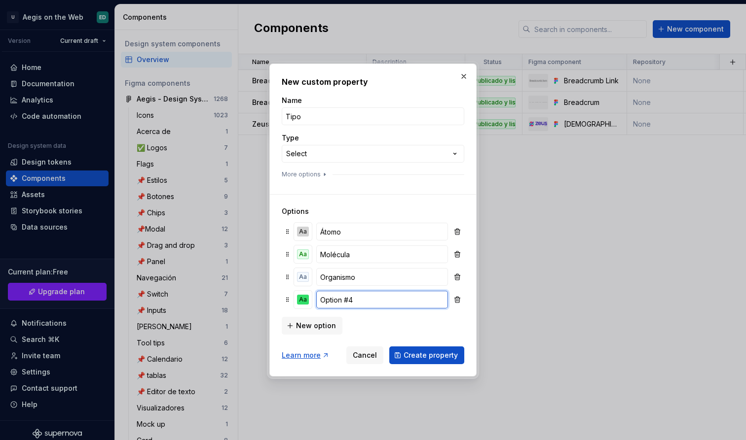
click at [366, 301] on input "Option #4" at bounding box center [382, 300] width 132 height 18
type input "Plantilla"
click at [304, 236] on div "Aa" at bounding box center [303, 232] width 12 height 10
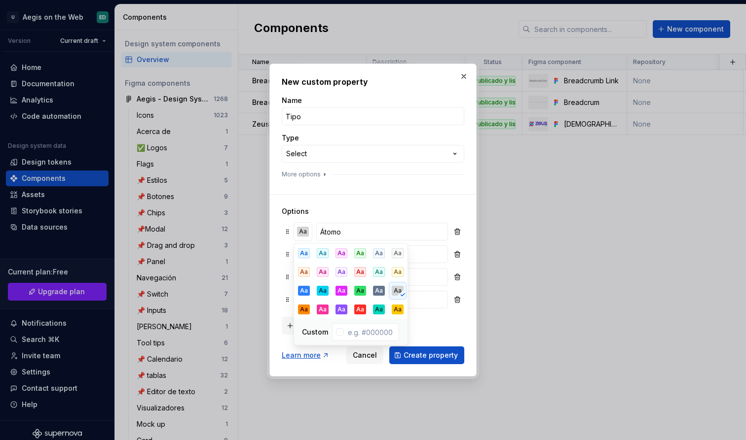
click at [385, 203] on div "Options Aa Átomo Aa Molécula Aa Organismo Aa Plantilla New option" at bounding box center [373, 264] width 182 height 141
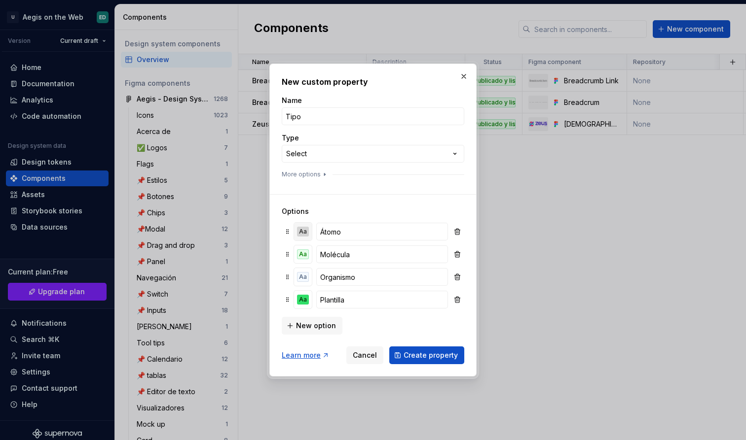
click at [302, 227] on button "Aa" at bounding box center [303, 232] width 18 height 18
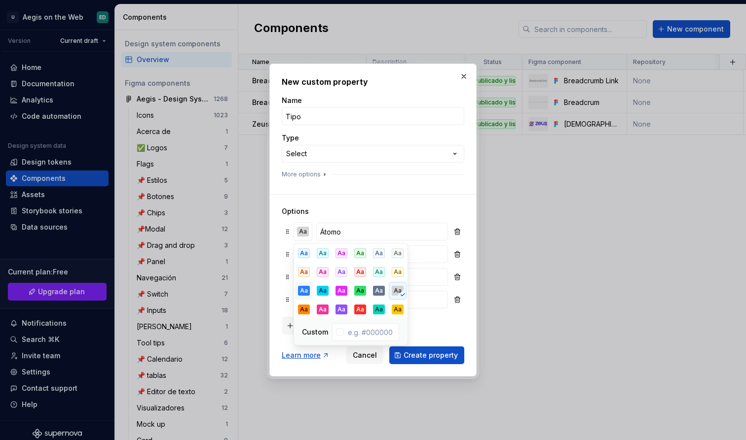
click at [304, 287] on div "Aa" at bounding box center [304, 291] width 12 height 10
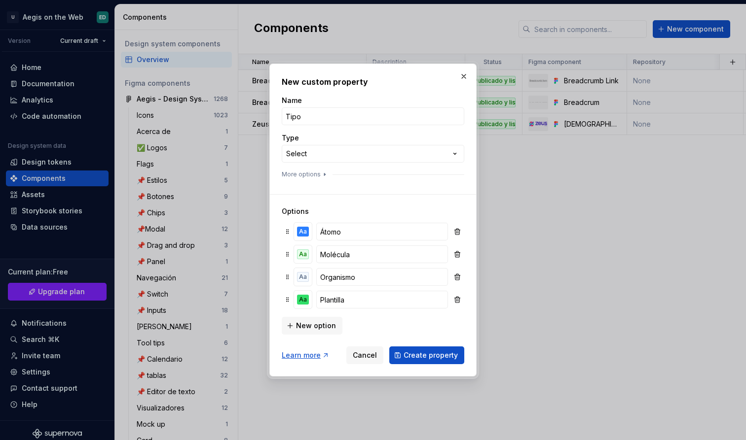
click at [354, 217] on div "Options Aa Átomo Aa Molécula Aa Organismo Aa Plantilla New option" at bounding box center [373, 264] width 182 height 141
click at [305, 258] on div "Aa" at bounding box center [303, 255] width 12 height 10
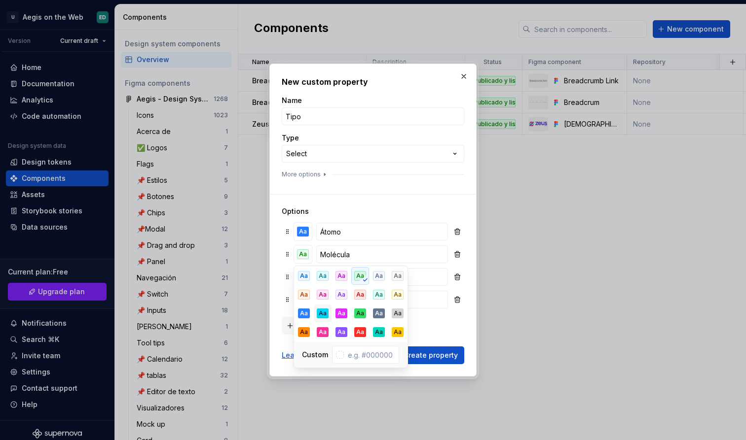
click at [322, 312] on div "Aa" at bounding box center [323, 314] width 12 height 10
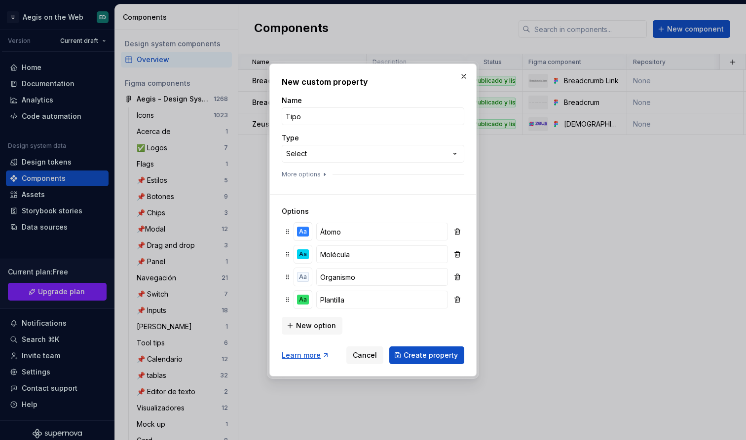
click at [368, 208] on h3 "Options" at bounding box center [373, 212] width 182 height 10
click at [305, 277] on div "Aa" at bounding box center [303, 277] width 12 height 10
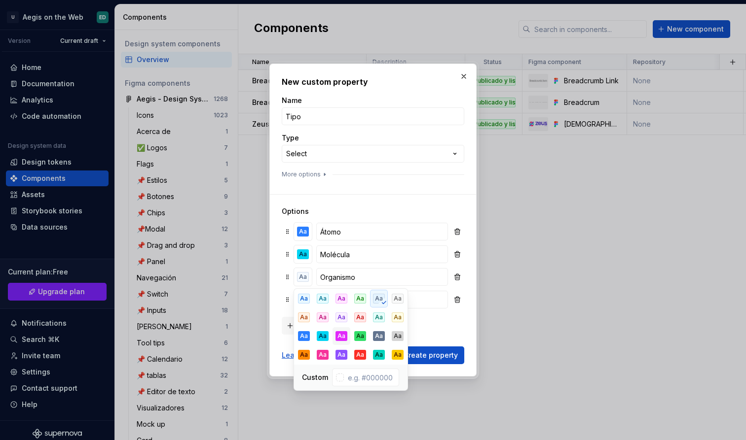
click at [344, 338] on div "Aa" at bounding box center [341, 336] width 12 height 10
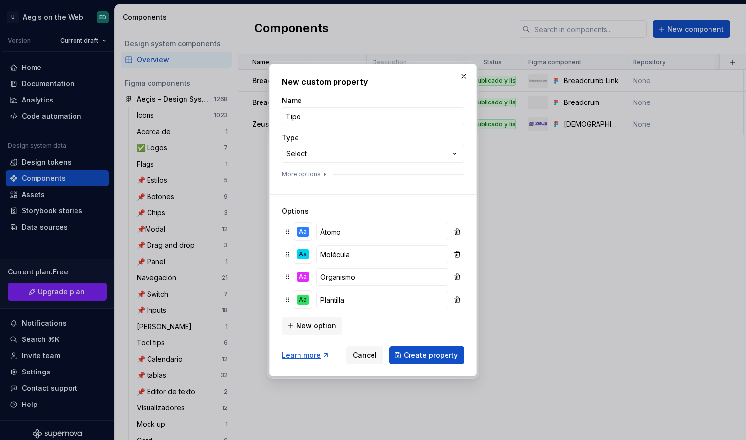
click at [346, 181] on div at bounding box center [373, 181] width 182 height 4
click at [310, 273] on button "Aa" at bounding box center [303, 277] width 18 height 18
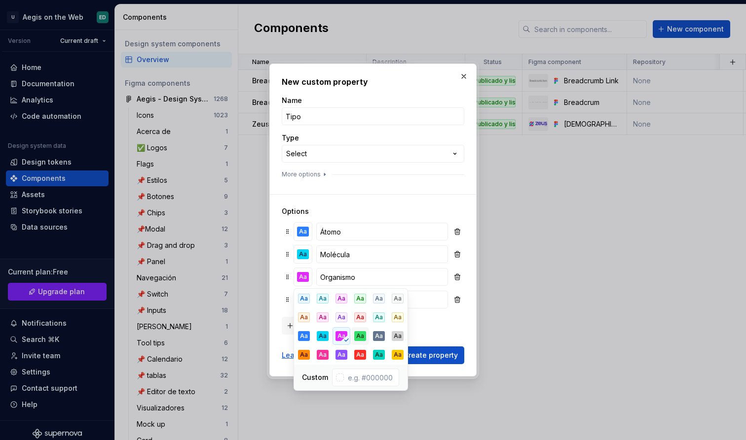
click at [367, 341] on button "Aa" at bounding box center [360, 336] width 18 height 18
click at [380, 176] on div "More options" at bounding box center [373, 175] width 182 height 8
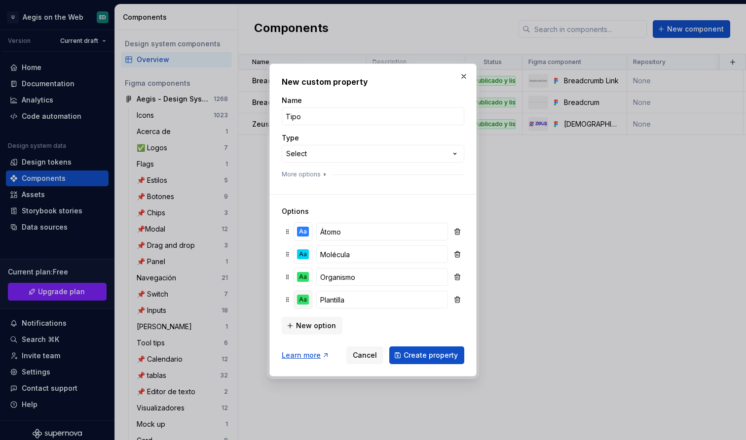
click at [305, 295] on div "Aa" at bounding box center [303, 300] width 12 height 10
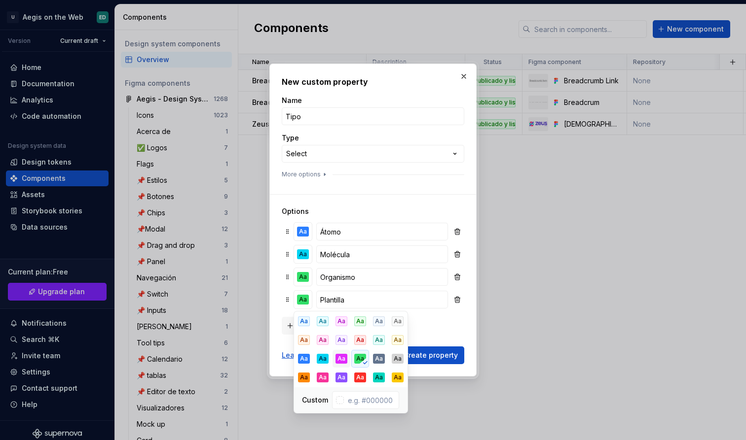
click at [341, 357] on div "Aa" at bounding box center [341, 359] width 12 height 10
click at [346, 376] on div "Aa" at bounding box center [341, 378] width 12 height 10
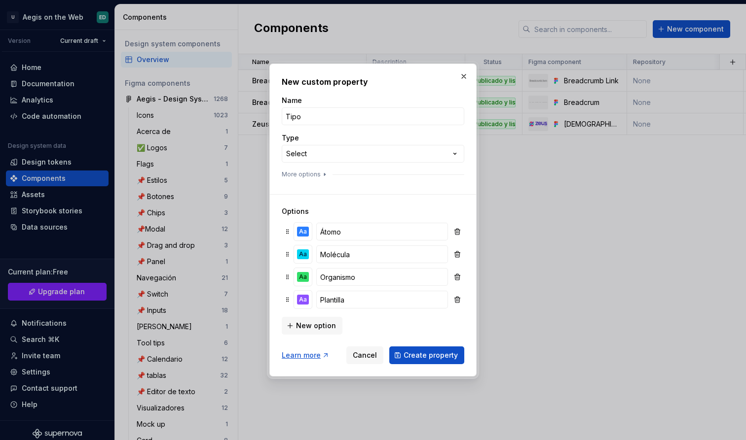
click at [430, 317] on div "New option" at bounding box center [373, 325] width 182 height 20
click at [433, 358] on span "Create property" at bounding box center [430, 356] width 54 height 10
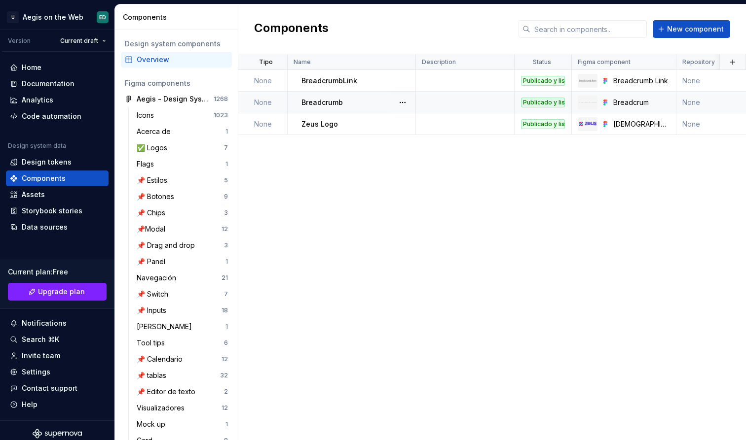
scroll to position [0, 0]
click at [393, 79] on td "None" at bounding box center [390, 81] width 49 height 22
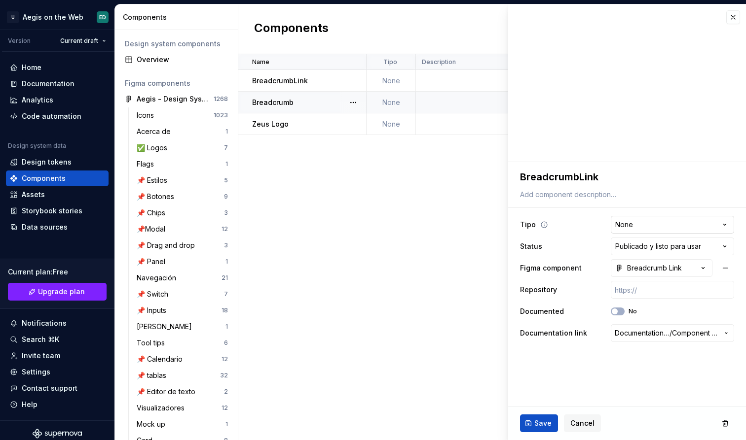
click at [655, 226] on html "U Aegis on the Web ED Version Current draft Home Documentation Analytics Code a…" at bounding box center [373, 220] width 746 height 440
type textarea "*"
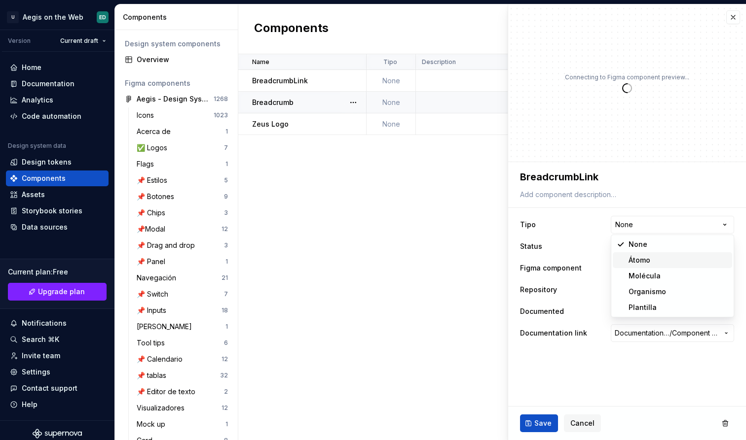
select select "**********"
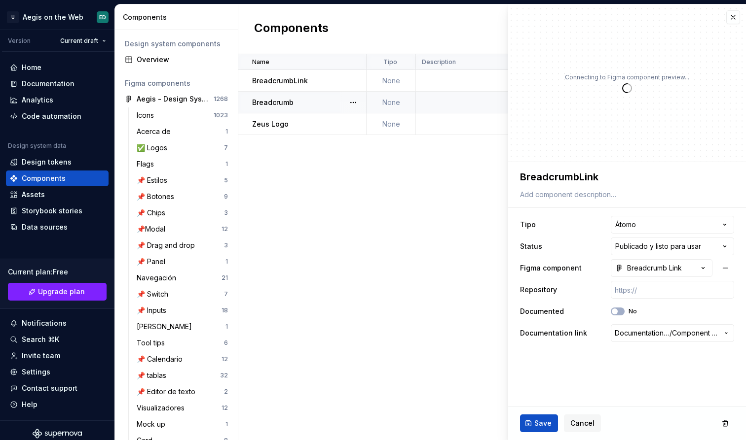
click at [545, 414] on div "Save Cancel" at bounding box center [627, 424] width 238 height 34
click at [537, 426] on span "Save" at bounding box center [542, 424] width 17 height 10
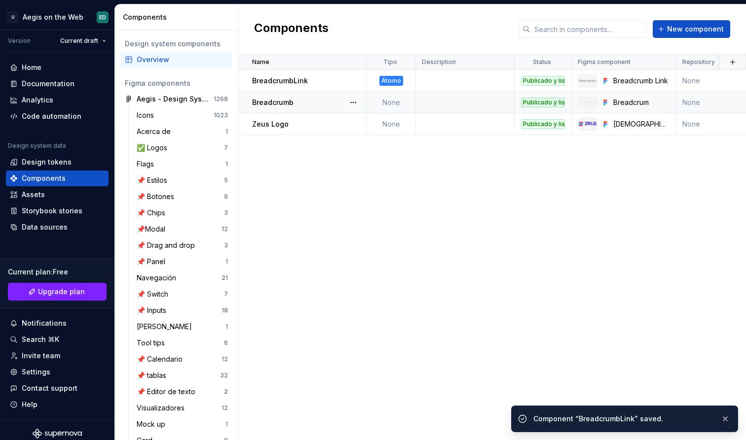
click at [393, 103] on td "None" at bounding box center [390, 103] width 49 height 22
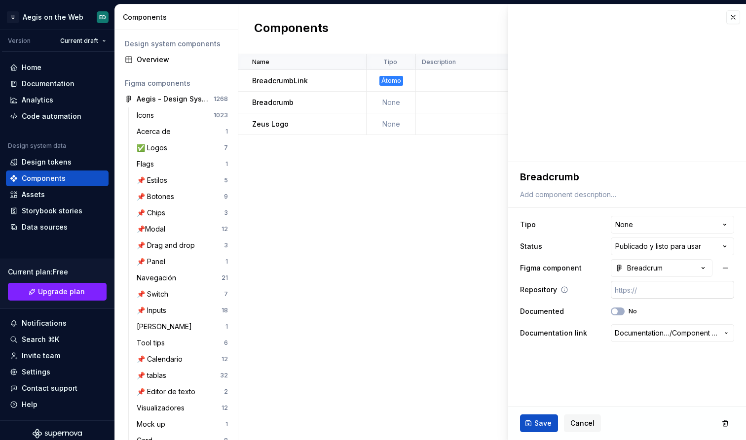
click at [630, 290] on input "text" at bounding box center [671, 290] width 123 height 18
type textarea "*"
click at [644, 219] on html "U Aegis on the Web ED Version Current draft Home Documentation Analytics Code a…" at bounding box center [373, 220] width 746 height 440
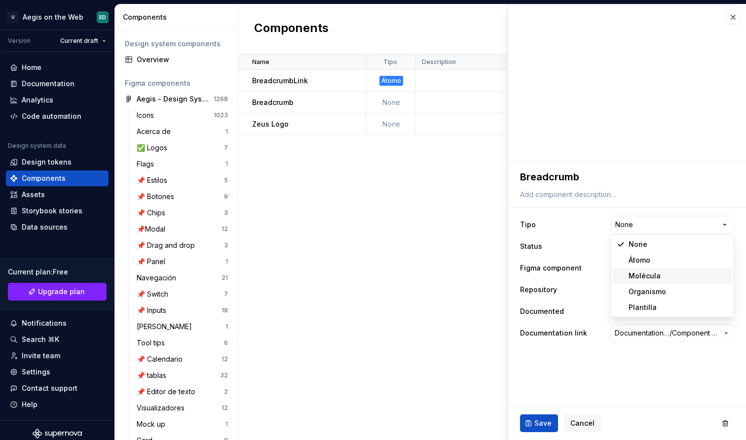
select select "**********"
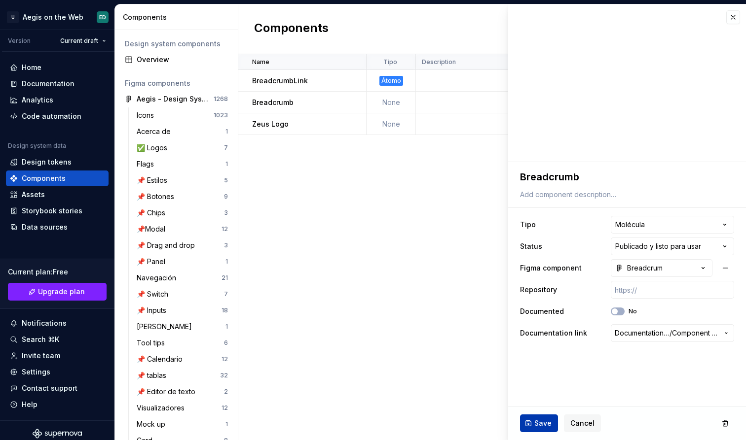
click at [545, 428] on span "Save" at bounding box center [542, 424] width 17 height 10
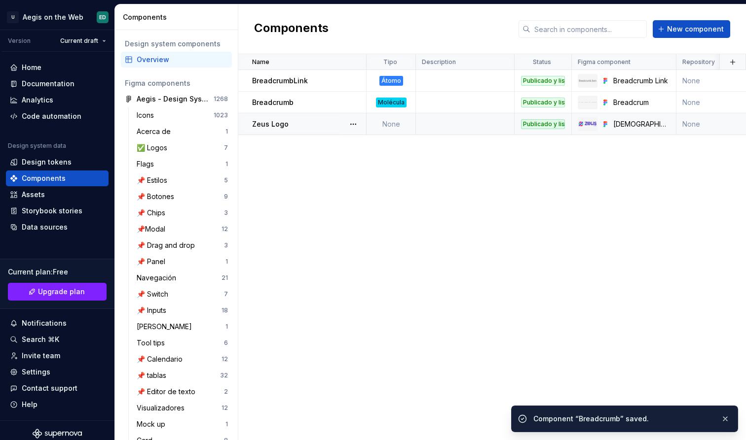
click at [394, 122] on td "None" at bounding box center [390, 124] width 49 height 22
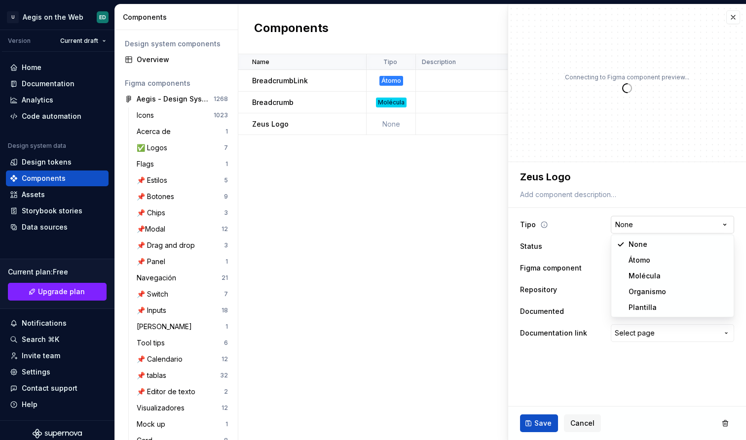
click at [640, 226] on html "U Aegis on the Web ED Version Current draft Home Documentation Analytics Code a…" at bounding box center [373, 220] width 746 height 440
type textarea "*"
select select "**********"
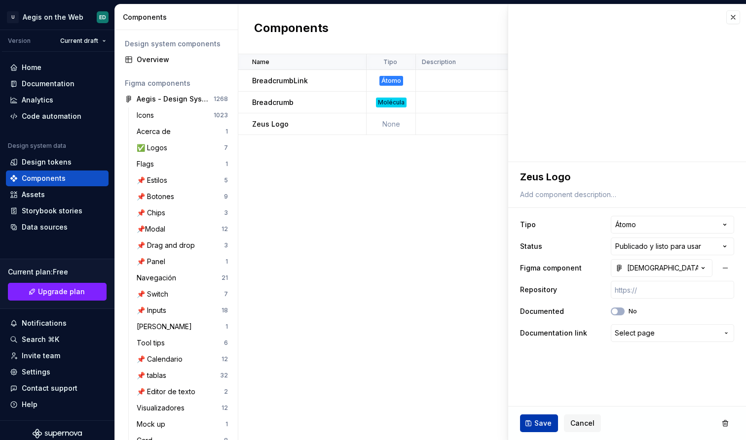
click at [550, 423] on span "Save" at bounding box center [542, 424] width 17 height 10
type textarea "*"
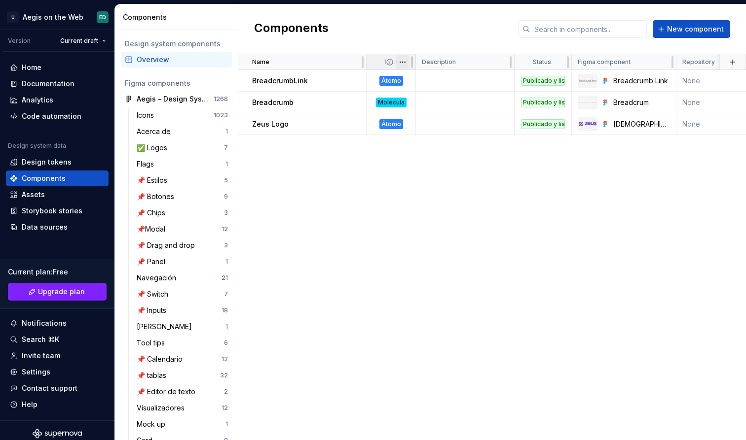
click at [406, 63] on html "U Aegis on the Web ED Version Current draft Home Documentation Analytics Code a…" at bounding box center [373, 220] width 746 height 440
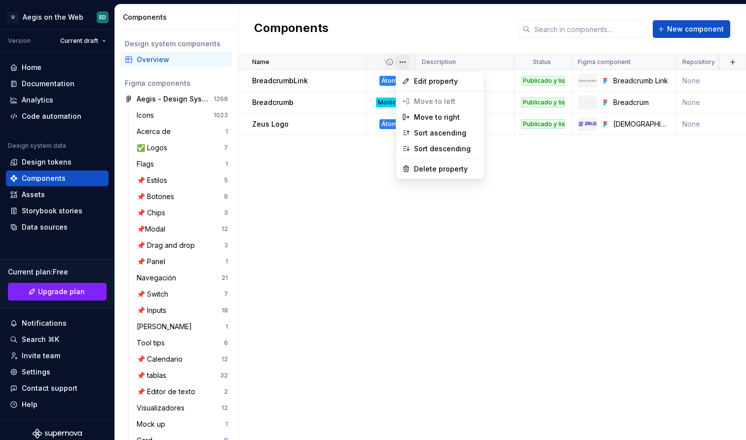
click at [366, 222] on html "U Aegis on the Web ED Version Current draft Home Documentation Analytics Code a…" at bounding box center [373, 220] width 746 height 440
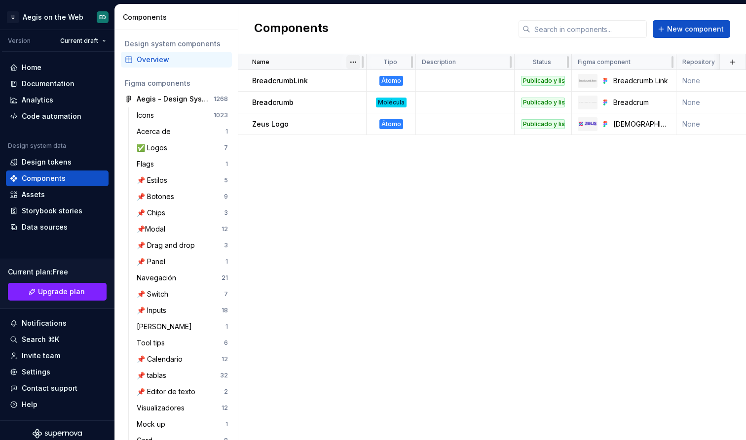
click at [357, 65] on html "U Aegis on the Web ED Version Current draft Home Documentation Analytics Code a…" at bounding box center [373, 220] width 746 height 440
click at [299, 57] on html "U Aegis on the Web ED Version Current draft Home Documentation Analytics Code a…" at bounding box center [373, 220] width 746 height 440
click at [251, 66] on div "Name" at bounding box center [302, 62] width 128 height 16
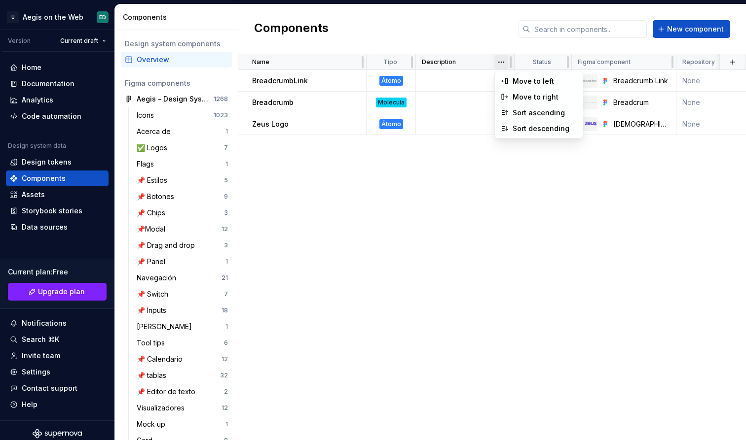
click at [504, 63] on html "U Aegis on the Web ED Version Current draft Home Documentation Analytics Code a…" at bounding box center [373, 220] width 746 height 440
click at [503, 65] on html "U Aegis on the Web ED Version Current draft Home Documentation Analytics Code a…" at bounding box center [373, 220] width 746 height 440
click at [435, 68] on div "Description" at bounding box center [465, 62] width 99 height 16
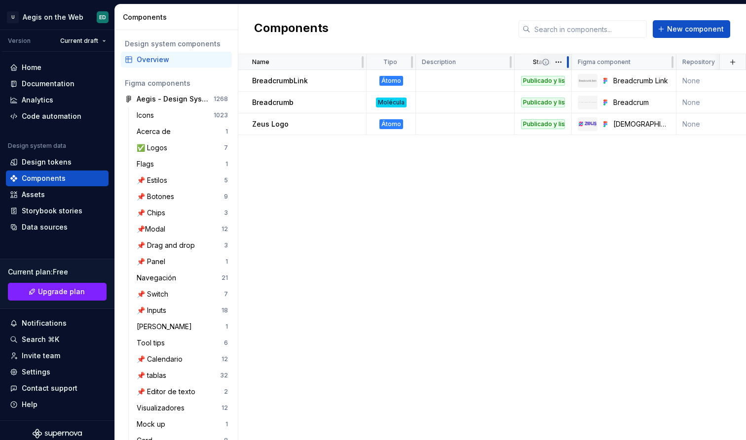
click at [565, 64] on div at bounding box center [568, 62] width 8 height 16
click at [546, 62] on icon at bounding box center [545, 62] width 8 height 8
click at [565, 70] on div at bounding box center [568, 62] width 8 height 16
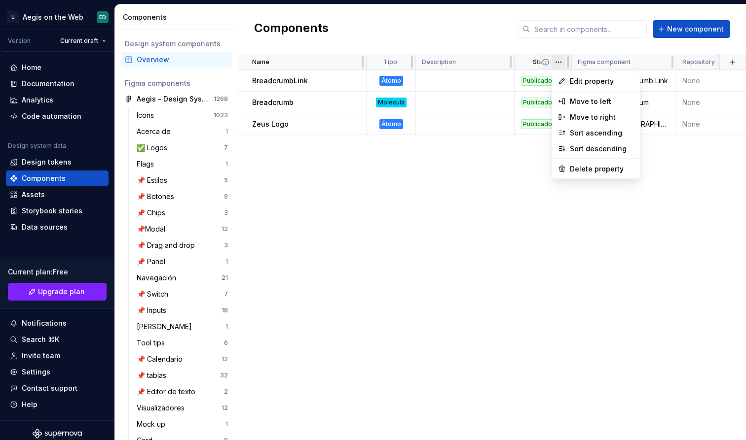
click at [559, 64] on html "U Aegis on the Web ED Version Current draft Home Documentation Analytics Code a…" at bounding box center [373, 220] width 746 height 440
click at [575, 83] on span "Edit property" at bounding box center [602, 81] width 64 height 10
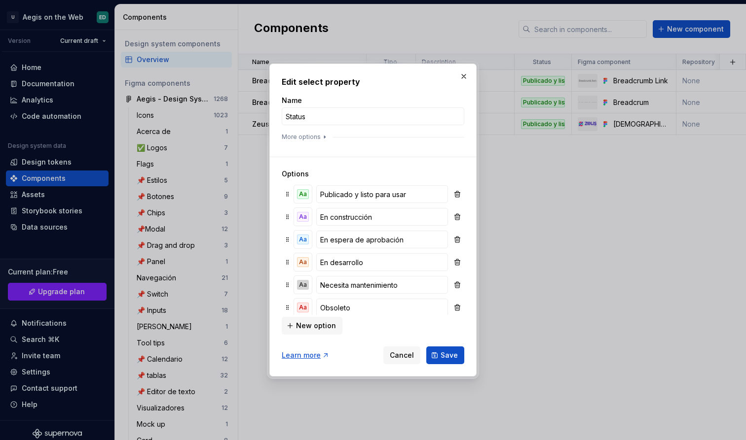
click at [474, 99] on div "Edit select property Name Status More options Options Aa Publicado y listo para…" at bounding box center [372, 220] width 207 height 313
click at [401, 122] on input "Status" at bounding box center [373, 116] width 182 height 18
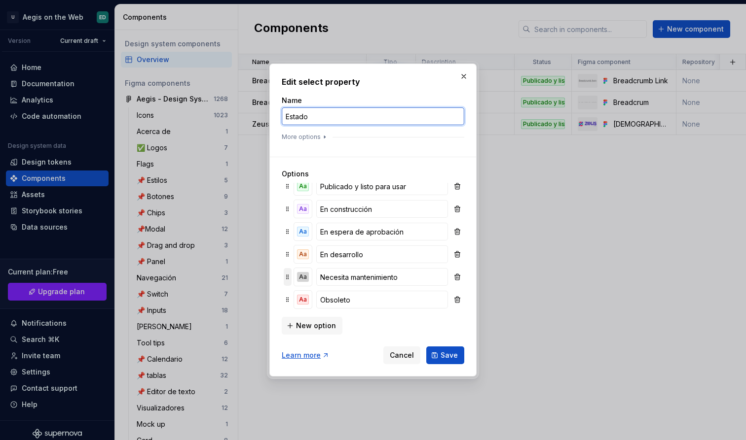
scroll to position [8, 0]
type input "Estado"
click at [314, 276] on div "Aa Necesita mantenimiento" at bounding box center [373, 277] width 179 height 19
click at [308, 276] on div "Aa" at bounding box center [303, 277] width 12 height 10
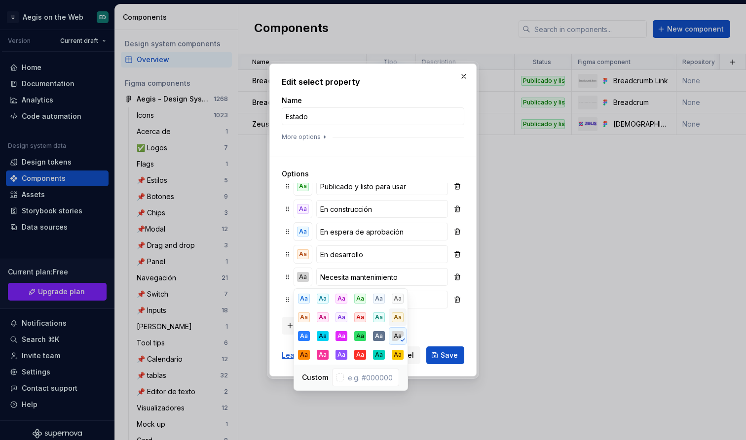
click at [400, 323] on button "Aa" at bounding box center [398, 318] width 18 height 18
click at [399, 300] on div "Aa" at bounding box center [398, 299] width 12 height 10
click at [382, 300] on div "Aa" at bounding box center [379, 299] width 12 height 10
click at [432, 321] on div "New option" at bounding box center [373, 325] width 182 height 20
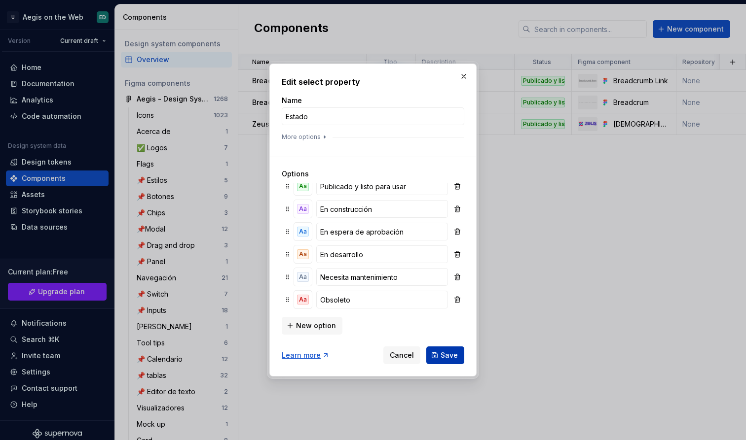
click at [437, 357] on button "Save" at bounding box center [445, 356] width 38 height 18
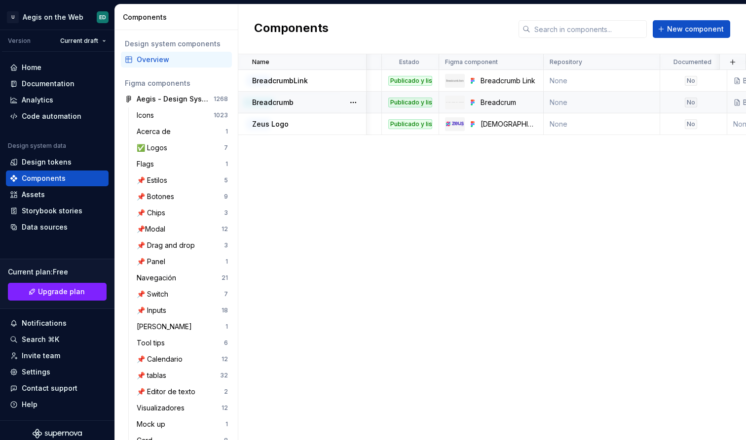
scroll to position [0, 127]
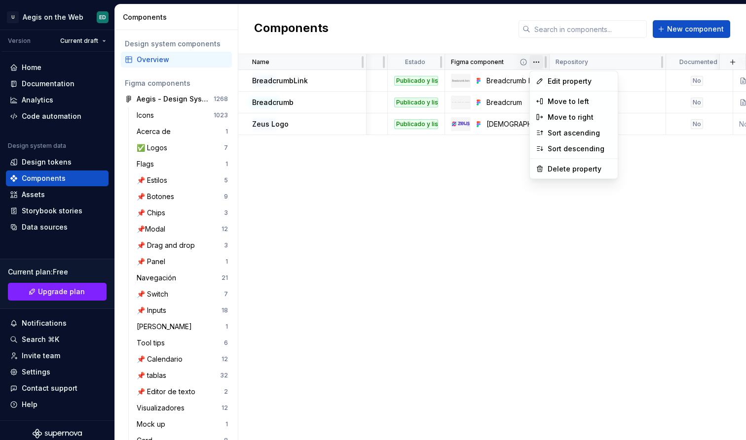
click at [538, 65] on html "U Aegis on the Web ED Version Current draft Home Documentation Analytics Code a…" at bounding box center [373, 220] width 746 height 440
click at [547, 77] on span "Edit property" at bounding box center [579, 81] width 64 height 10
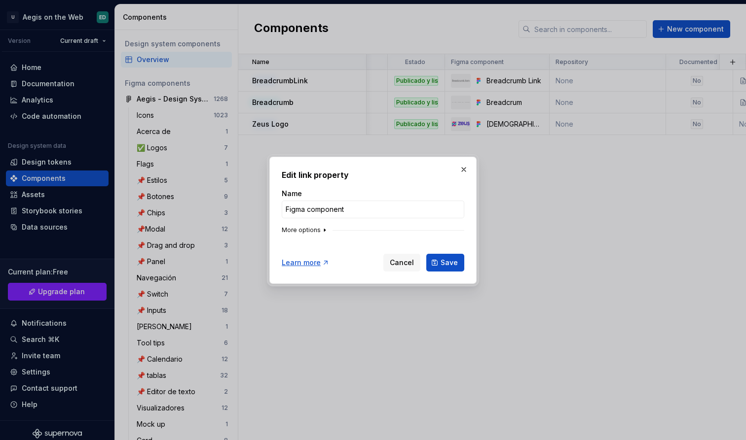
click at [307, 231] on button "More options" at bounding box center [305, 230] width 47 height 8
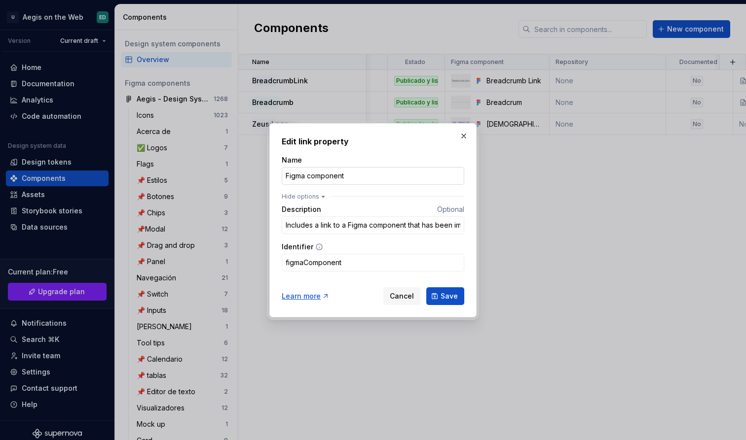
click at [367, 173] on input "Figma component" at bounding box center [373, 176] width 182 height 18
click at [459, 138] on button "button" at bounding box center [464, 136] width 14 height 14
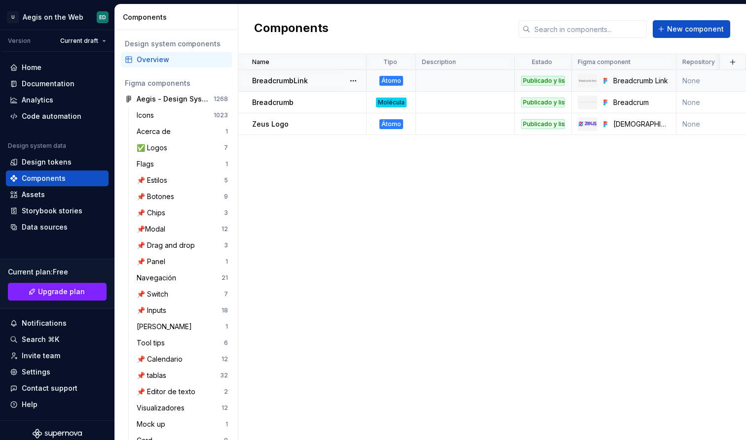
scroll to position [0, 0]
click at [505, 63] on html "U Aegis on the Web ED Version Current draft Home Documentation Analytics Code a…" at bounding box center [373, 220] width 746 height 440
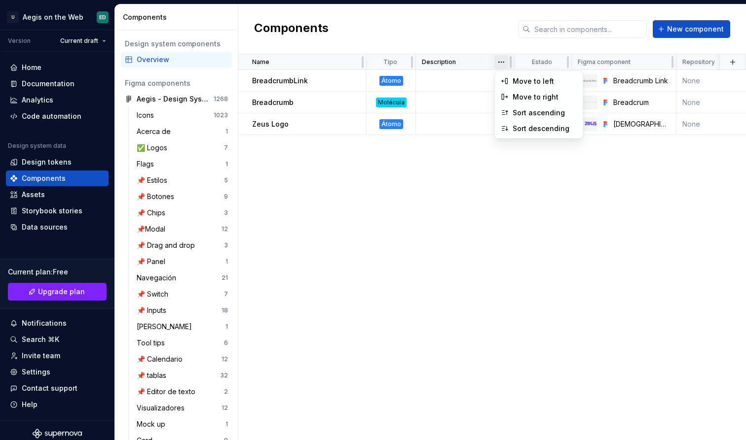
click at [502, 62] on html "U Aegis on the Web ED Version Current draft Home Documentation Analytics Code a…" at bounding box center [373, 220] width 746 height 440
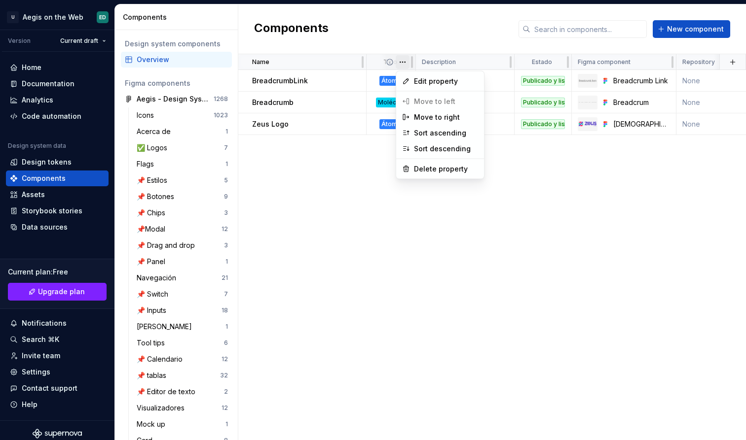
click at [406, 66] on html "U Aegis on the Web ED Version Current draft Home Documentation Analytics Code a…" at bounding box center [373, 220] width 746 height 440
click at [552, 206] on html "U Aegis on the Web ED Version Current draft Home Documentation Analytics Code a…" at bounding box center [373, 220] width 746 height 440
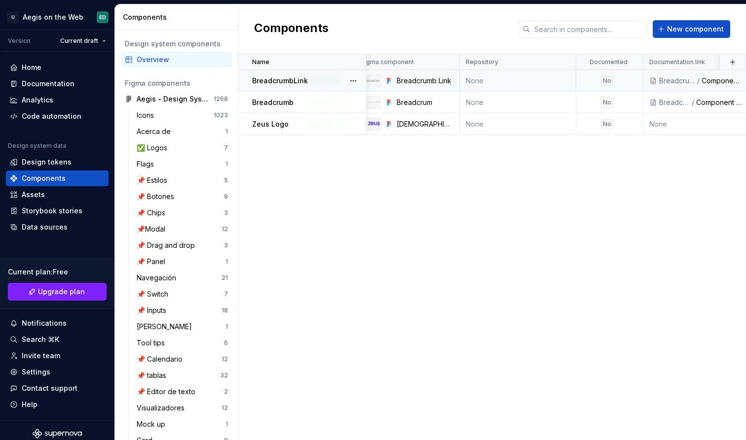
scroll to position [0, 223]
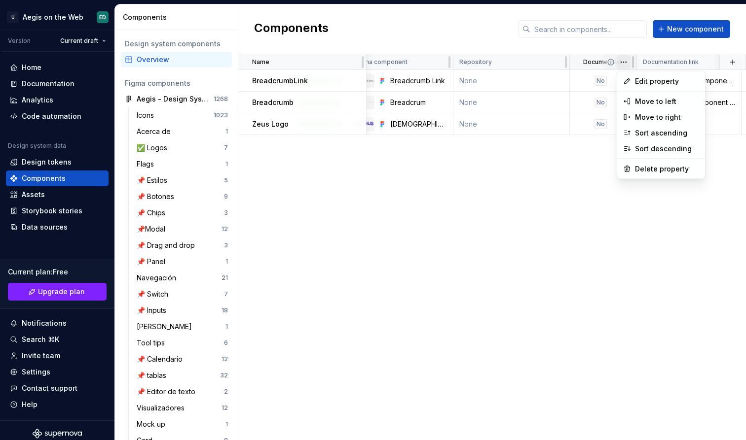
click at [624, 66] on html "U Aegis on the Web ED Version Current draft Home Documentation Analytics Code a…" at bounding box center [373, 220] width 746 height 440
click at [542, 181] on html "U Aegis on the Web ED Version Current draft Home Documentation Analytics Code a…" at bounding box center [373, 220] width 746 height 440
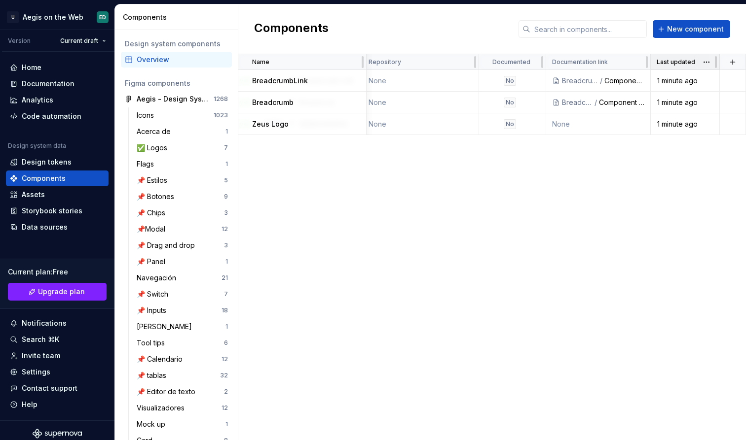
scroll to position [0, 314]
click at [709, 64] on html "U Aegis on the Web ED Version Current draft Home Documentation Analytics Code a…" at bounding box center [373, 220] width 746 height 440
click at [638, 62] on html "U Aegis on the Web ED Version Current draft Home Documentation Analytics Code a…" at bounding box center [373, 220] width 746 height 440
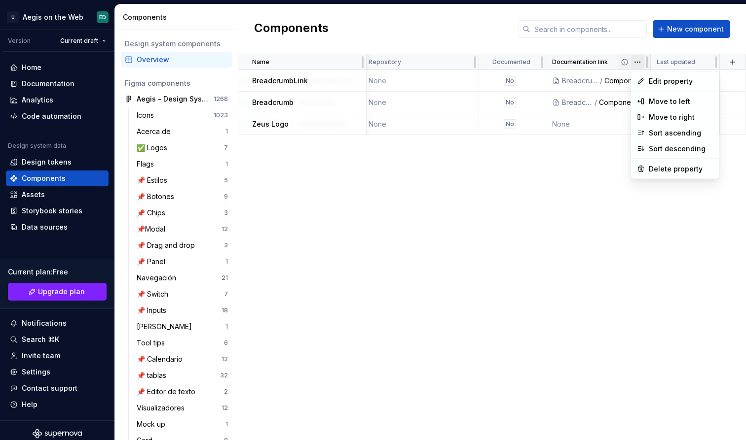
click at [634, 63] on html "U Aegis on the Web ED Version Current draft Home Documentation Analytics Code a…" at bounding box center [373, 220] width 746 height 440
click at [644, 79] on div "Edit property" at bounding box center [675, 81] width 84 height 16
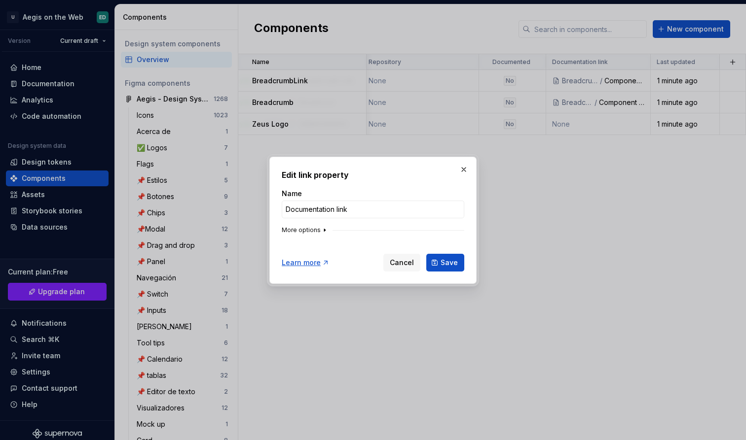
click at [321, 230] on icon "button" at bounding box center [325, 230] width 8 height 8
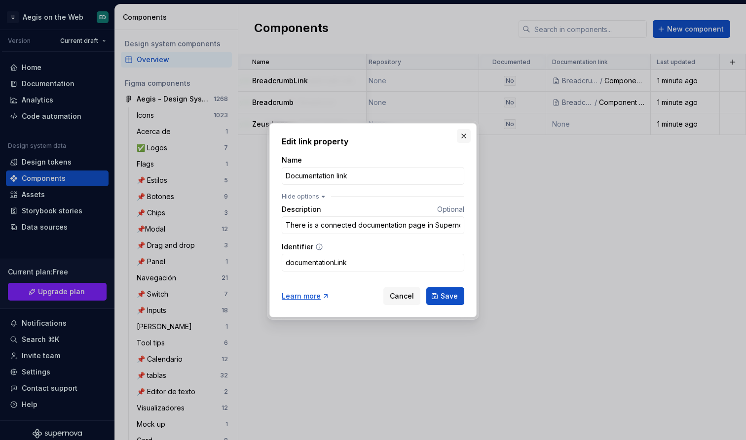
click at [466, 136] on button "button" at bounding box center [464, 136] width 14 height 14
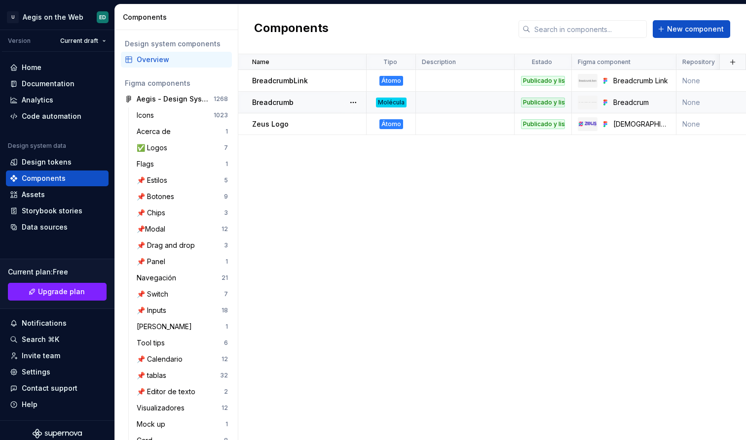
scroll to position [0, 0]
click at [356, 116] on div at bounding box center [353, 123] width 26 height 21
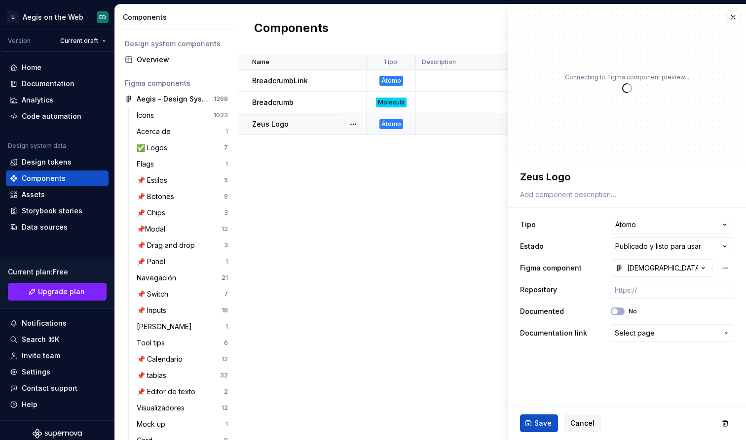
type textarea "*"
click at [735, 19] on button "button" at bounding box center [733, 17] width 14 height 14
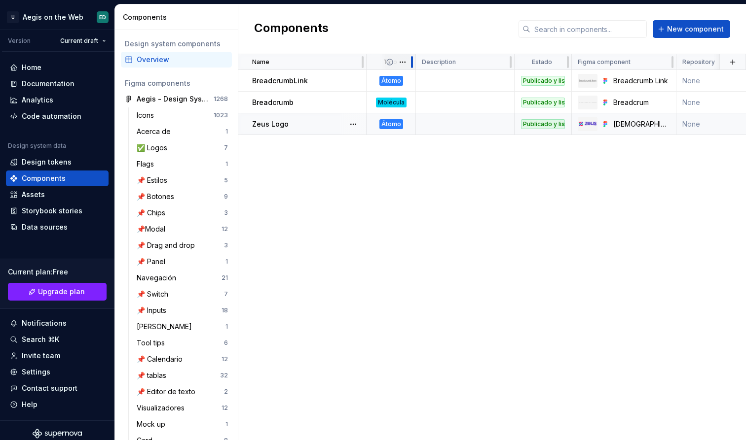
click at [408, 63] on div at bounding box center [412, 62] width 8 height 16
click at [404, 63] on html "U Aegis on the Web ED Version Current draft Home Documentation Analytics Code a…" at bounding box center [373, 220] width 746 height 440
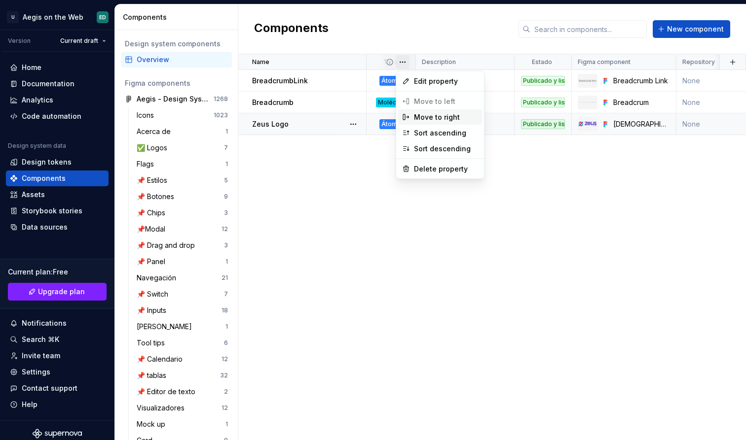
click at [440, 118] on div "Move to right" at bounding box center [446, 117] width 64 height 10
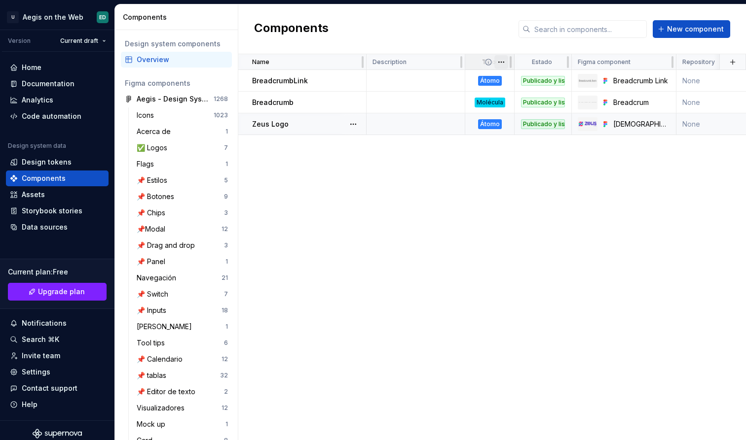
click at [502, 63] on html "U Aegis on the Web ED Version Current draft Home Documentation Analytics Code a…" at bounding box center [373, 220] width 746 height 440
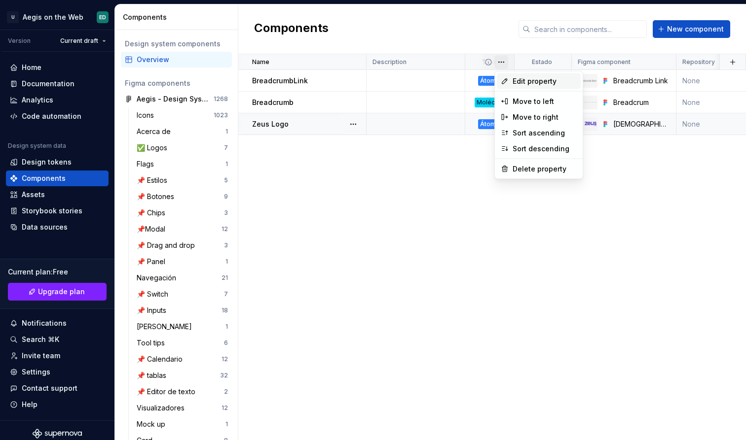
click at [512, 75] on div "Edit property" at bounding box center [539, 81] width 84 height 16
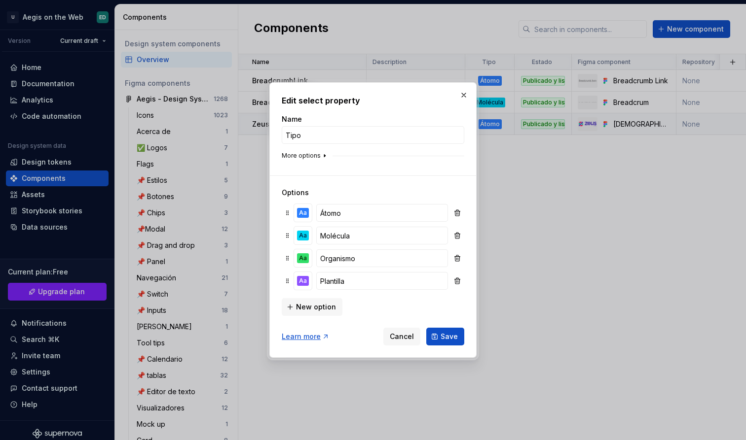
click at [312, 155] on button "More options" at bounding box center [305, 156] width 47 height 8
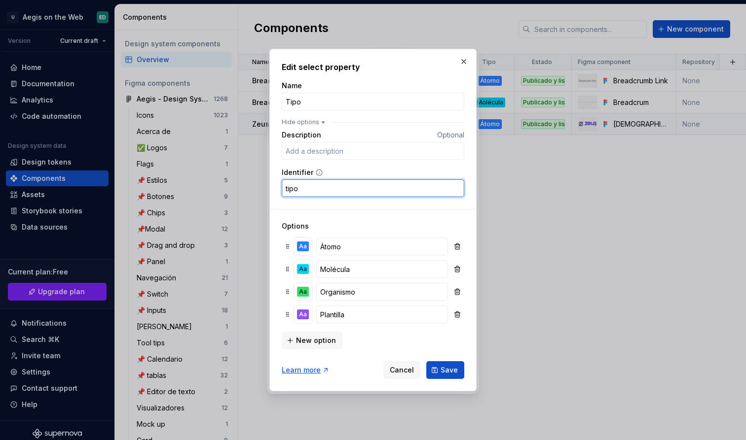
click at [314, 189] on input "tipo" at bounding box center [373, 188] width 182 height 18
type input "type"
click at [446, 371] on span "Save" at bounding box center [448, 370] width 17 height 10
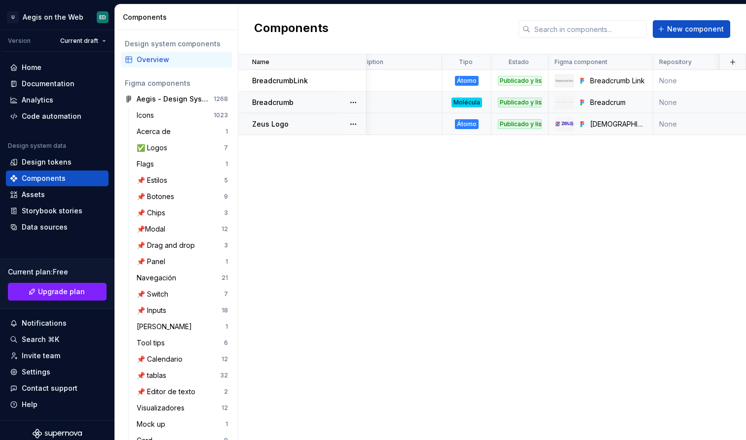
scroll to position [0, 31]
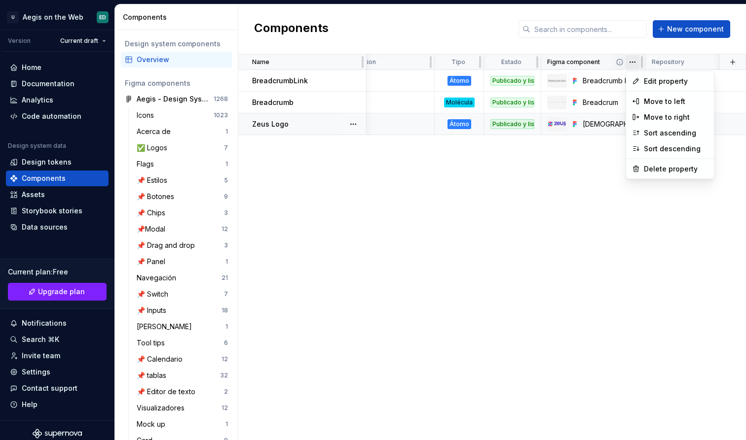
click at [634, 65] on html "U Aegis on the Web ED Version Current draft Home Documentation Analytics Code a…" at bounding box center [373, 220] width 746 height 440
click at [663, 84] on span "Edit property" at bounding box center [676, 81] width 64 height 10
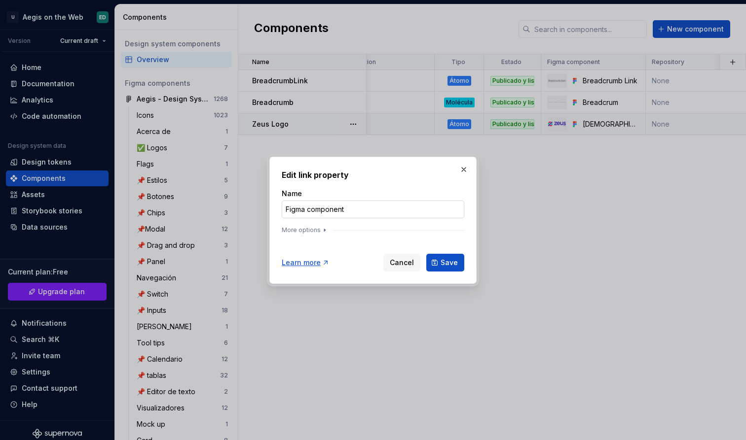
click at [399, 214] on input "Figma component" at bounding box center [373, 210] width 182 height 18
type input "Componente de Figma"
click at [313, 225] on div "Name Componente de Figma More options" at bounding box center [373, 213] width 182 height 49
click at [313, 228] on button "More options" at bounding box center [305, 230] width 47 height 8
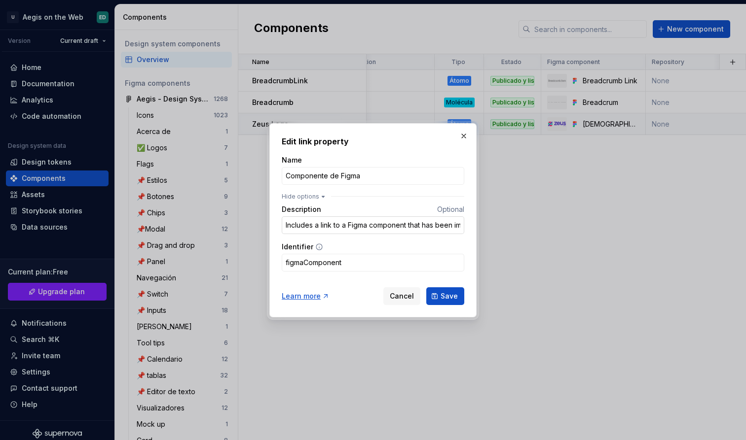
click at [357, 223] on input "Includes a link to a Figma component that has been imported to Supernova" at bounding box center [373, 225] width 182 height 18
paste input "ye un enlace a un componente de Figma que se ha importado a"
type input "Incluye un enlace a un componente de Figma."
click at [462, 300] on button "Save" at bounding box center [445, 296] width 38 height 18
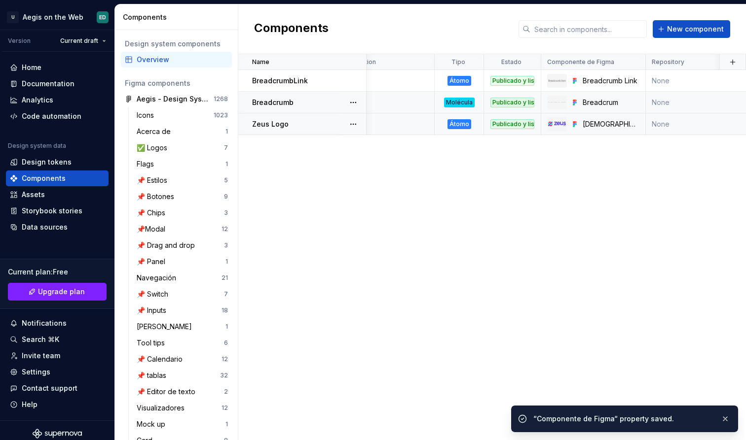
click at [534, 99] on div "Publicado y listo para usar" at bounding box center [512, 103] width 56 height 10
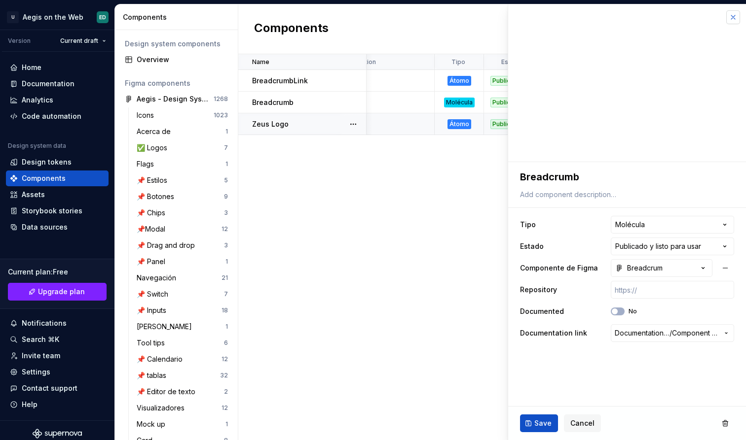
type textarea "*"
click at [732, 14] on button "button" at bounding box center [733, 17] width 14 height 14
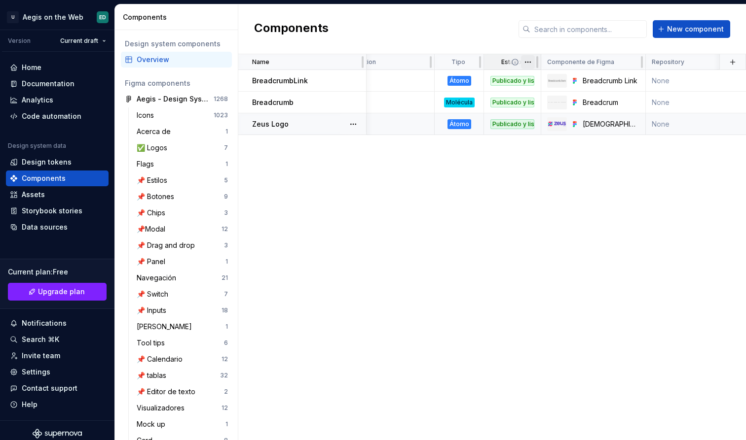
click at [528, 63] on html "U Aegis on the Web ED Version Current draft Home Documentation Analytics Code a…" at bounding box center [373, 220] width 746 height 440
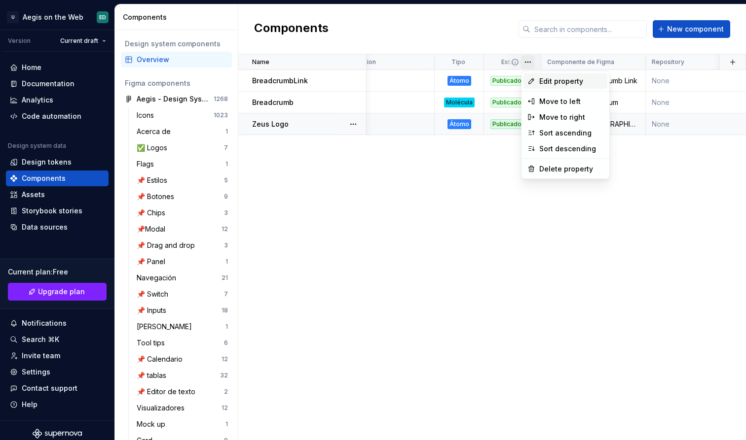
click at [540, 84] on span "Edit property" at bounding box center [571, 81] width 64 height 10
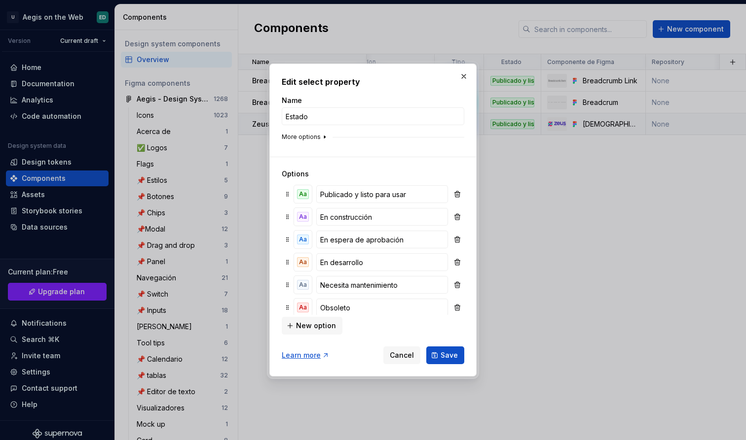
click at [313, 139] on button "More options" at bounding box center [305, 137] width 47 height 8
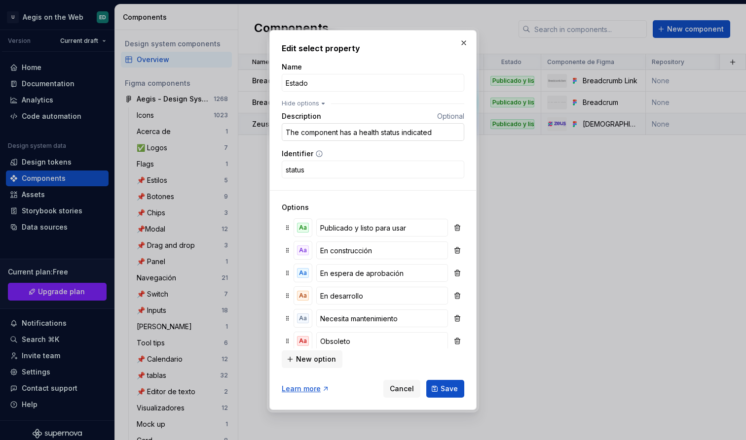
click at [344, 135] on input "The component has a health status indicated" at bounding box center [373, 132] width 182 height 18
paste input "El componente tiene un estado de salud indicado"
type input "El componente tiene un estado de salud indicado"
click at [453, 389] on span "Save" at bounding box center [448, 389] width 17 height 10
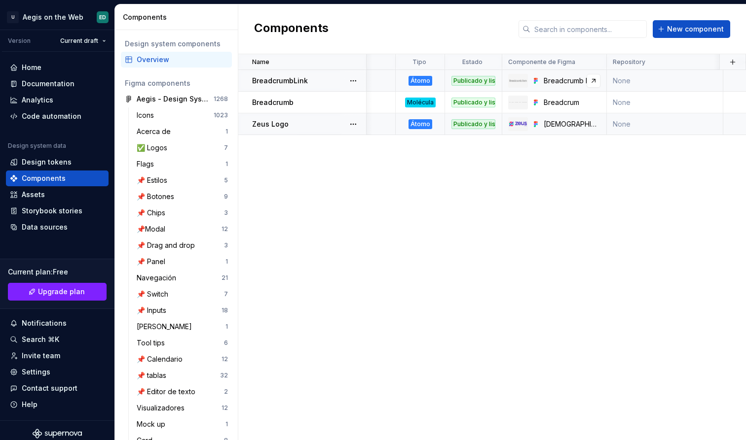
scroll to position [0, 73]
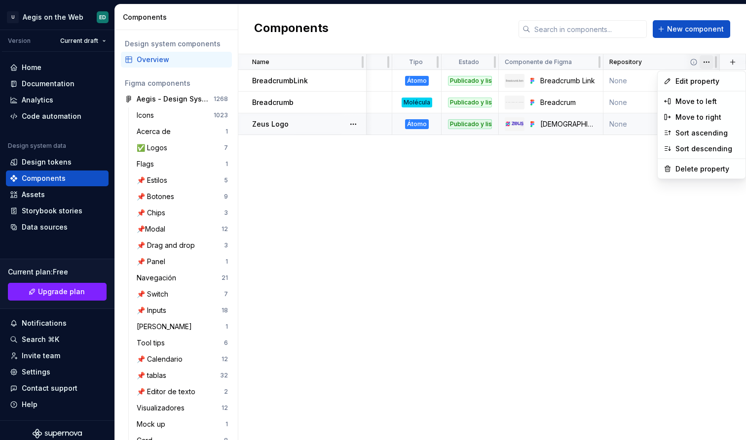
click at [709, 62] on html "U Aegis on the Web ED Version Current draft Home Documentation Analytics Code a…" at bounding box center [373, 220] width 746 height 440
click at [695, 80] on span "Edit property" at bounding box center [707, 81] width 64 height 10
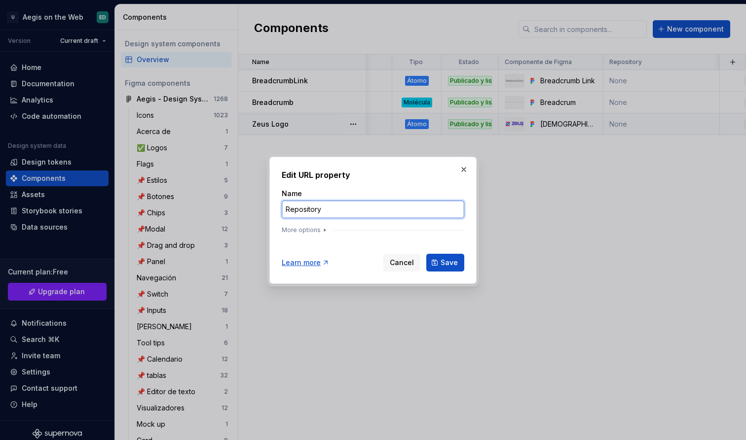
click at [405, 210] on input "Repository" at bounding box center [373, 210] width 182 height 18
type input "Repositorio"
click at [316, 229] on button "More options" at bounding box center [305, 230] width 47 height 8
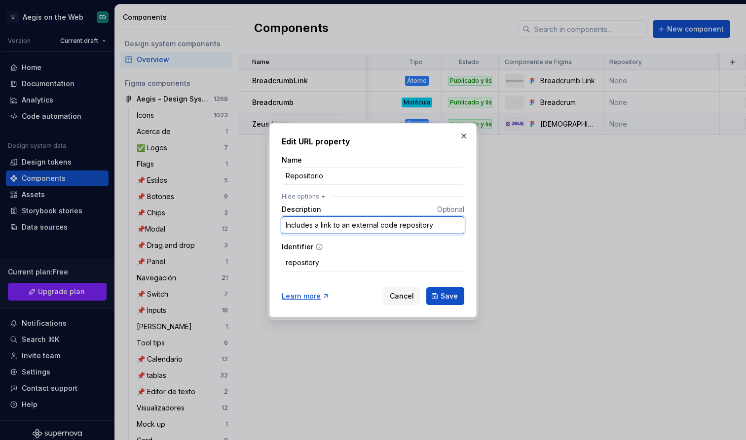
drag, startPoint x: 458, startPoint y: 227, endPoint x: 248, endPoint y: 220, distance: 210.2
click at [248, 220] on div "Edit URL property Name Repositorio Hide options Description Optional Includes a…" at bounding box center [373, 220] width 746 height 440
paste input "ye un enlace a un repositorio de código externo"
type input "Incluye un enlace a un repositorio de código externo."
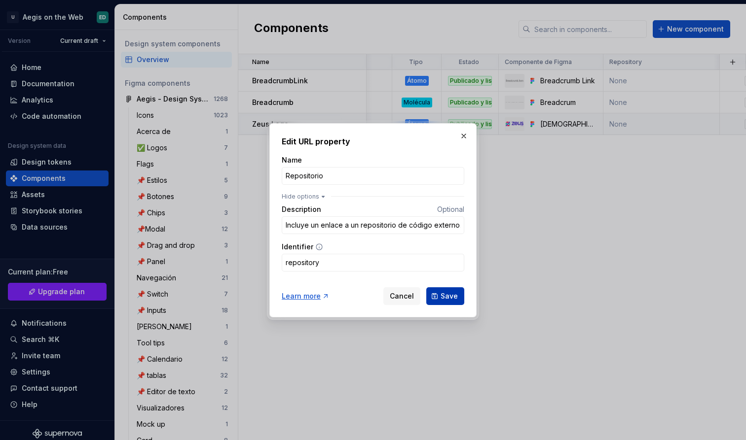
click at [448, 295] on span "Save" at bounding box center [448, 296] width 17 height 10
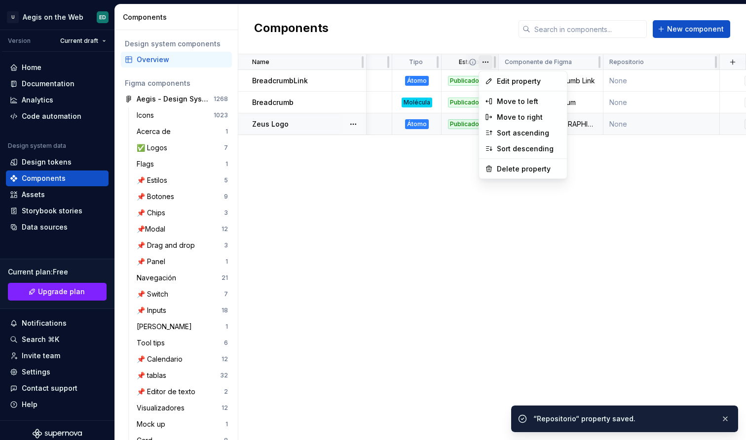
click at [483, 64] on html "U Aegis on the Web ED Version Current draft Home Documentation Analytics Code a…" at bounding box center [373, 220] width 746 height 440
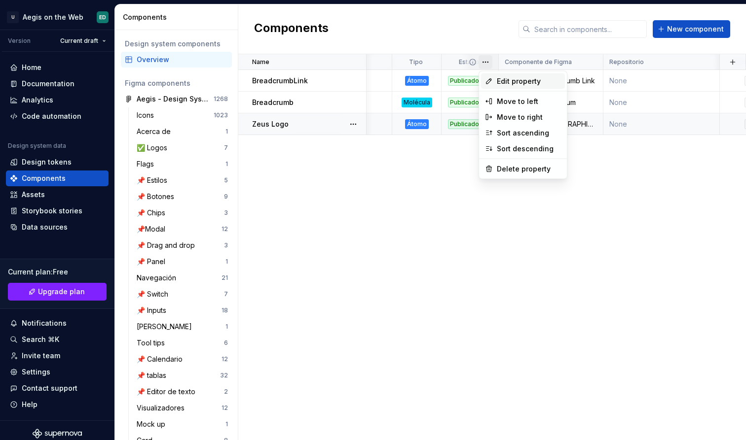
click at [528, 84] on span "Edit property" at bounding box center [529, 81] width 64 height 10
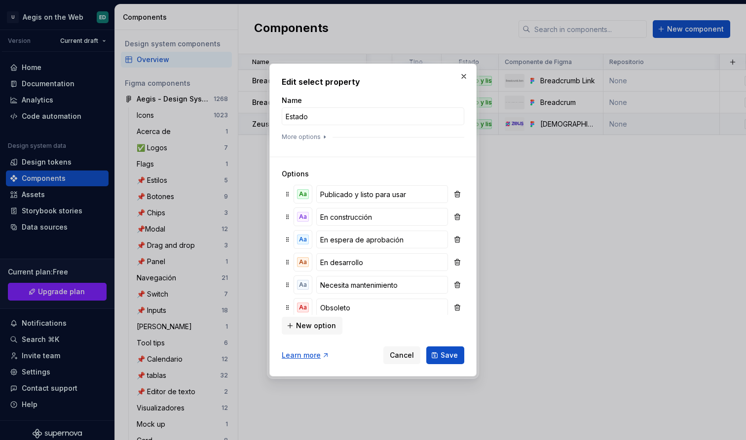
click at [326, 140] on div "More options" at bounding box center [373, 137] width 182 height 8
click at [311, 137] on button "More options" at bounding box center [305, 137] width 47 height 8
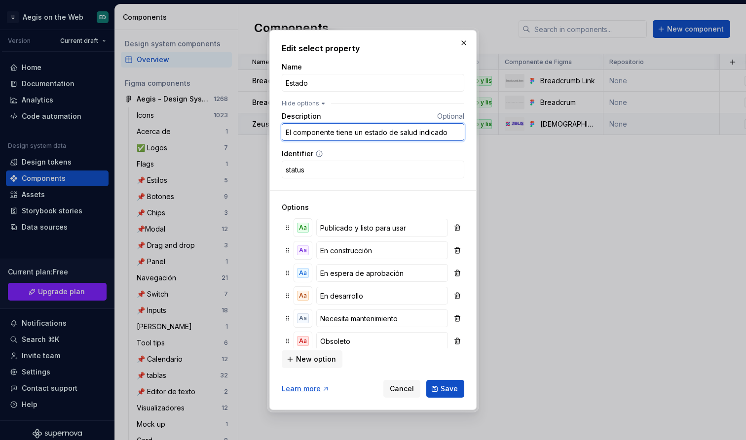
click at [455, 136] on input "El componente tiene un estado de salud indicado" at bounding box center [373, 132] width 182 height 18
type input "El componente tiene un estado de salud indicado."
click at [450, 389] on span "Save" at bounding box center [448, 389] width 17 height 10
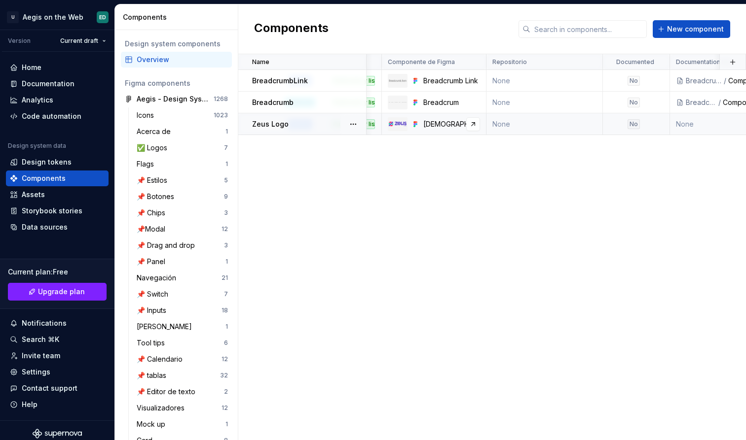
scroll to position [0, 202]
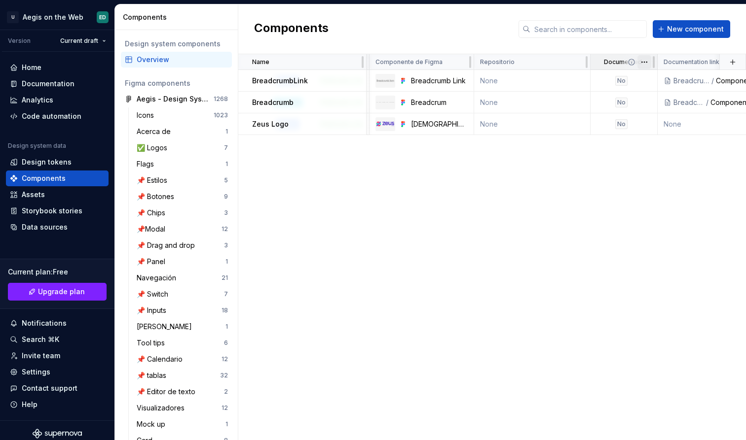
click at [646, 63] on html "U Aegis on the Web ED Version Current draft Home Documentation Analytics Code a…" at bounding box center [373, 220] width 746 height 440
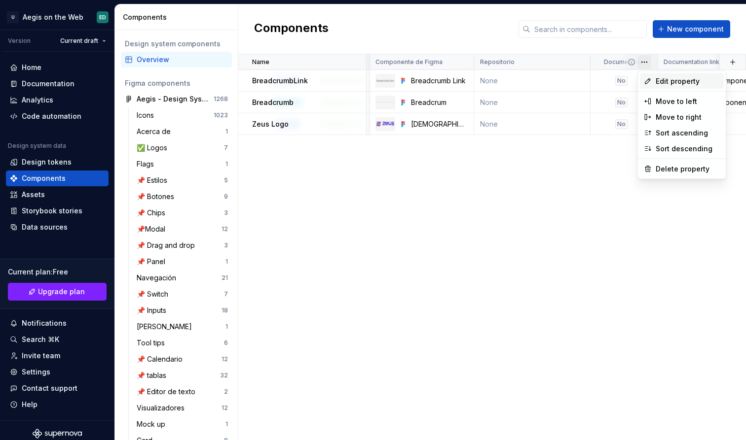
click at [662, 83] on span "Edit property" at bounding box center [687, 81] width 64 height 10
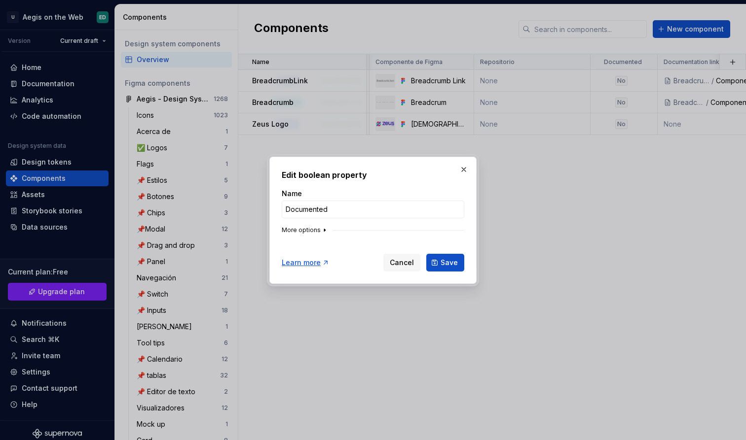
click at [324, 230] on icon "button" at bounding box center [324, 230] width 1 height 2
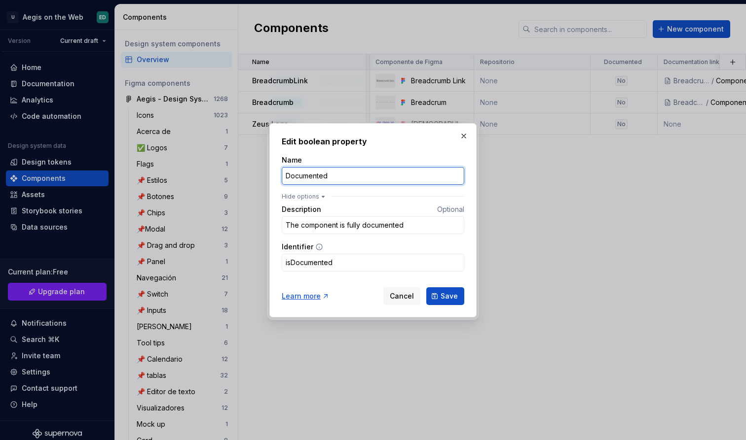
click at [365, 172] on input "Documented" at bounding box center [373, 176] width 182 height 18
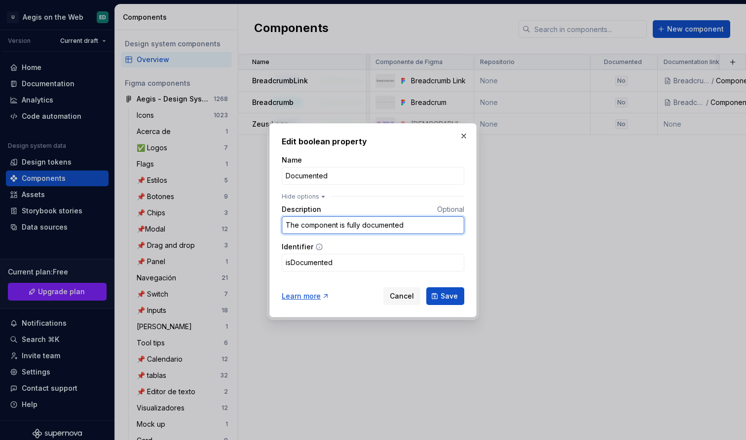
drag, startPoint x: 433, startPoint y: 224, endPoint x: 216, endPoint y: 213, distance: 216.8
click at [216, 213] on div "Edit boolean property Name Documented Hide options Description Optional The com…" at bounding box center [373, 220] width 746 height 440
paste input "El componente está completamente documentado."
type input "El componente está completamente documentado."
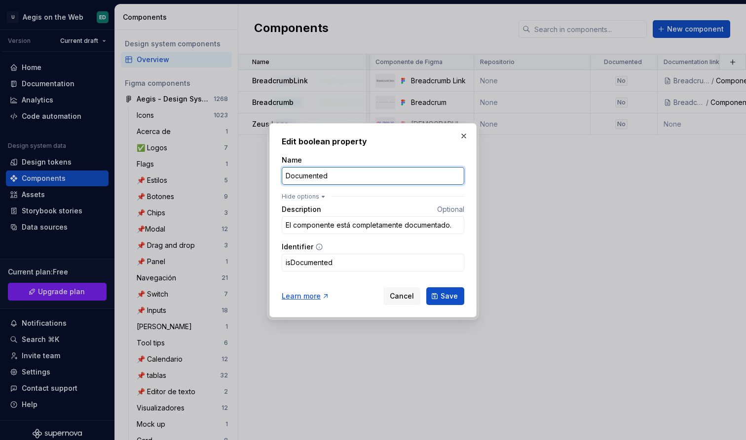
click at [409, 179] on input "Documented" at bounding box center [373, 176] width 182 height 18
click at [360, 180] on input "Documented" at bounding box center [373, 176] width 182 height 18
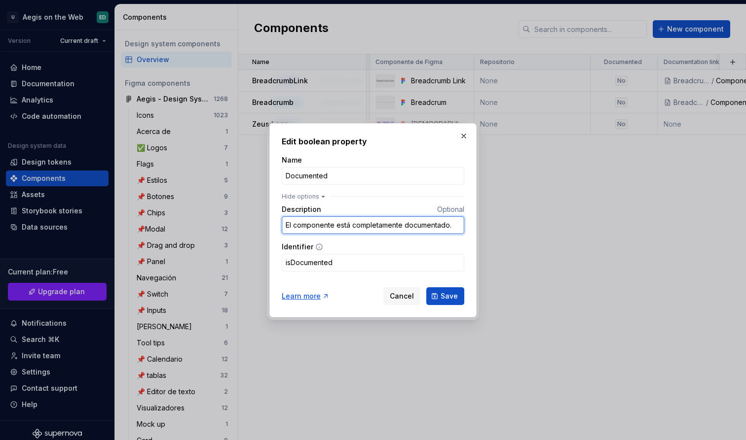
click at [422, 226] on input "El componente está completamente documentado." at bounding box center [373, 225] width 182 height 18
click at [361, 181] on input "Documented" at bounding box center [373, 176] width 182 height 18
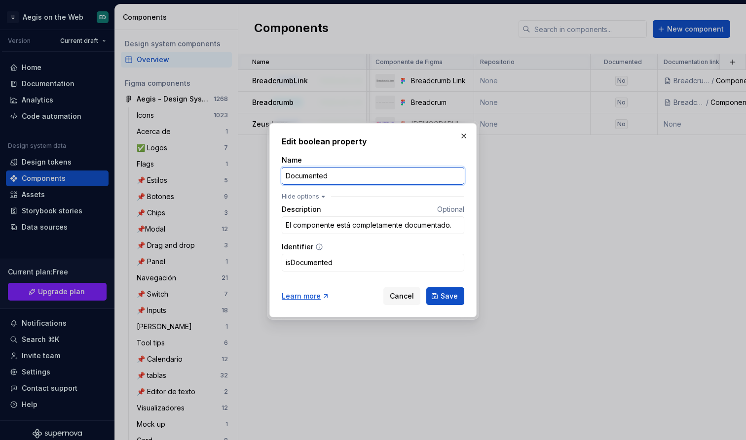
paste input "documentado"
click at [287, 175] on input "documentado" at bounding box center [373, 176] width 182 height 18
type input "Documentado"
click at [454, 294] on span "Save" at bounding box center [448, 296] width 17 height 10
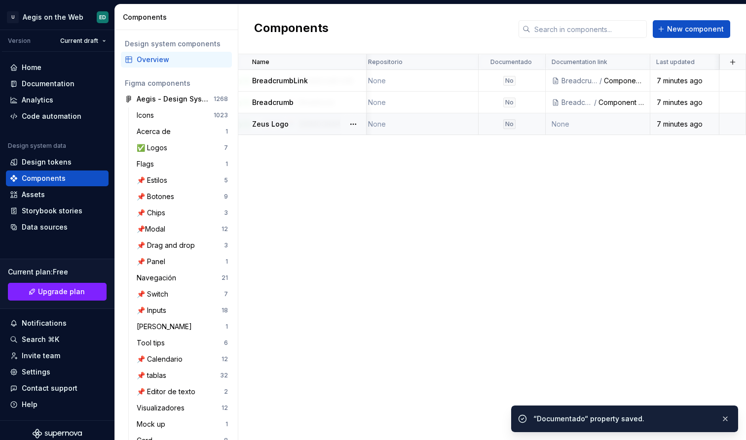
scroll to position [0, 314]
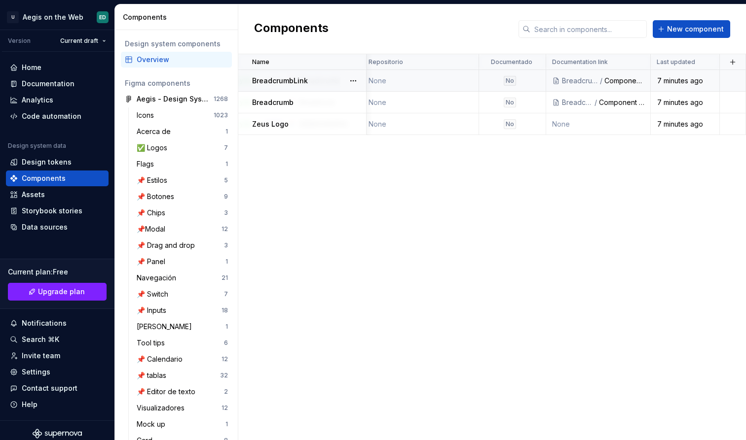
click at [514, 82] on div "No" at bounding box center [509, 81] width 12 height 10
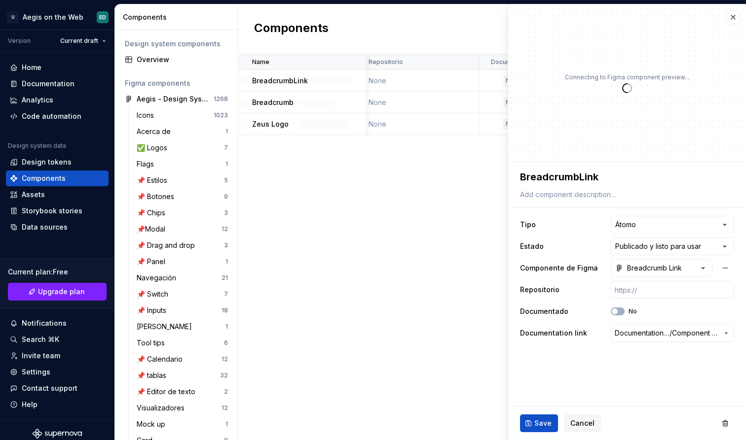
click at [525, 63] on div "Connecting to Figma component preview..." at bounding box center [627, 83] width 238 height 158
type textarea "*"
click at [732, 19] on button "button" at bounding box center [733, 17] width 14 height 14
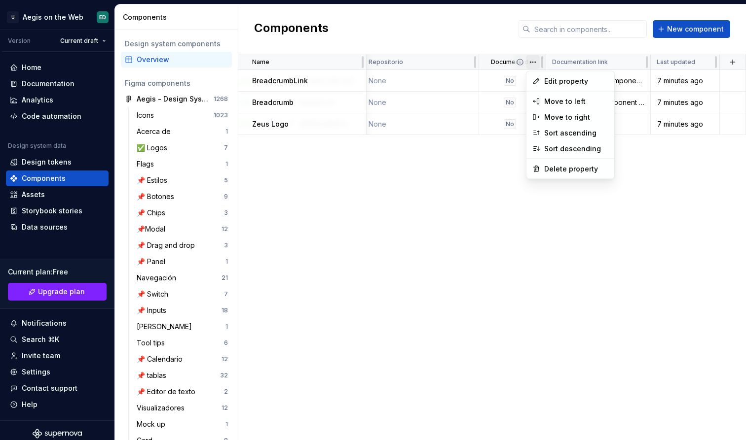
click at [537, 62] on html "U Aegis on the Web ED Version Current draft Home Documentation Analytics Code a…" at bounding box center [373, 220] width 746 height 440
click at [545, 78] on span "Edit property" at bounding box center [576, 81] width 64 height 10
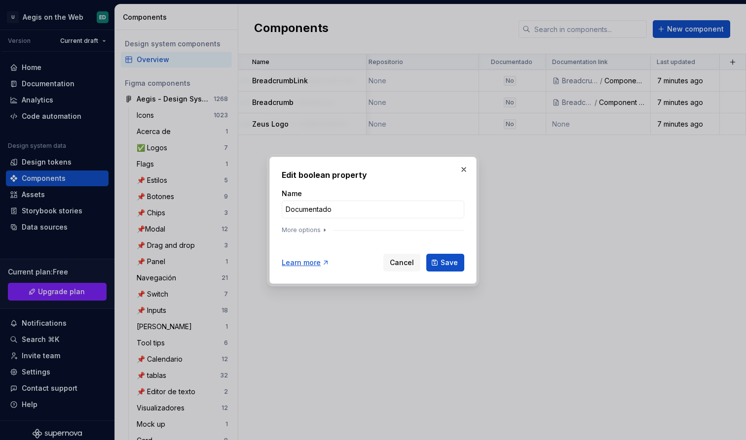
click at [321, 235] on div at bounding box center [373, 236] width 182 height 4
click at [313, 232] on button "More options" at bounding box center [305, 230] width 47 height 8
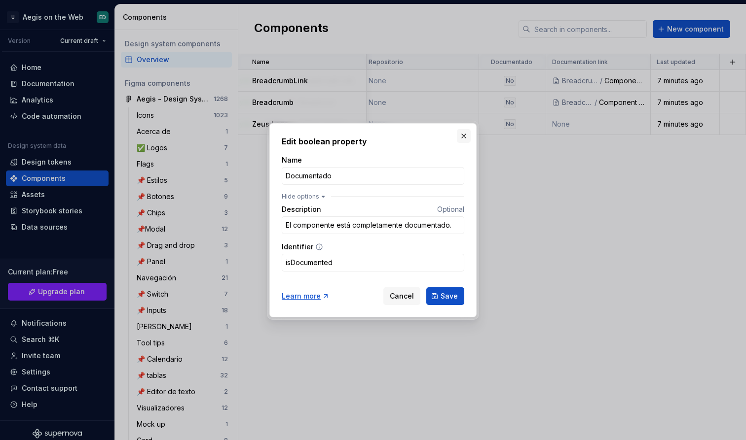
click at [468, 142] on button "button" at bounding box center [464, 136] width 14 height 14
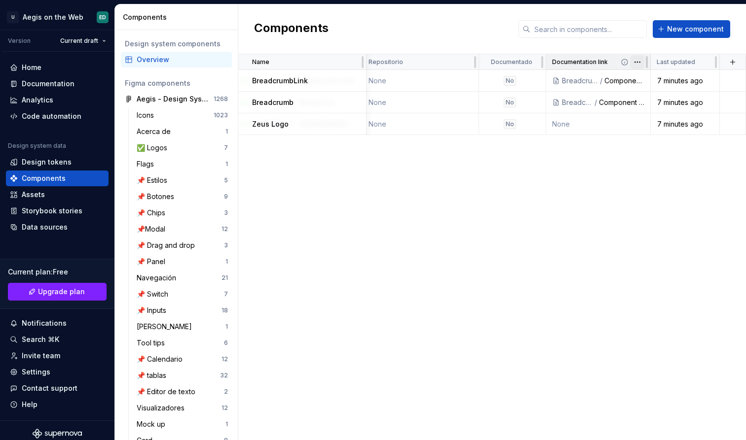
click at [636, 61] on html "U Aegis on the Web ED Version Current draft Home Documentation Analytics Code a…" at bounding box center [373, 220] width 746 height 440
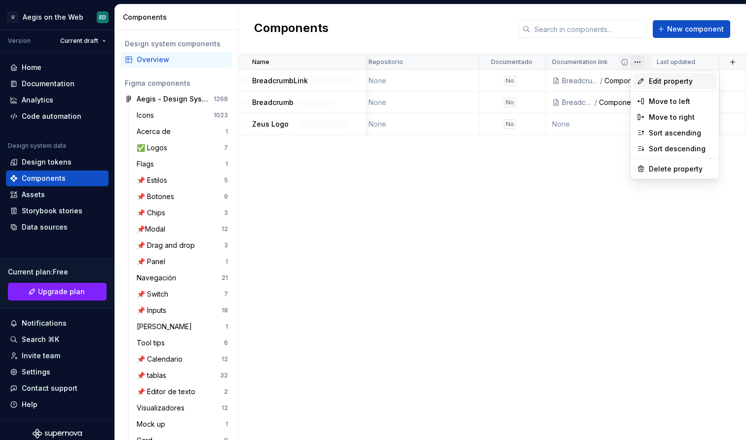
click at [651, 80] on span "Edit property" at bounding box center [680, 81] width 64 height 10
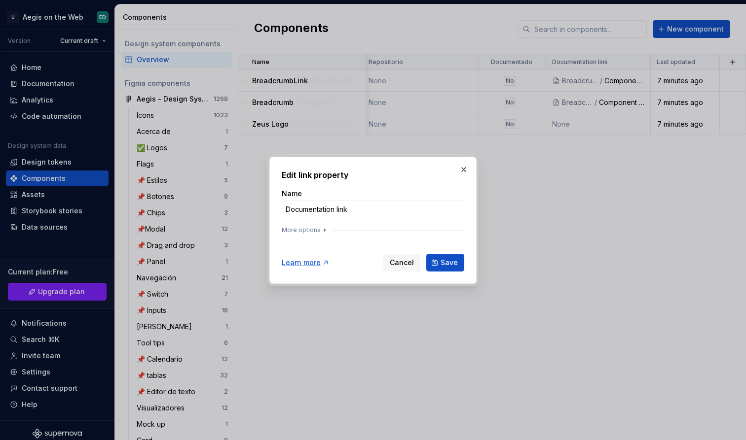
click at [318, 236] on div at bounding box center [373, 236] width 182 height 4
click at [321, 232] on icon "button" at bounding box center [325, 230] width 8 height 8
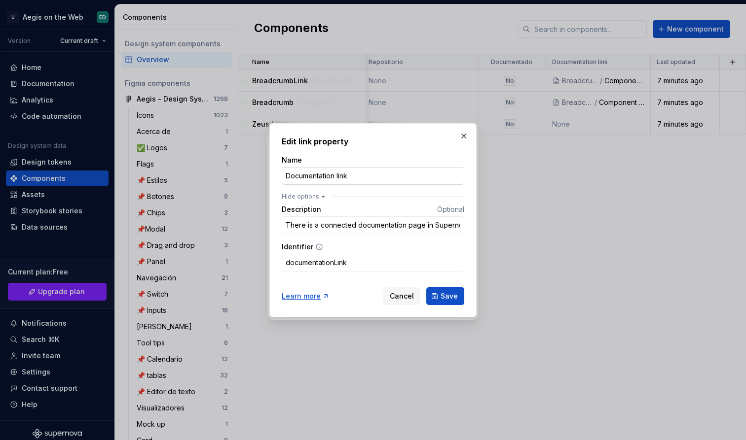
click at [376, 170] on input "Documentation link" at bounding box center [373, 176] width 182 height 18
drag, startPoint x: 386, startPoint y: 173, endPoint x: 204, endPoint y: 169, distance: 181.5
click at [204, 169] on div "Edit link property Name Documentation link Hide options Description Optional Th…" at bounding box center [373, 220] width 746 height 440
type input "Link de documentación"
click at [387, 202] on div "Description Optional There is a connected documentation page in Supernova Ident…" at bounding box center [373, 236] width 182 height 71
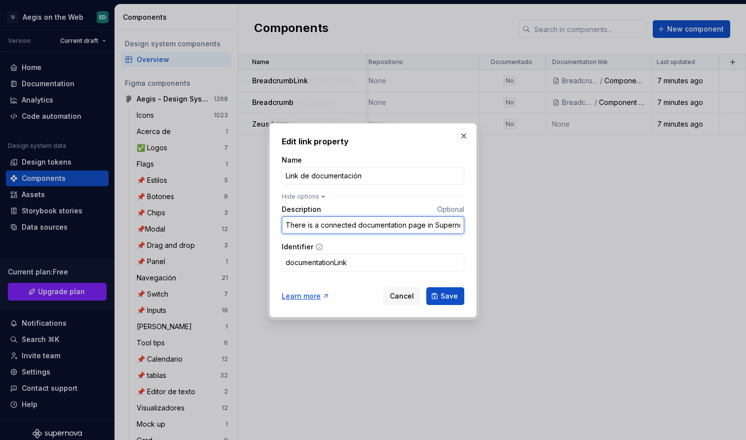
click at [352, 222] on input "There is a connected documentation page in Supernova" at bounding box center [373, 225] width 182 height 18
paste input "Hay una página de documentación conectada e"
type input "Hay una página de documentación conectada en Supernova."
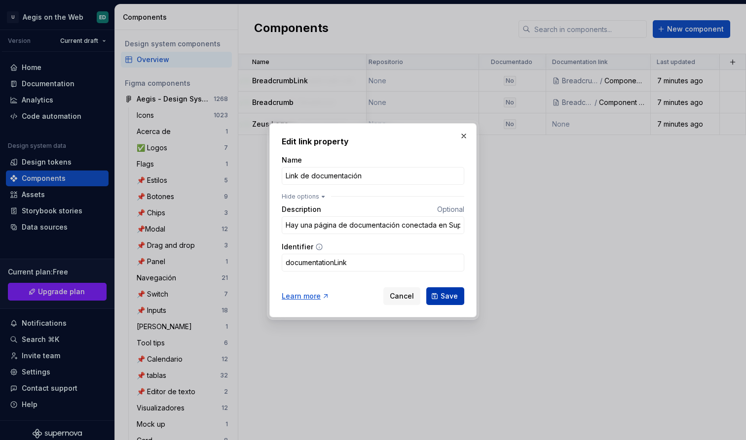
click at [455, 294] on span "Save" at bounding box center [448, 296] width 17 height 10
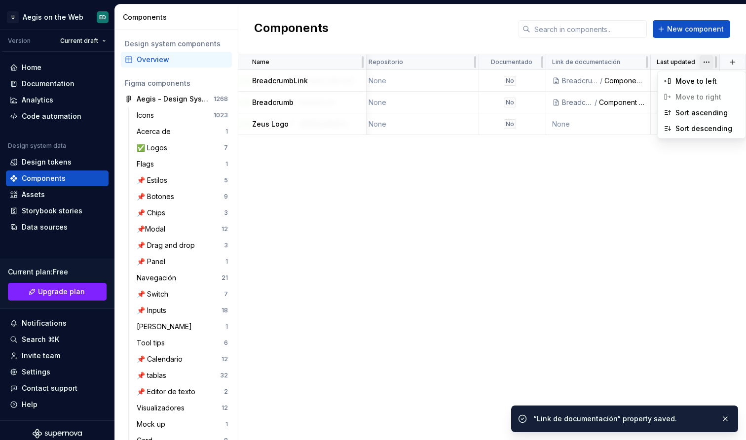
click at [704, 63] on html "U Aegis on the Web ED Version Current draft Home Documentation Analytics Code a…" at bounding box center [373, 220] width 746 height 440
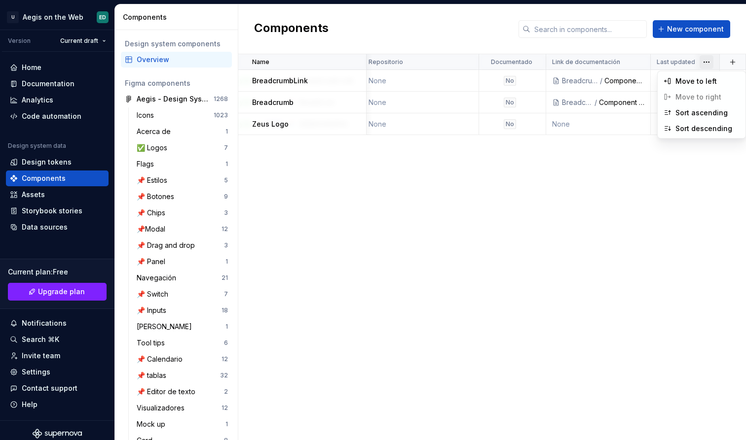
click at [714, 182] on html "U Aegis on the Web ED Version Current draft Home Documentation Analytics Code a…" at bounding box center [373, 220] width 746 height 440
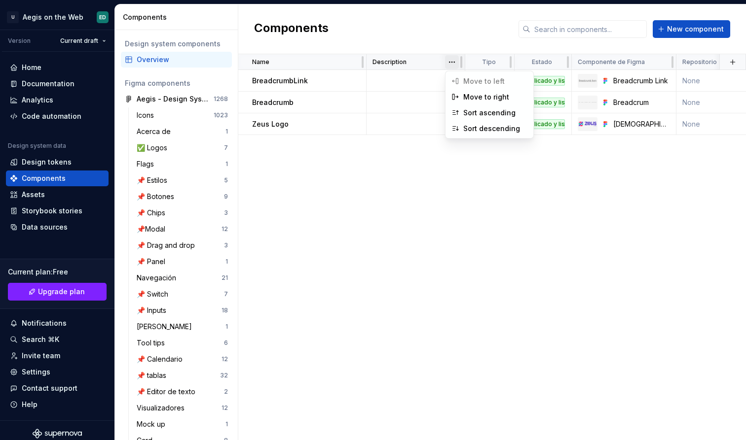
click at [456, 65] on html "U Aegis on the Web ED Version Current draft Home Documentation Analytics Code a…" at bounding box center [373, 220] width 746 height 440
click at [387, 179] on html "U Aegis on the Web ED Version Current draft Home Documentation Analytics Code a…" at bounding box center [373, 220] width 746 height 440
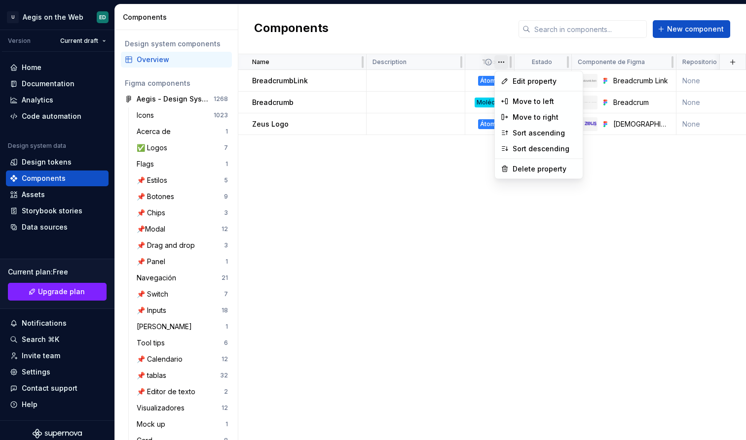
click at [501, 63] on html "U Aegis on the Web ED Version Current draft Home Documentation Analytics Code a…" at bounding box center [373, 220] width 746 height 440
click at [518, 82] on span "Edit property" at bounding box center [544, 81] width 64 height 10
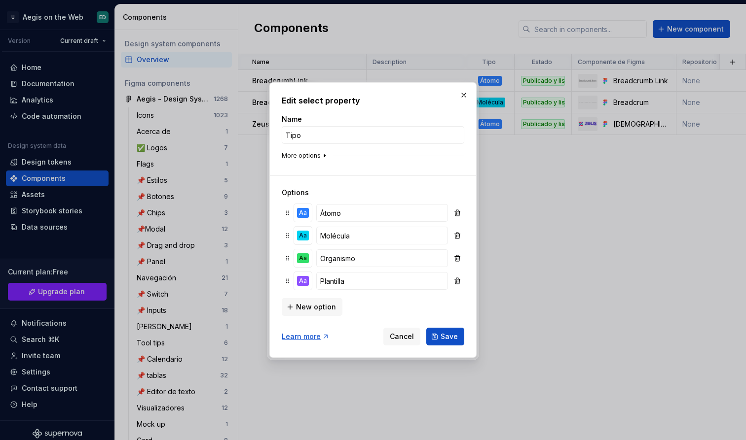
click at [314, 158] on button "More options" at bounding box center [305, 156] width 47 height 8
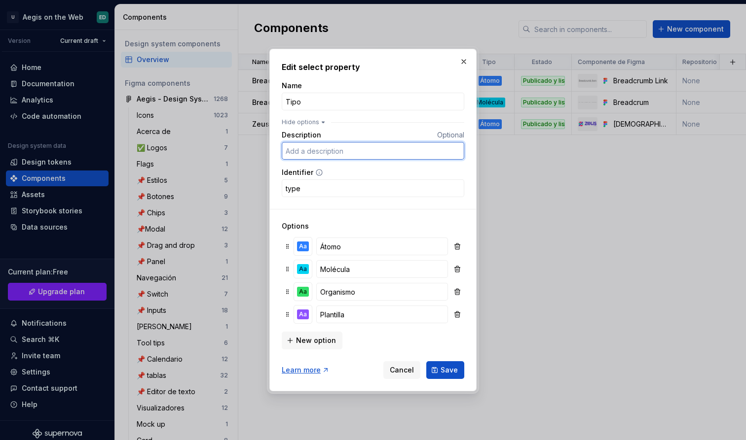
click at [354, 154] on input "Description" at bounding box center [373, 151] width 182 height 18
type input "Tipo de componente dentro de la metodología Atomic Design."
click at [456, 368] on span "Save" at bounding box center [448, 370] width 17 height 10
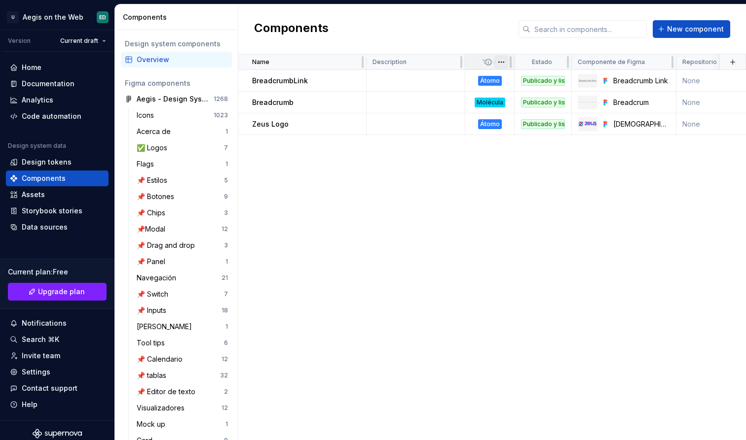
click at [504, 61] on html "U Aegis on the Web ED Version Current draft Home Documentation Analytics Code a…" at bounding box center [373, 220] width 746 height 440
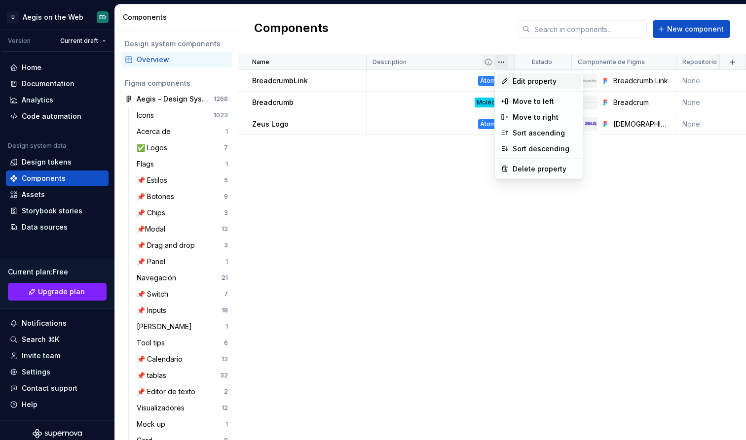
click at [523, 86] on div "Edit property" at bounding box center [539, 81] width 84 height 16
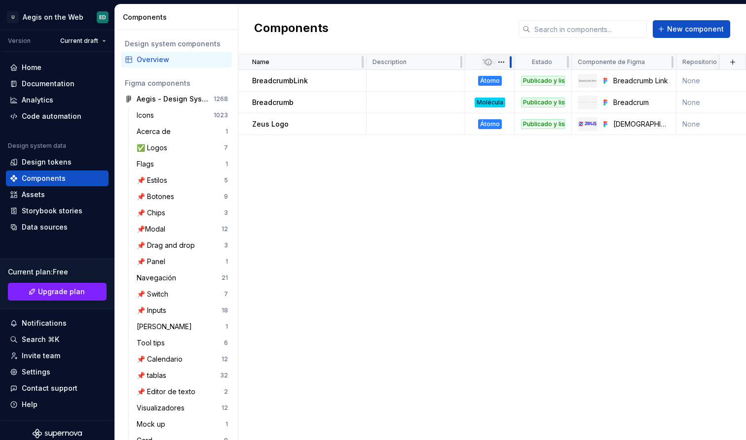
click at [506, 60] on div at bounding box center [510, 62] width 8 height 16
click at [502, 62] on html "U Aegis on the Web ED Version Current draft Home Documentation Analytics Code a…" at bounding box center [373, 220] width 746 height 440
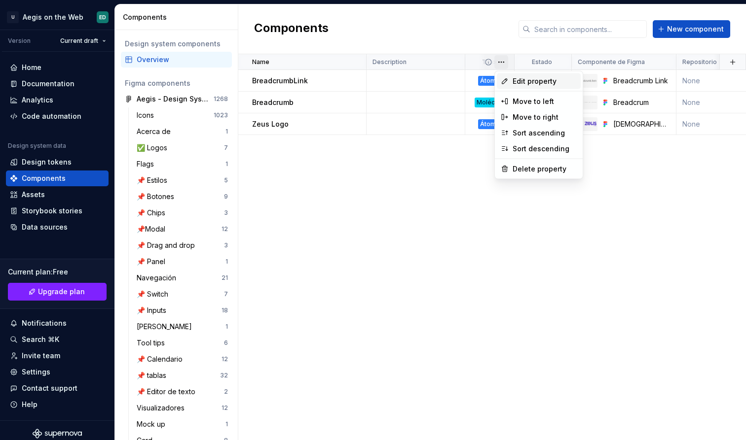
click at [514, 81] on span "Edit property" at bounding box center [544, 81] width 64 height 10
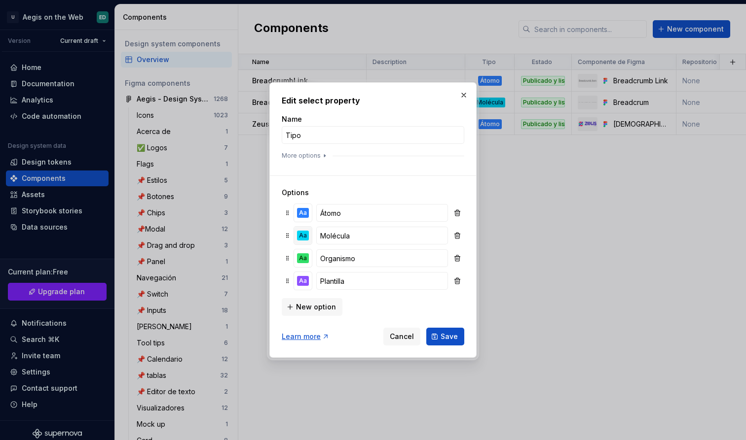
click at [306, 231] on div "Aa" at bounding box center [303, 236] width 12 height 10
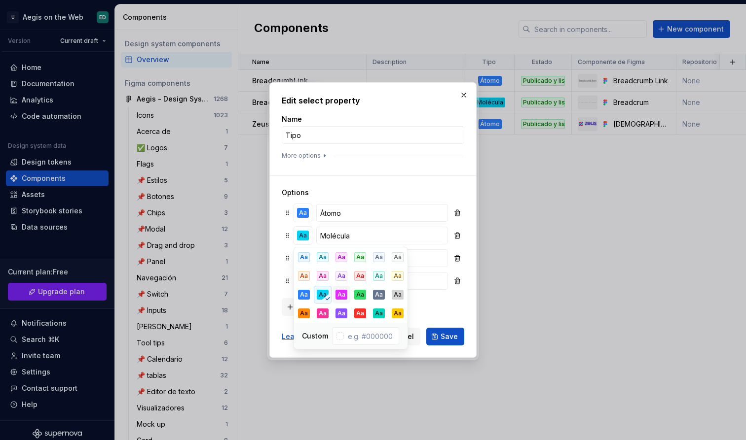
click at [343, 300] on button "Aa" at bounding box center [341, 295] width 18 height 18
click at [461, 315] on div "New option" at bounding box center [373, 306] width 182 height 20
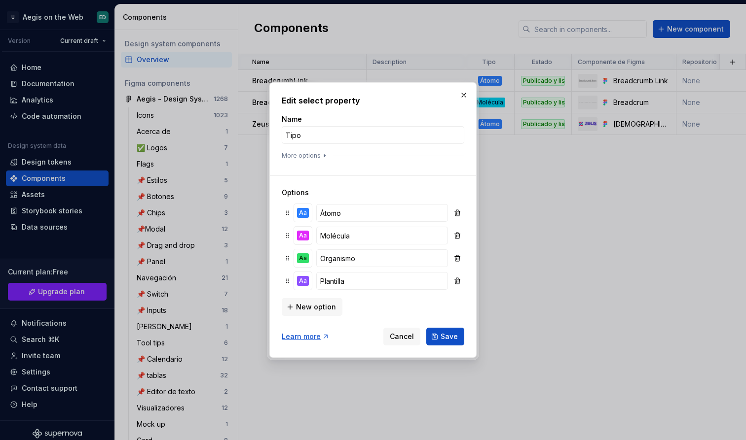
click at [454, 347] on div "Edit select property Name Tipo More options Options Aa Átomo Aa Molécula Aa Org…" at bounding box center [372, 220] width 207 height 276
drag, startPoint x: 454, startPoint y: 347, endPoint x: 458, endPoint y: 340, distance: 8.0
click at [457, 340] on div "Edit select property Name Tipo More options Options Aa Átomo Aa Molécula Aa Org…" at bounding box center [372, 220] width 207 height 276
click at [458, 340] on button "Save" at bounding box center [445, 337] width 38 height 18
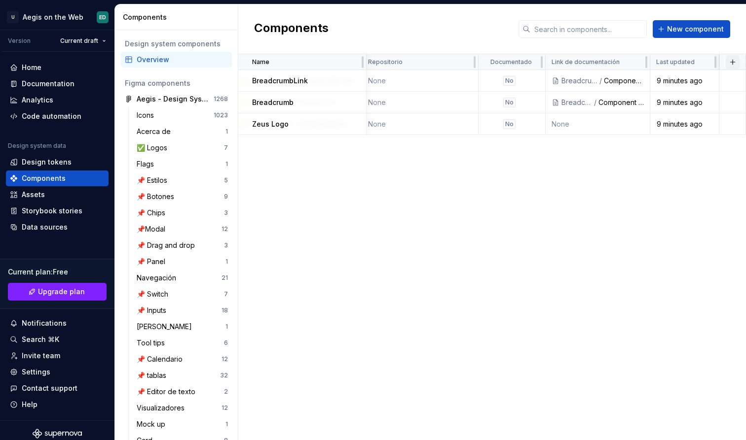
scroll to position [0, 314]
click at [735, 63] on button "button" at bounding box center [732, 62] width 14 height 14
click at [705, 77] on div "New custom property" at bounding box center [676, 81] width 74 height 10
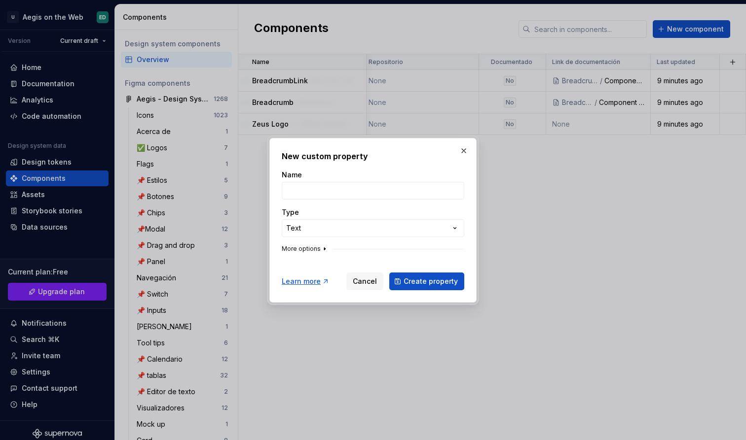
click at [313, 247] on button "More options" at bounding box center [305, 249] width 47 height 8
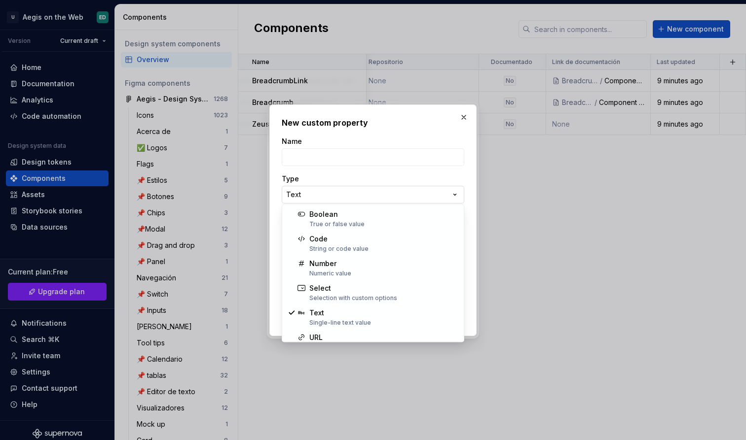
click at [337, 189] on div "**********" at bounding box center [373, 220] width 746 height 440
click at [462, 120] on div "**********" at bounding box center [373, 220] width 746 height 440
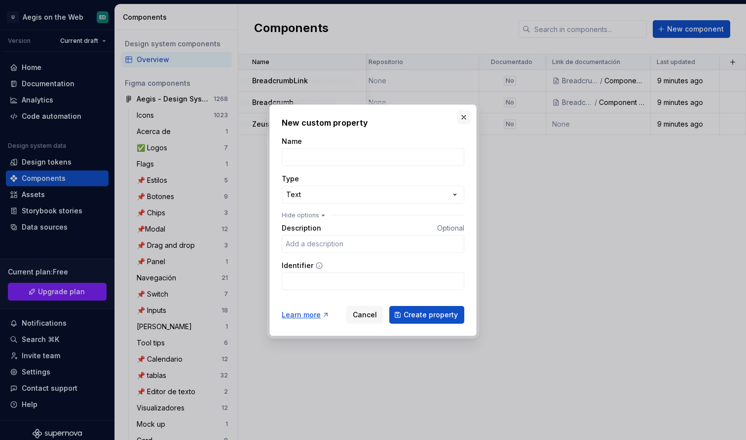
click at [463, 115] on button "button" at bounding box center [464, 117] width 14 height 14
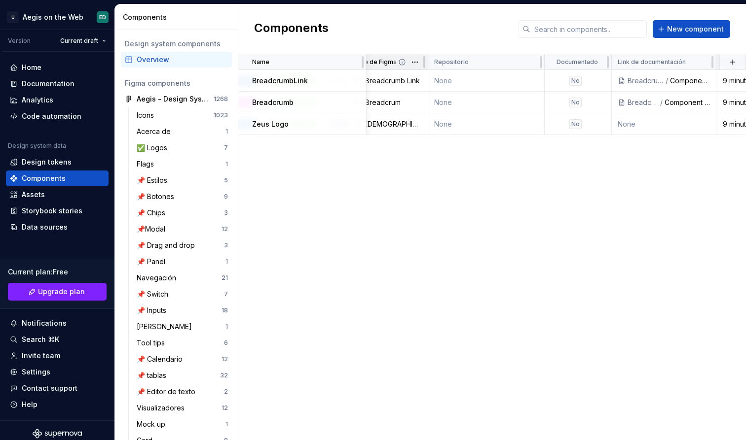
scroll to position [0, 287]
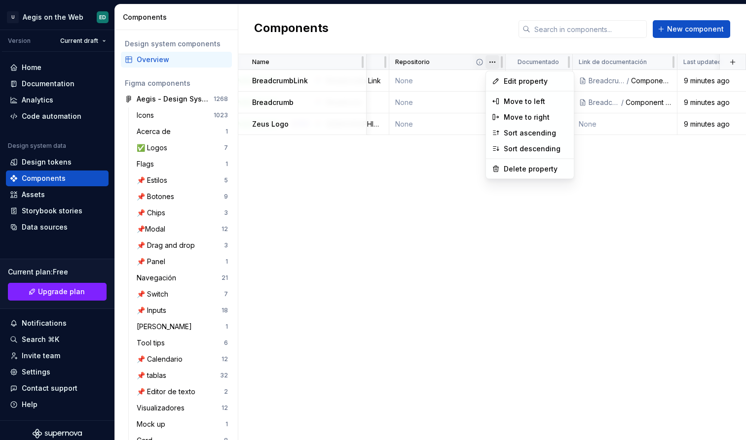
click at [493, 66] on html "U Aegis on the Web ED Version Current draft Home Documentation Analytics Code a…" at bounding box center [373, 220] width 746 height 440
click at [513, 116] on div "Move to right" at bounding box center [535, 117] width 64 height 10
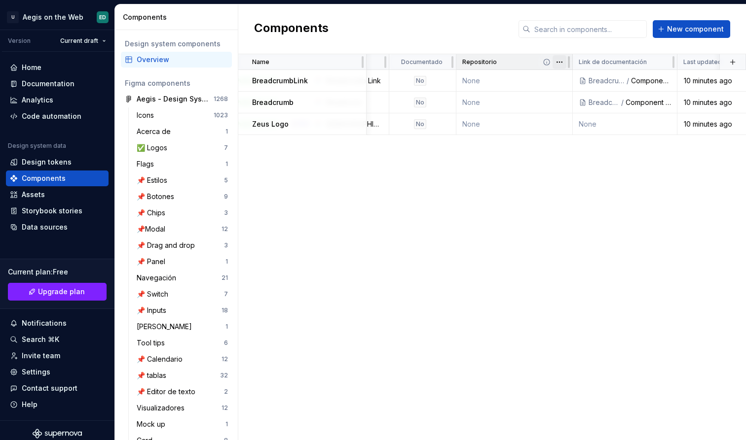
click at [564, 60] on html "U Aegis on the Web ED Version Current draft Home Documentation Analytics Code a…" at bounding box center [373, 220] width 746 height 440
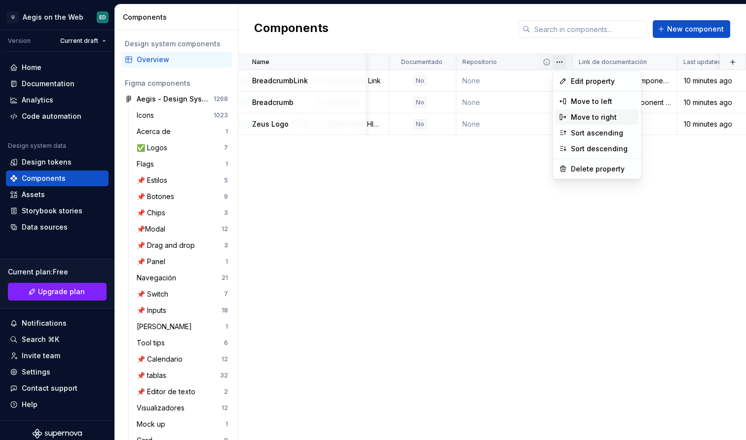
click at [584, 123] on div "Move to right" at bounding box center [597, 117] width 84 height 16
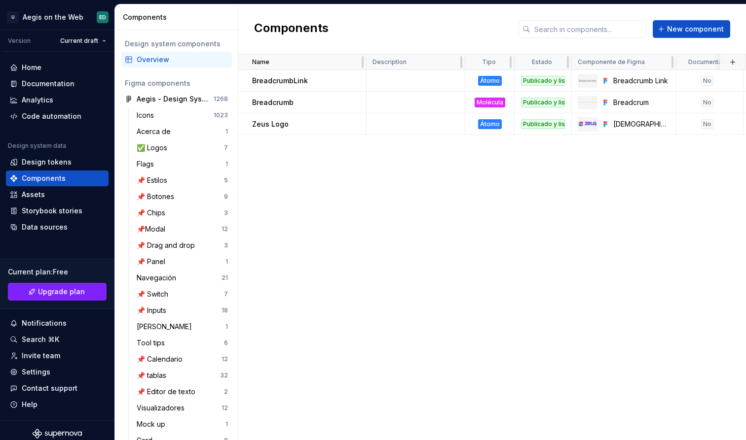
scroll to position [0, 0]
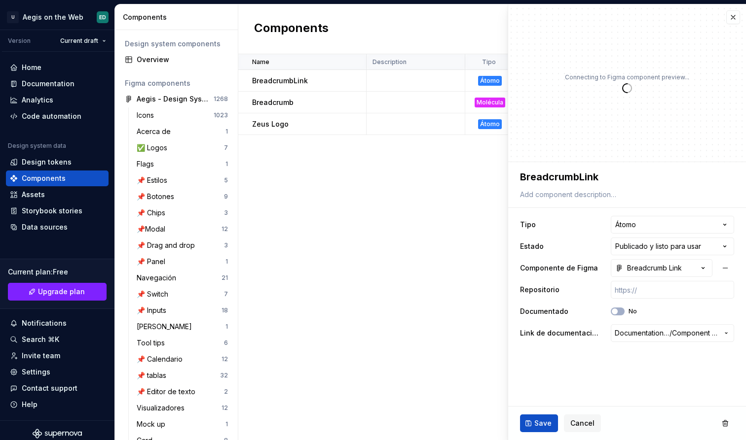
type textarea "*"
click at [734, 19] on button "button" at bounding box center [733, 17] width 14 height 14
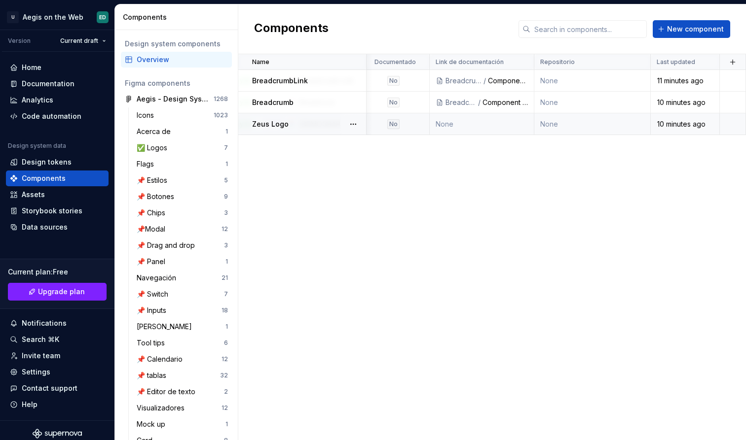
scroll to position [0, 314]
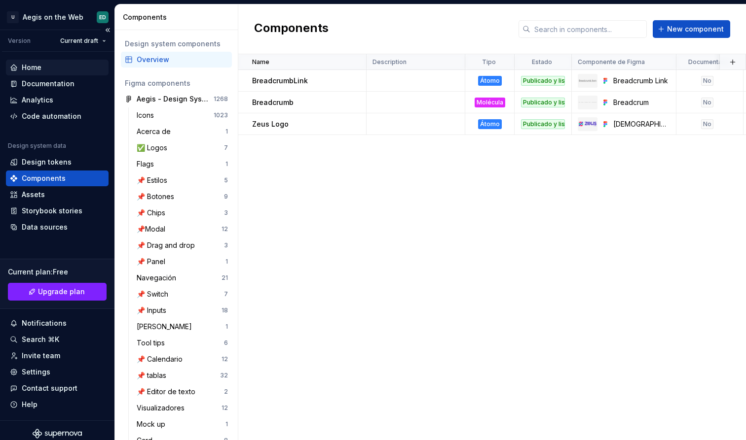
click at [60, 66] on div "Home" at bounding box center [57, 68] width 95 height 10
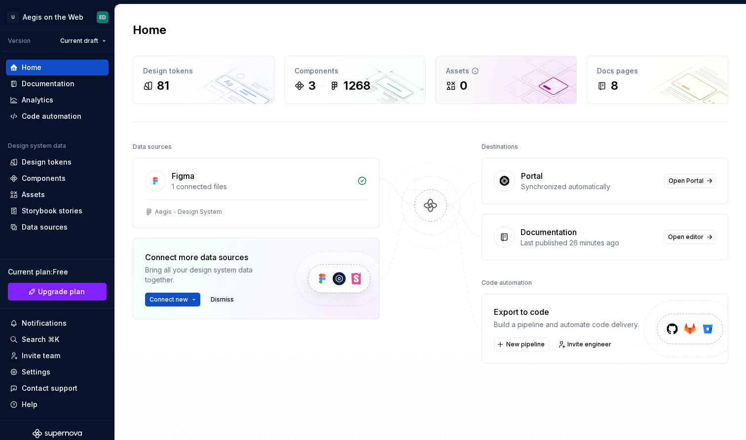
click at [527, 70] on div "Assets" at bounding box center [506, 71] width 121 height 10
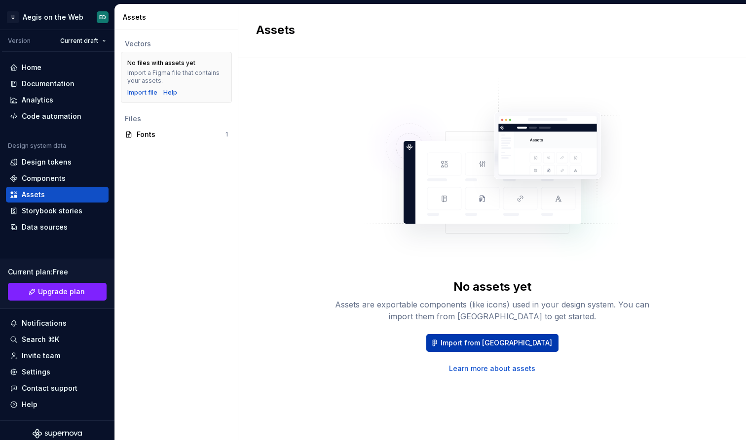
click at [516, 343] on span "Import from [GEOGRAPHIC_DATA]" at bounding box center [495, 343] width 111 height 10
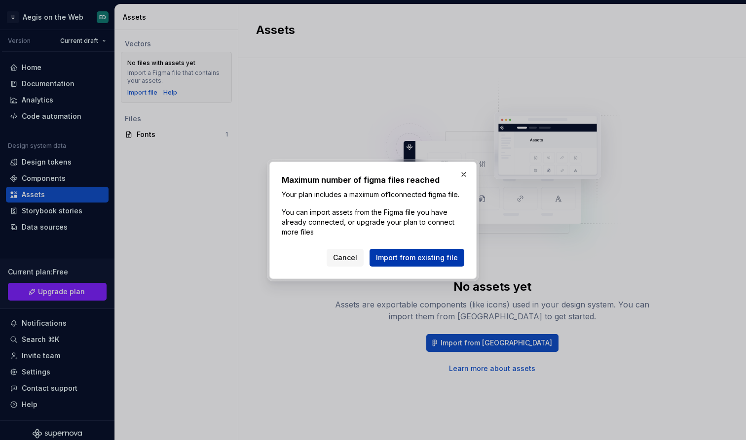
click at [431, 261] on span "Import from existing file" at bounding box center [417, 258] width 82 height 10
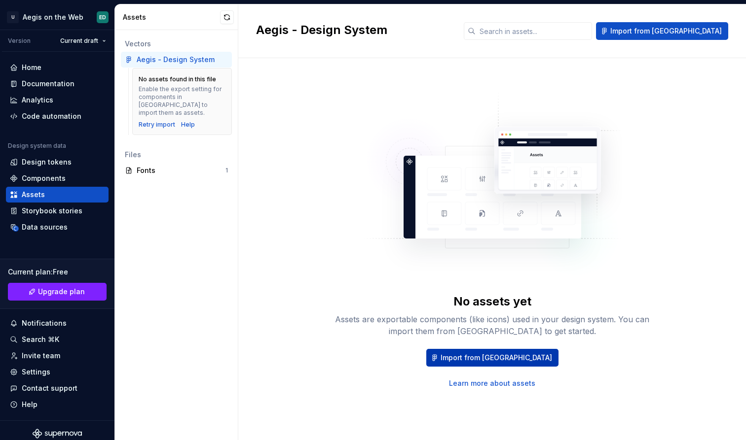
click at [503, 361] on span "Import from [GEOGRAPHIC_DATA]" at bounding box center [495, 358] width 111 height 10
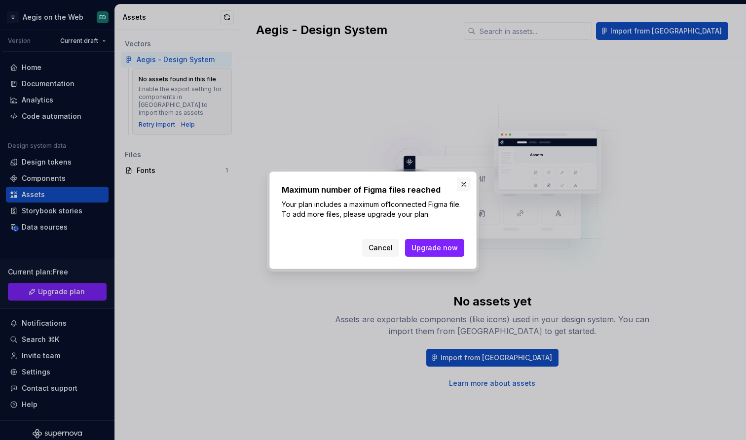
click at [464, 186] on button "button" at bounding box center [464, 185] width 14 height 14
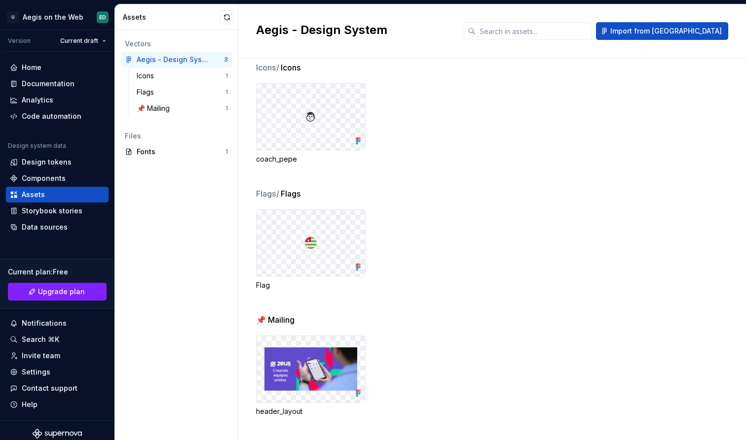
scroll to position [14, 0]
click at [39, 69] on div "Home" at bounding box center [32, 68] width 20 height 10
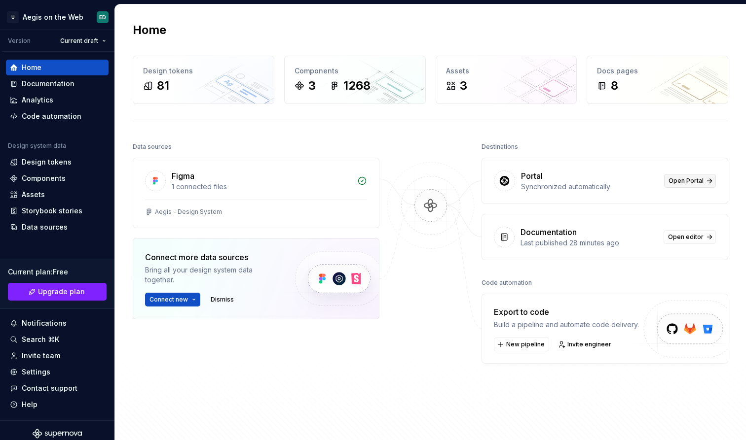
click at [673, 185] on link "Open Portal" at bounding box center [690, 181] width 52 height 14
click at [571, 344] on span "Invite engineer" at bounding box center [589, 345] width 44 height 8
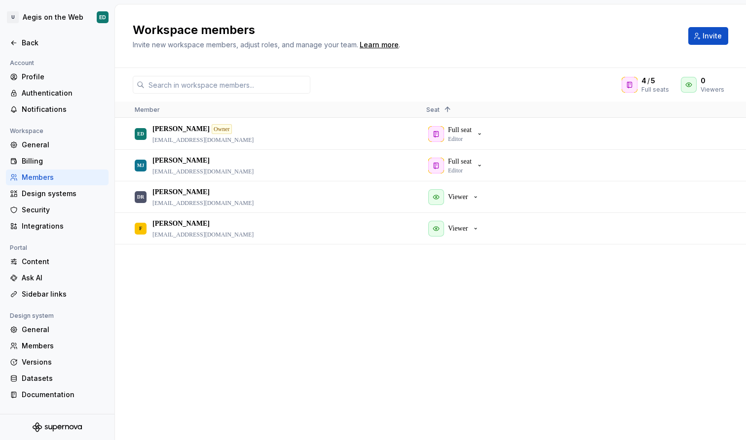
click at [703, 46] on div "Workspace members Invite new workspace members, adjust roles, and manage your t…" at bounding box center [430, 36] width 595 height 28
click at [710, 33] on span "Invite" at bounding box center [711, 36] width 19 height 10
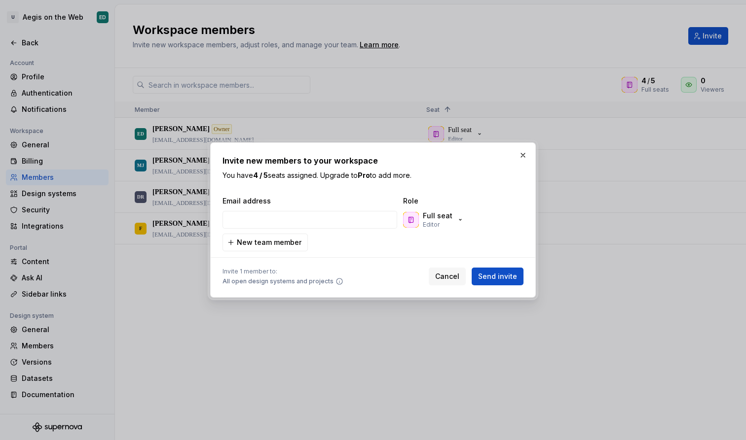
click at [508, 214] on div "Full seat Editor" at bounding box center [371, 220] width 299 height 20
click at [450, 224] on div "Full seat Editor" at bounding box center [438, 220] width 30 height 18
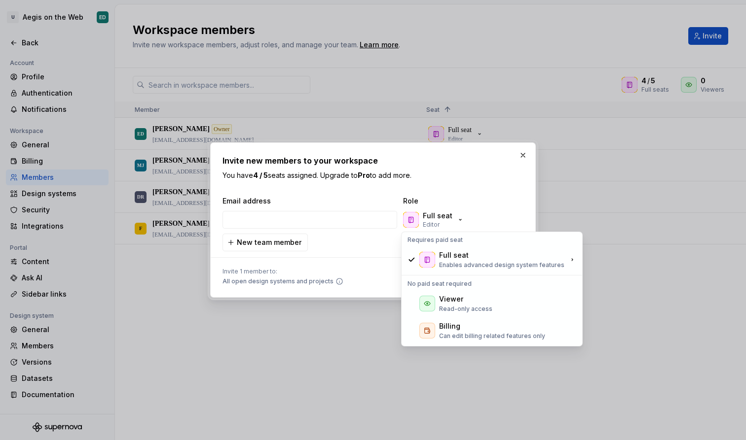
click at [480, 198] on span "Role" at bounding box center [452, 201] width 99 height 10
click at [522, 158] on button "button" at bounding box center [523, 155] width 14 height 14
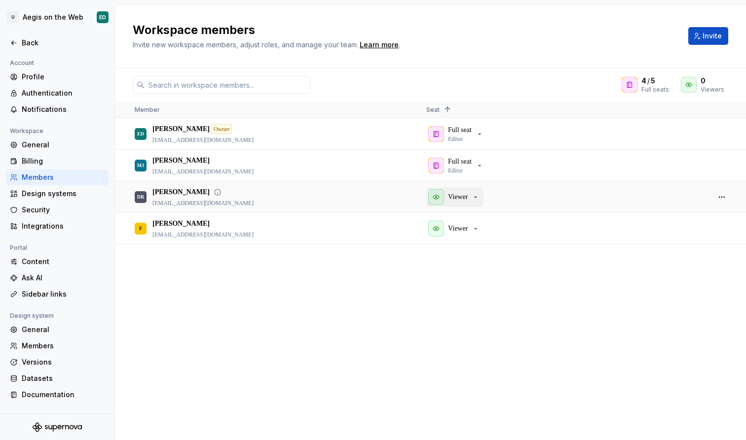
click at [460, 196] on p "Viewer" at bounding box center [458, 197] width 20 height 10
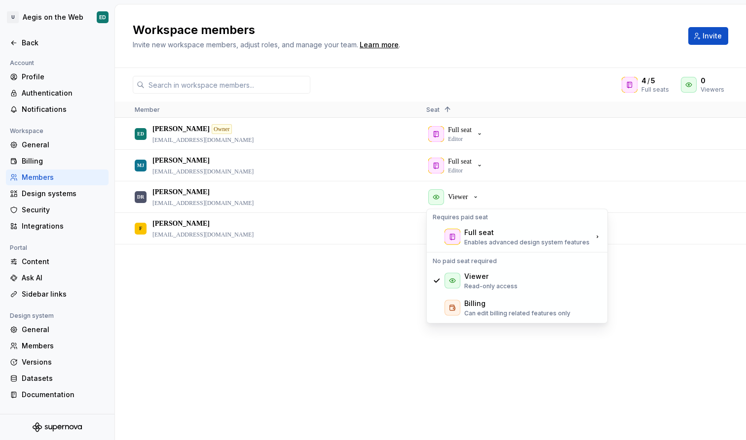
click at [401, 318] on div "ED [PERSON_NAME] Owner [EMAIL_ADDRESS][DOMAIN_NAME] Full seat Editor [PERSON_NA…" at bounding box center [430, 279] width 631 height 322
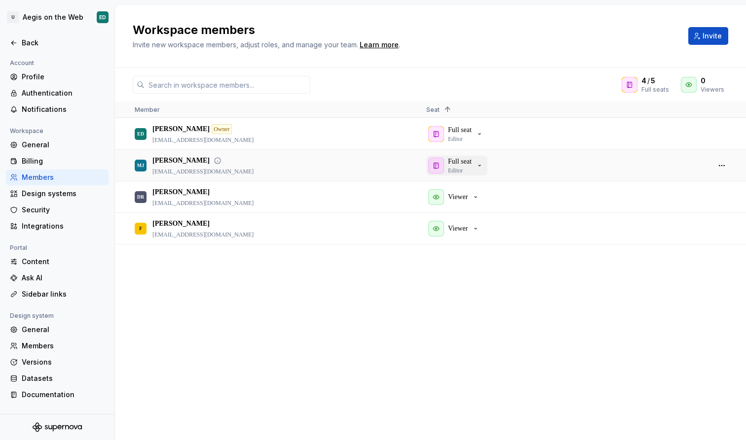
click at [466, 173] on div "Full seat Editor" at bounding box center [460, 166] width 24 height 18
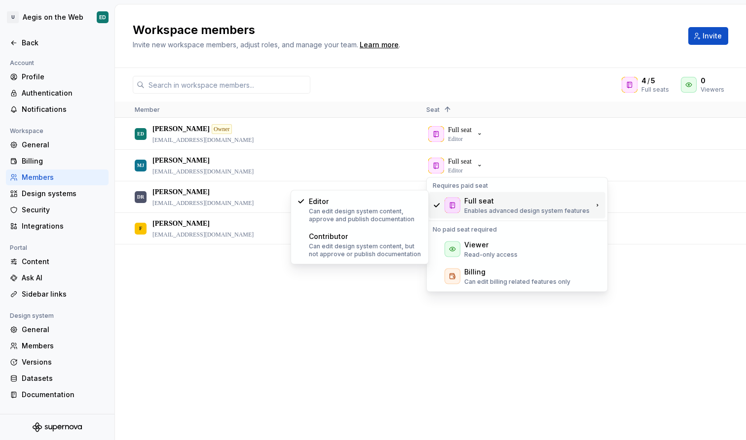
click at [411, 270] on div "ED [PERSON_NAME] Owner [EMAIL_ADDRESS][DOMAIN_NAME] Full seat Editor [PERSON_NA…" at bounding box center [430, 279] width 631 height 322
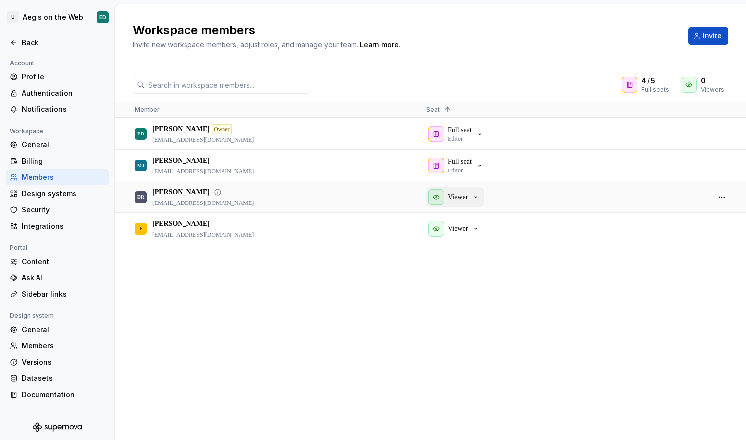
click at [474, 197] on icon "button" at bounding box center [475, 197] width 8 height 8
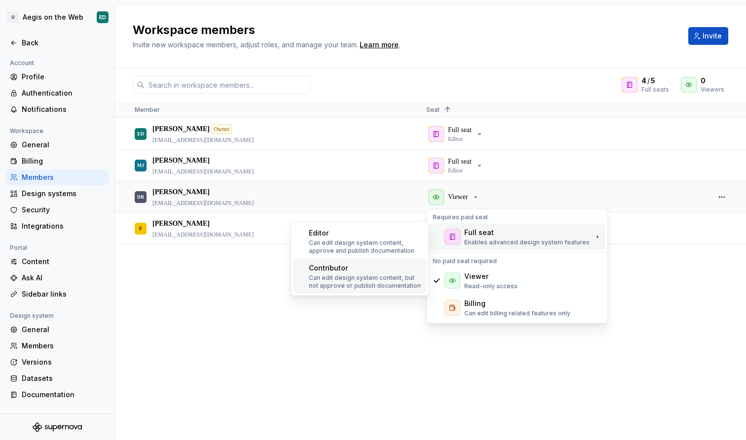
click at [369, 277] on p "Can edit design system content, but not approve or publish documentation" at bounding box center [365, 282] width 113 height 16
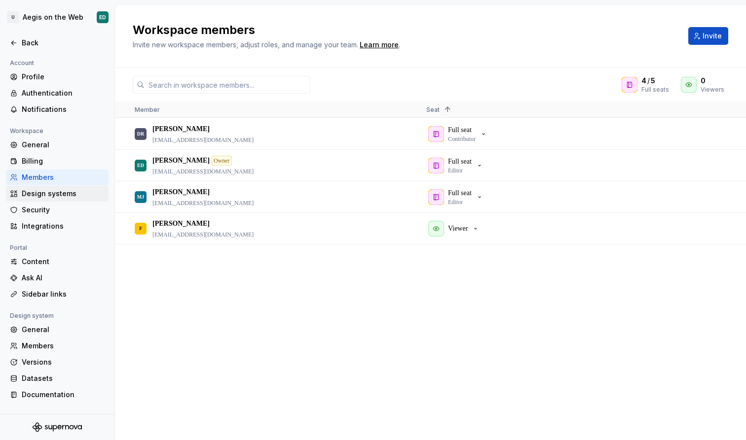
click at [69, 195] on div "Design systems" at bounding box center [63, 194] width 83 height 10
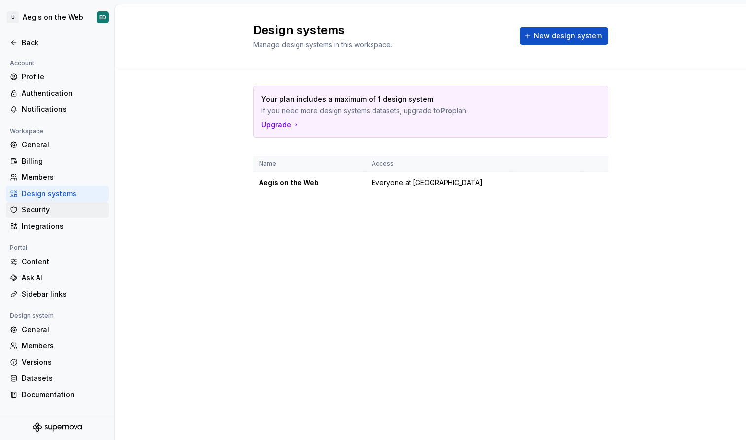
click at [60, 216] on div "Security" at bounding box center [57, 210] width 103 height 16
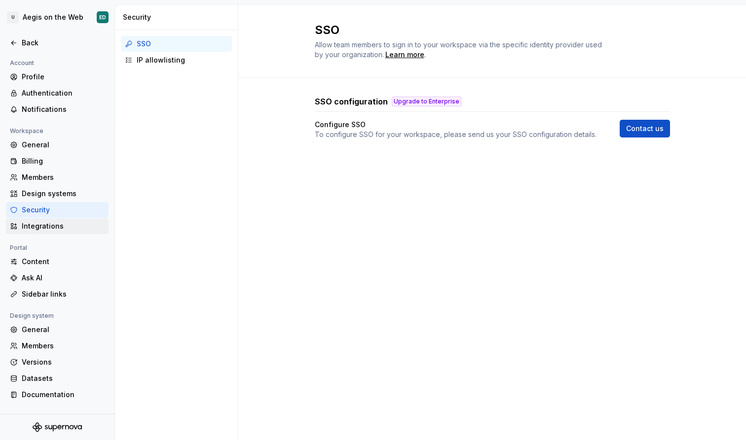
click at [88, 233] on div "Integrations" at bounding box center [57, 226] width 103 height 16
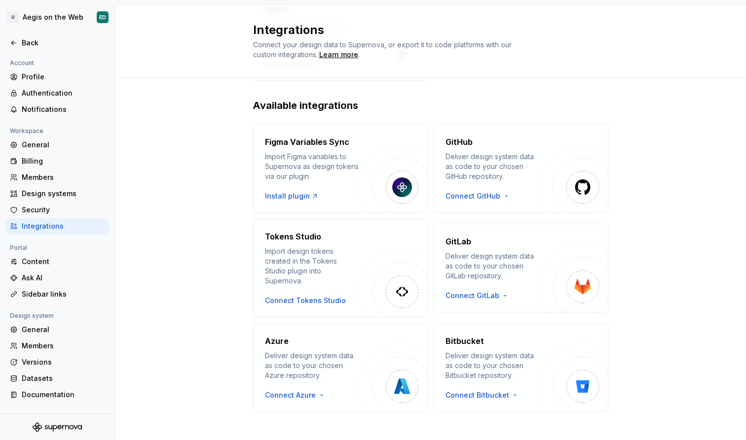
scroll to position [129, 0]
click at [20, 43] on div "Back" at bounding box center [57, 43] width 95 height 10
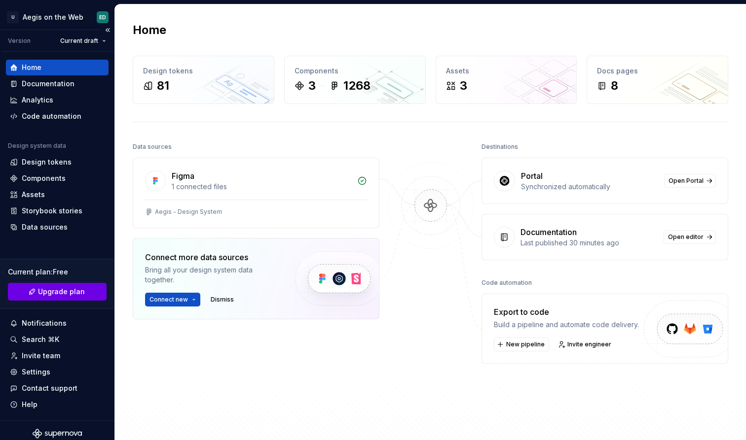
click at [82, 290] on span "Upgrade plan" at bounding box center [61, 292] width 47 height 10
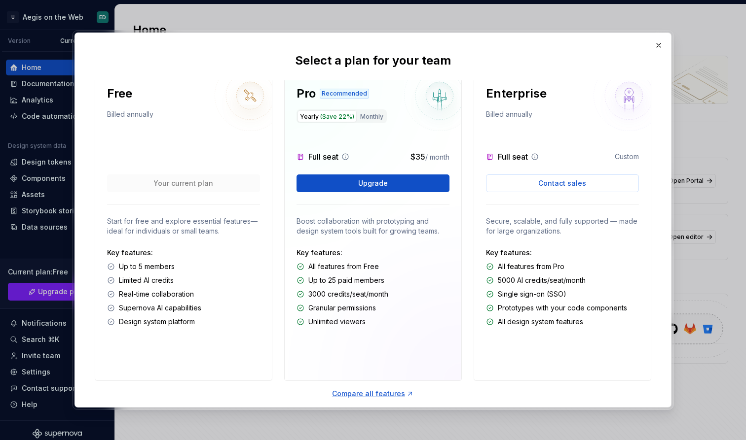
scroll to position [14, 0]
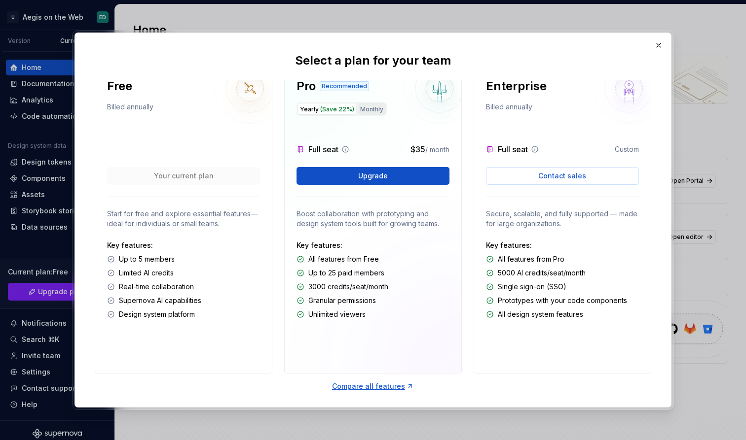
click at [366, 111] on button "Monthly" at bounding box center [372, 109] width 28 height 12
click at [336, 107] on span "(Save 22%)" at bounding box center [337, 109] width 34 height 7
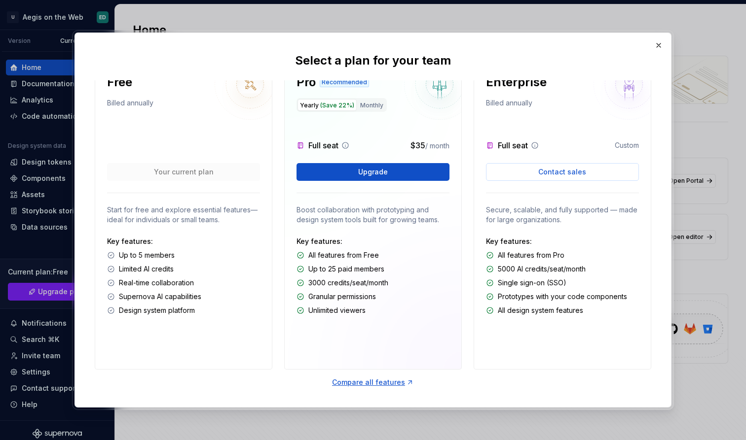
scroll to position [18, 0]
drag, startPoint x: 366, startPoint y: 312, endPoint x: 306, endPoint y: 299, distance: 61.5
click at [306, 299] on div "Key features: All features from Free Up to 25 paid members 3000 credits/seat/mo…" at bounding box center [372, 276] width 153 height 79
click at [397, 379] on div "Compare all features" at bounding box center [373, 383] width 82 height 10
